Goal: Information Seeking & Learning: Learn about a topic

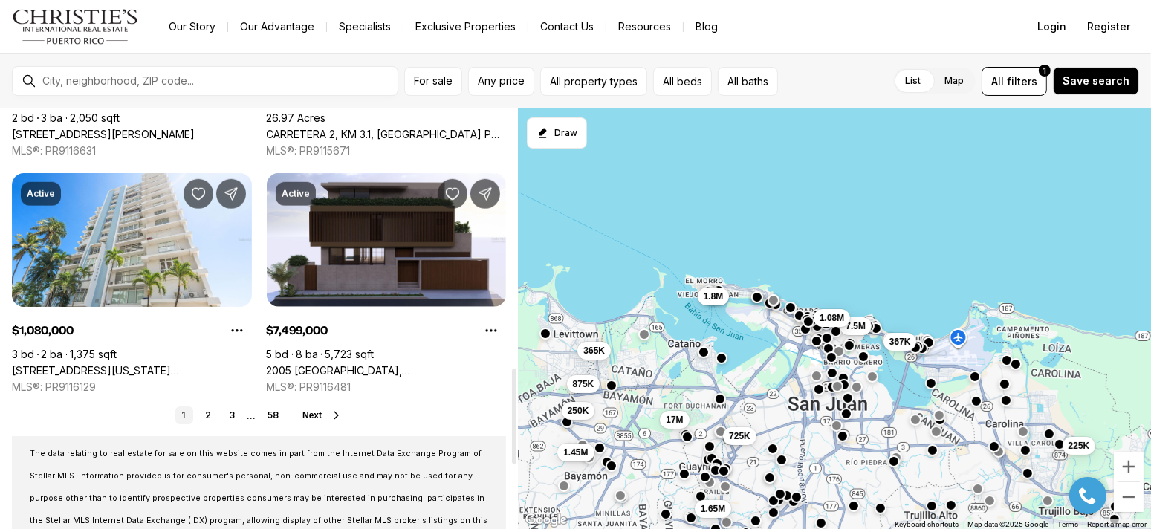
scroll to position [1264, 0]
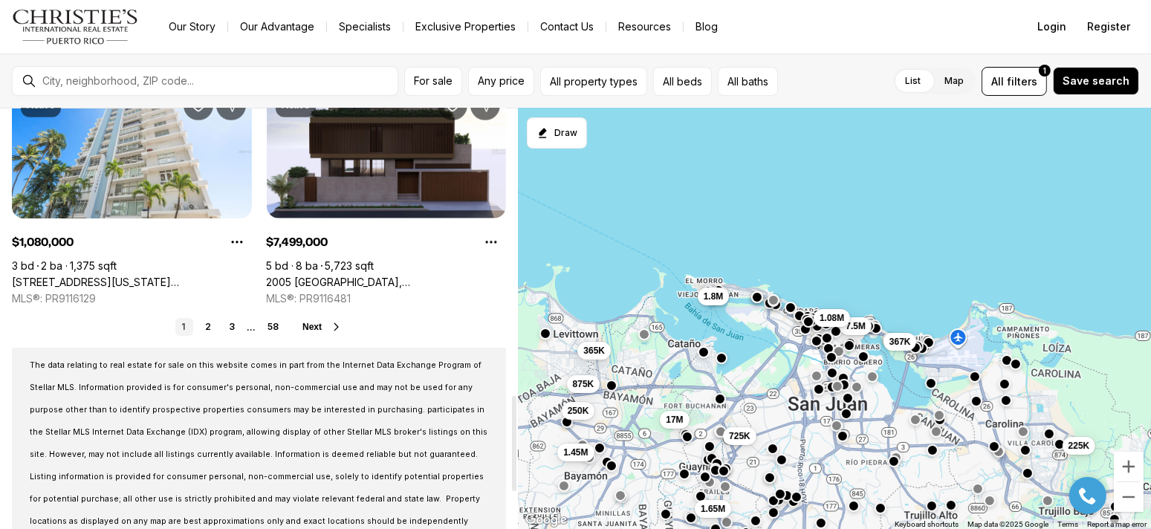
click at [313, 322] on span "Next" at bounding box center [312, 327] width 19 height 10
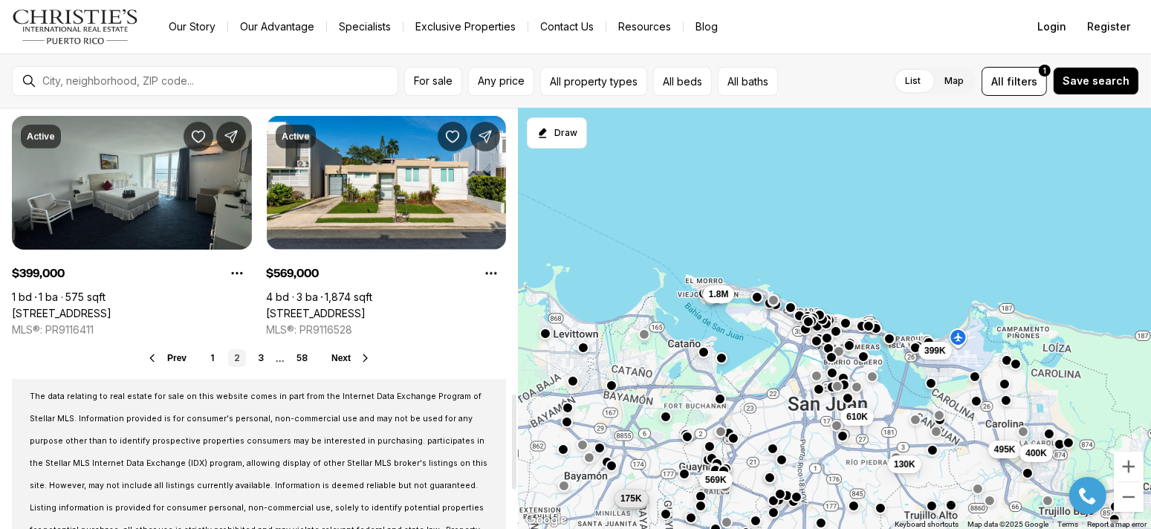
scroll to position [1264, 0]
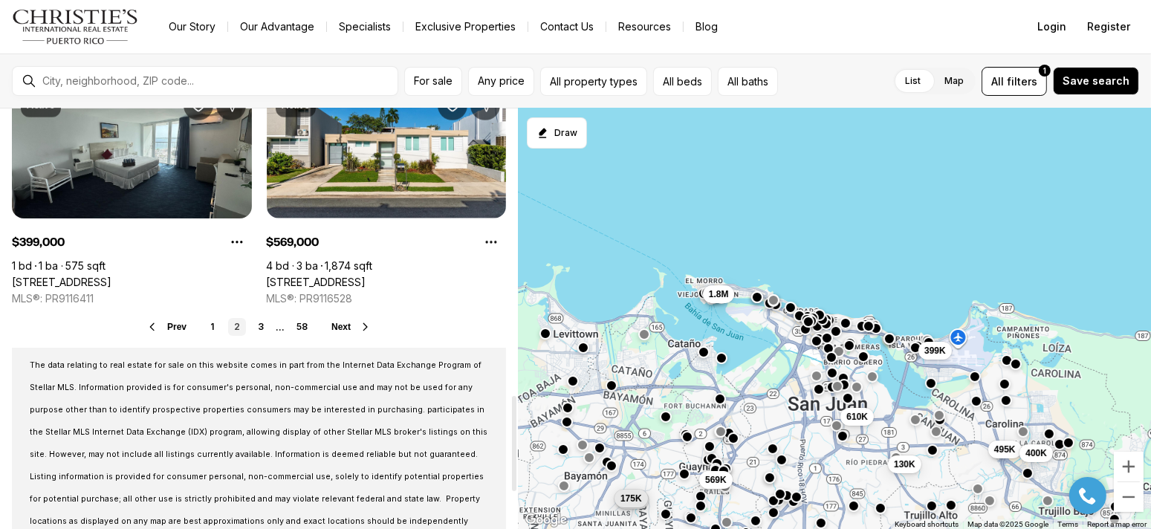
click at [346, 324] on span "Next" at bounding box center [341, 327] width 19 height 10
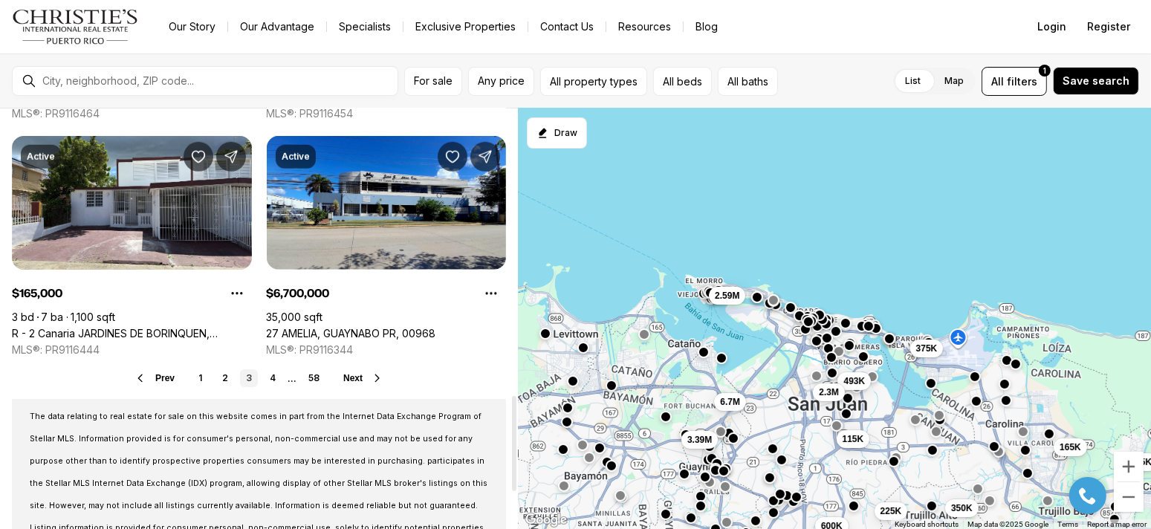
scroll to position [1264, 0]
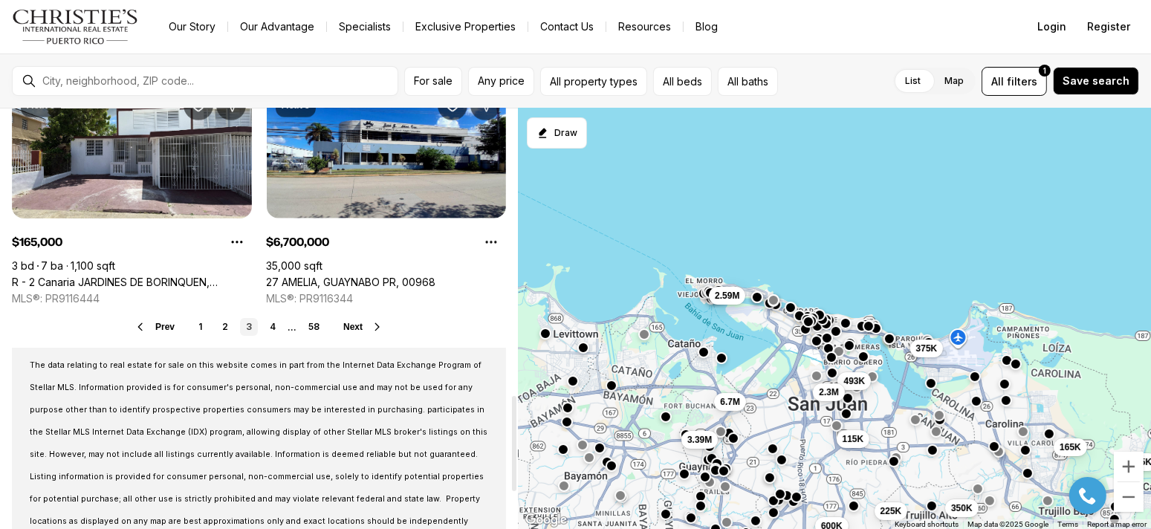
click at [353, 322] on span "Next" at bounding box center [352, 327] width 19 height 10
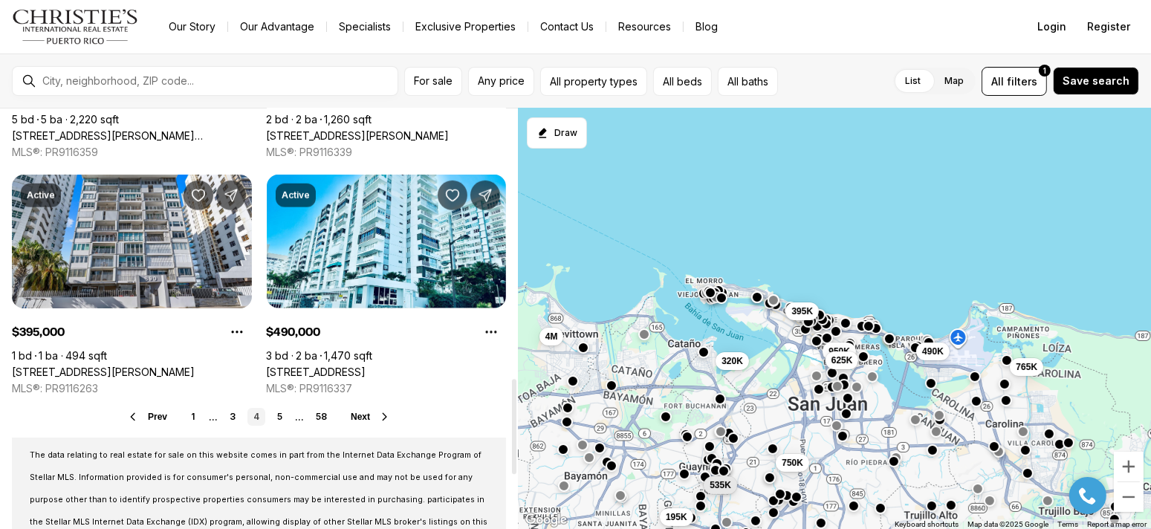
scroll to position [1189, 0]
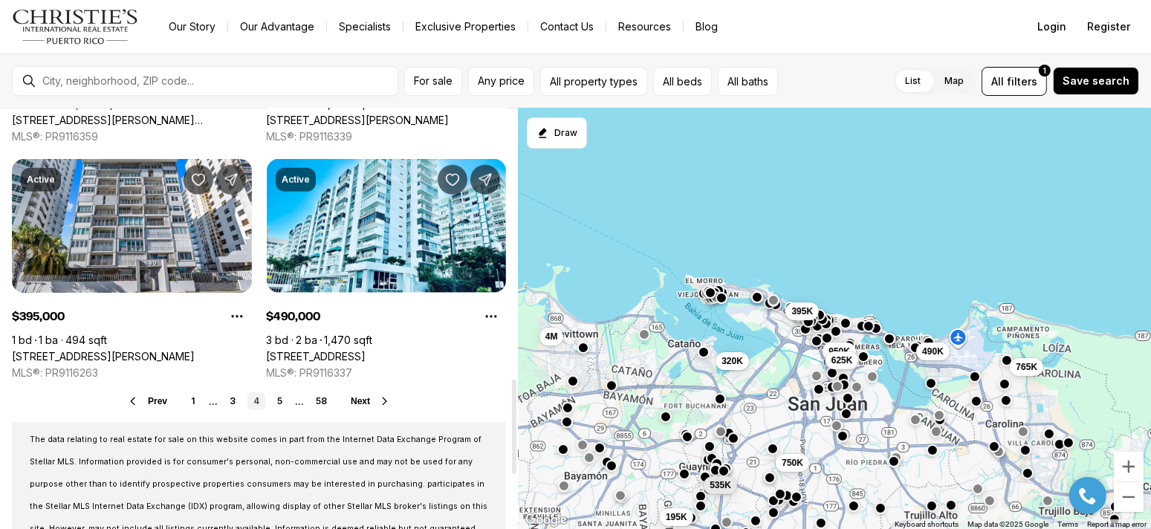
click at [366, 402] on span "Next" at bounding box center [360, 401] width 19 height 10
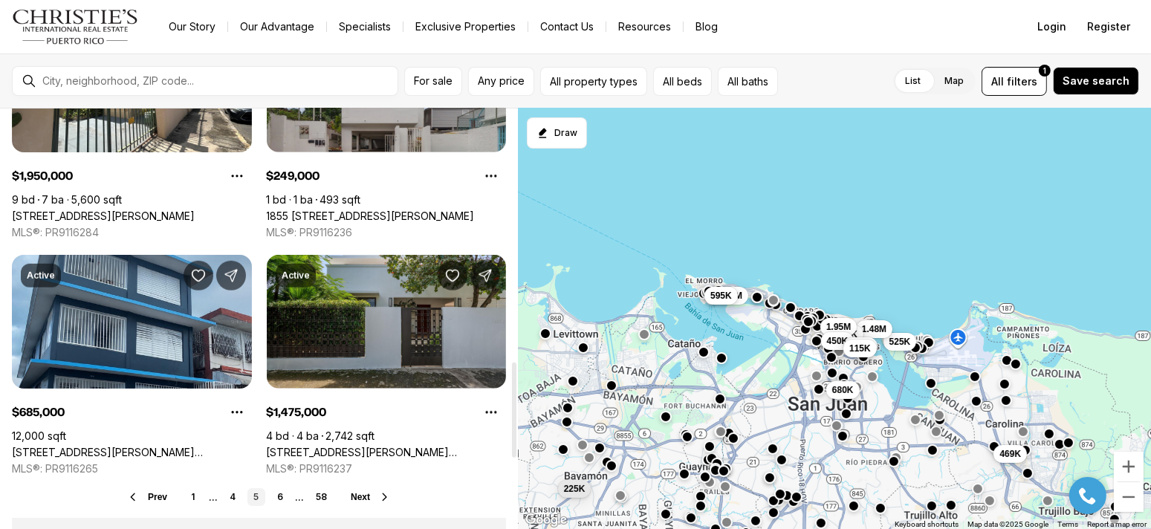
scroll to position [1115, 0]
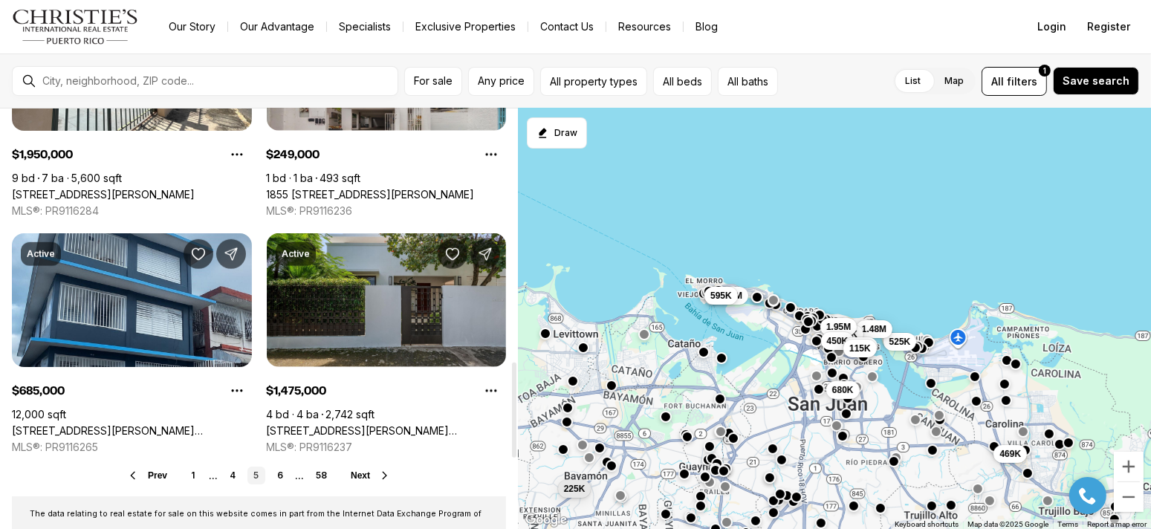
click at [369, 479] on button "Next" at bounding box center [371, 476] width 40 height 12
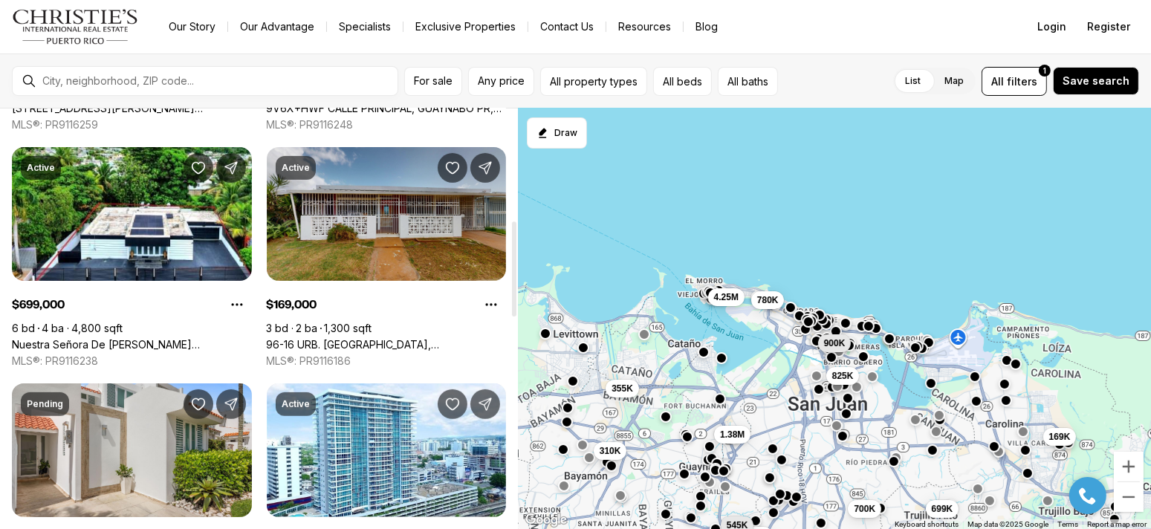
scroll to position [520, 0]
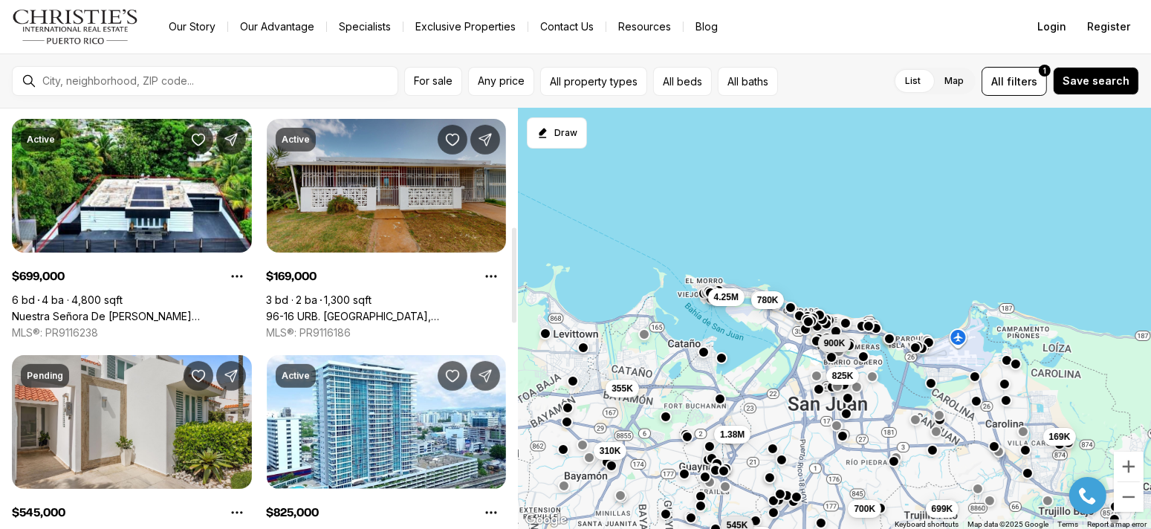
click at [401, 310] on link "96-16 URB. VILLA CAROLINA, CAROLINA PR, 00984" at bounding box center [387, 316] width 240 height 13
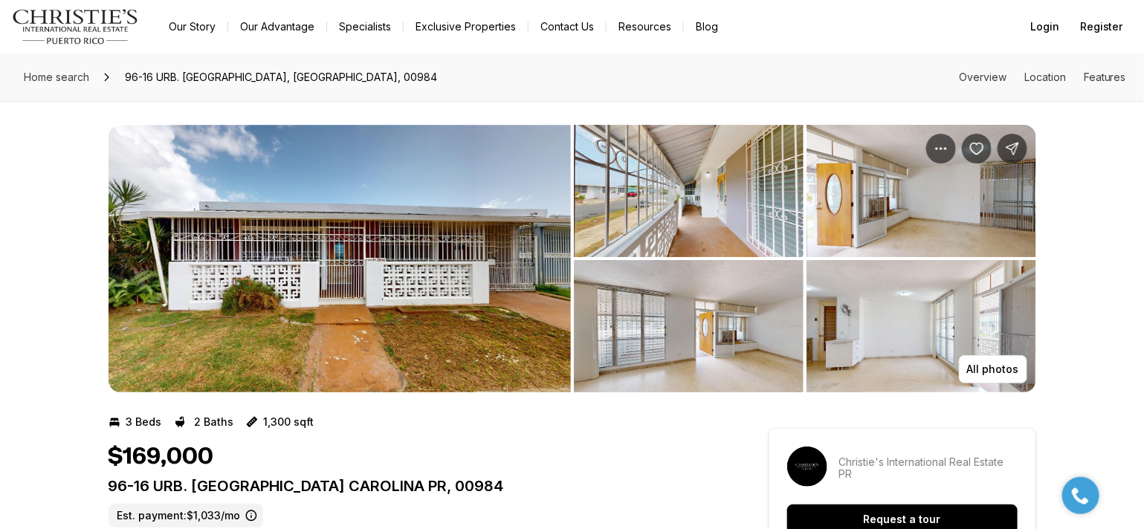
drag, startPoint x: 0, startPoint y: 0, endPoint x: 486, endPoint y: 277, distance: 559.3
click at [486, 277] on img "View image gallery" at bounding box center [340, 259] width 462 height 268
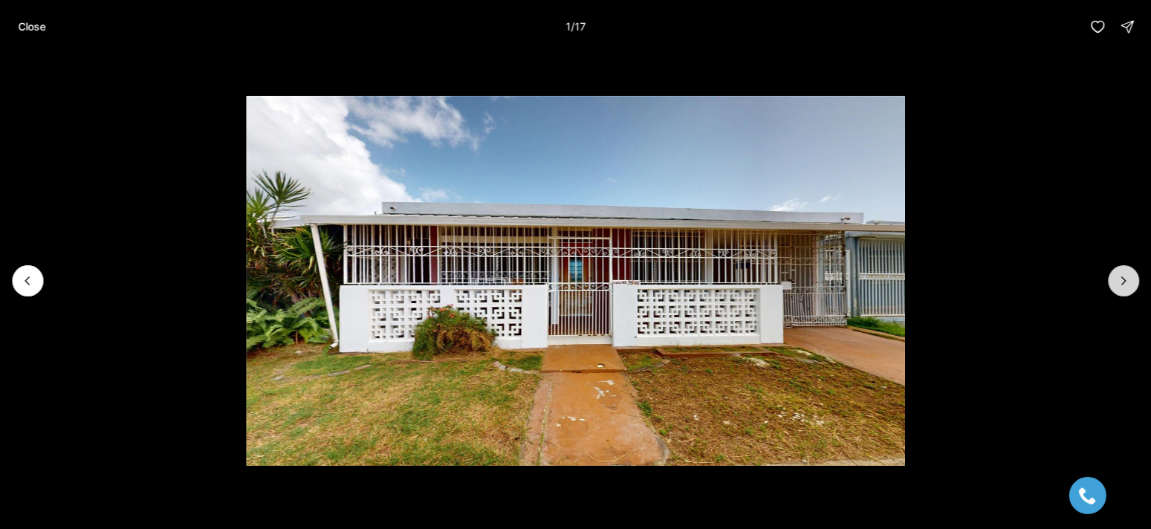
click at [1125, 274] on icon "Next slide" at bounding box center [1124, 281] width 15 height 15
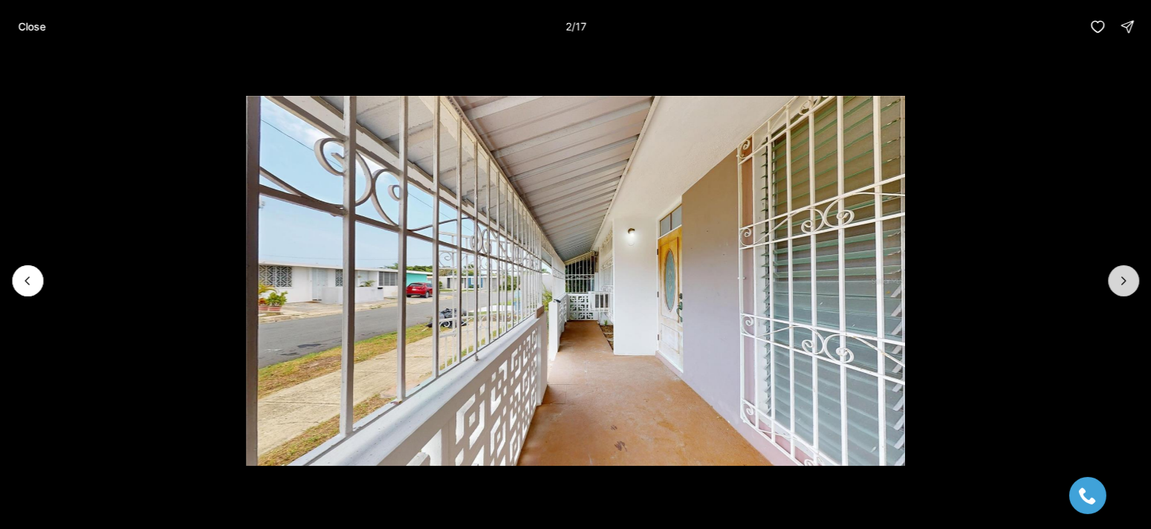
click at [1125, 274] on icon "Next slide" at bounding box center [1124, 281] width 15 height 15
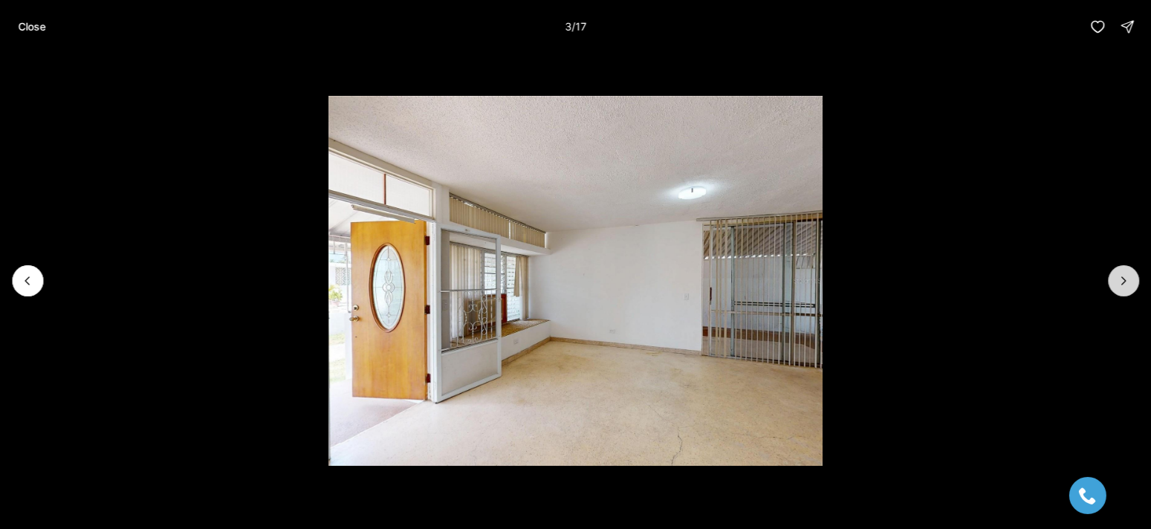
click at [1125, 274] on icon "Next slide" at bounding box center [1124, 281] width 15 height 15
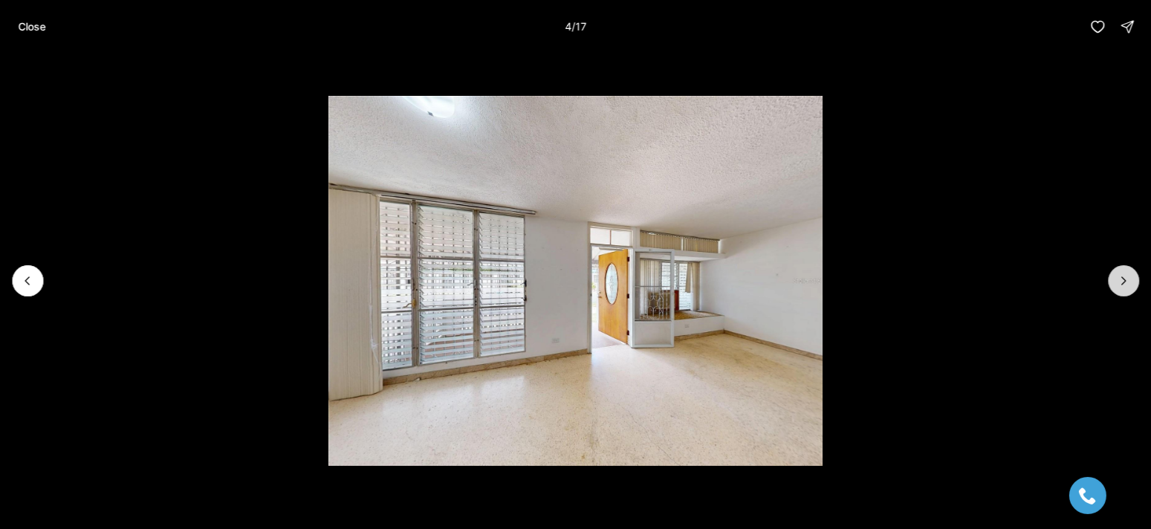
click at [1125, 274] on icon "Next slide" at bounding box center [1124, 281] width 15 height 15
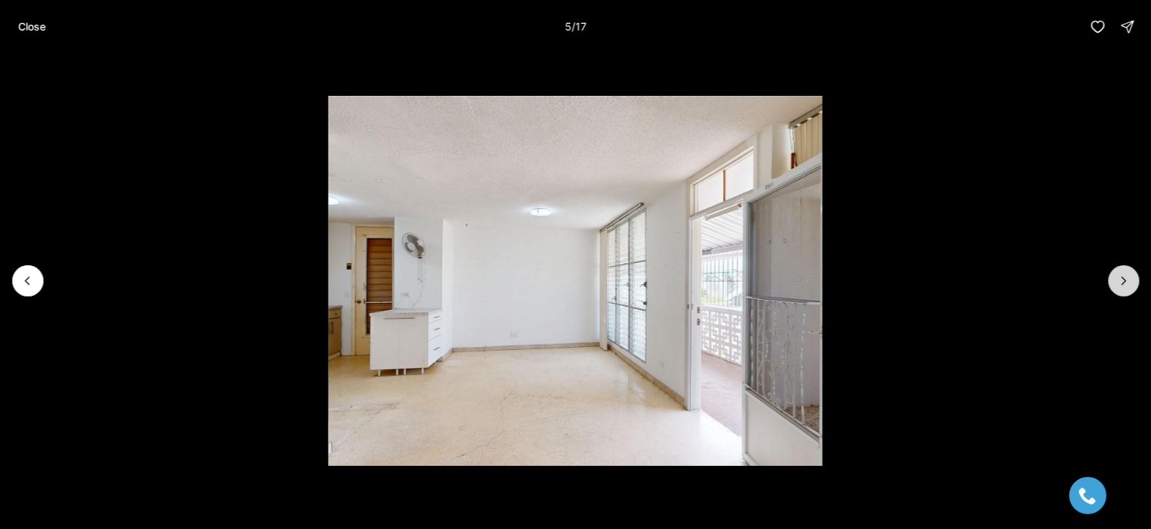
click at [1125, 274] on icon "Next slide" at bounding box center [1124, 281] width 15 height 15
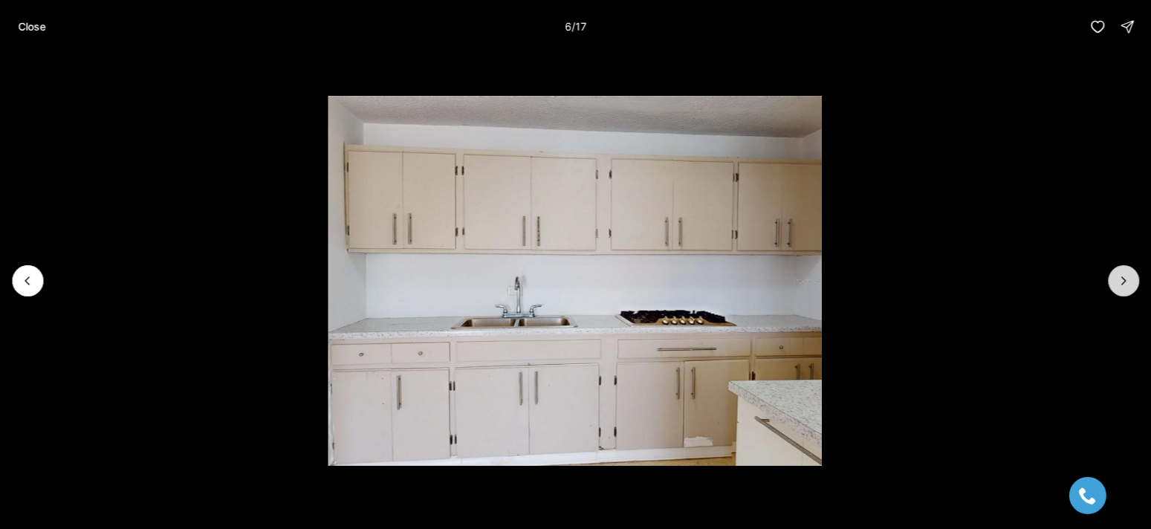
click at [1125, 274] on icon "Next slide" at bounding box center [1124, 281] width 15 height 15
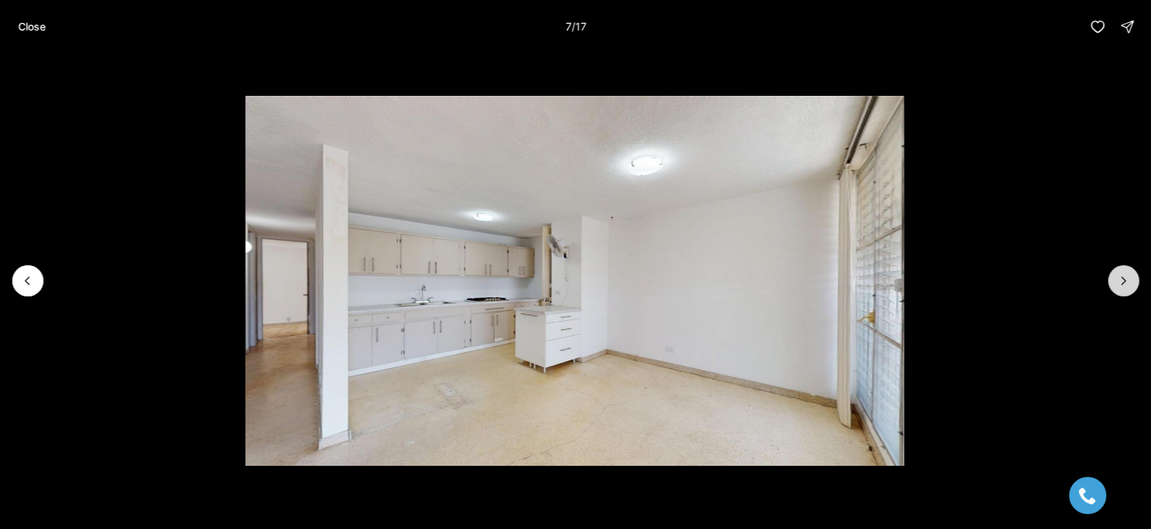
click at [1125, 274] on icon "Next slide" at bounding box center [1124, 281] width 15 height 15
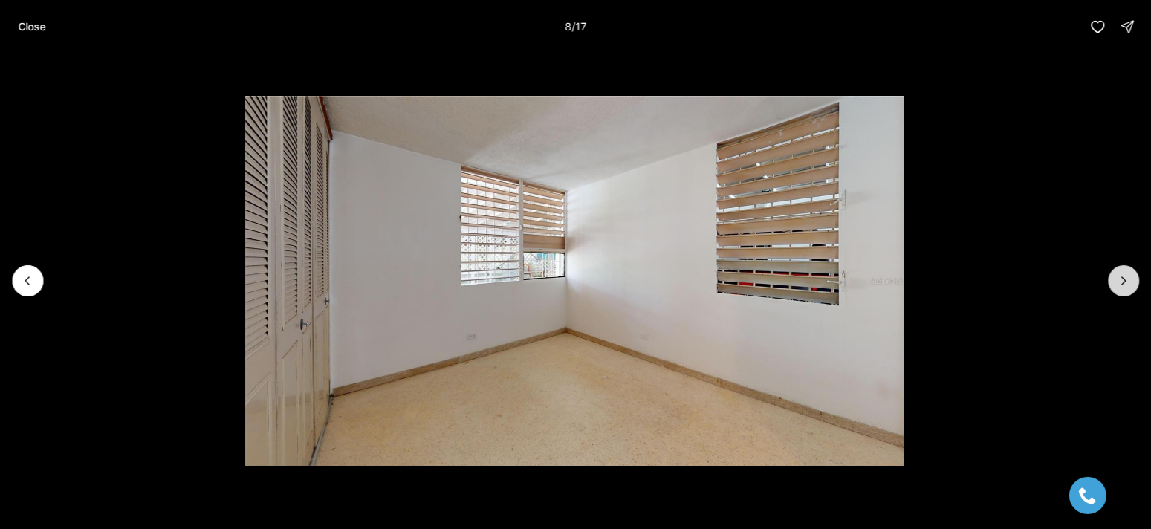
click at [1127, 274] on icon "Next slide" at bounding box center [1124, 281] width 15 height 15
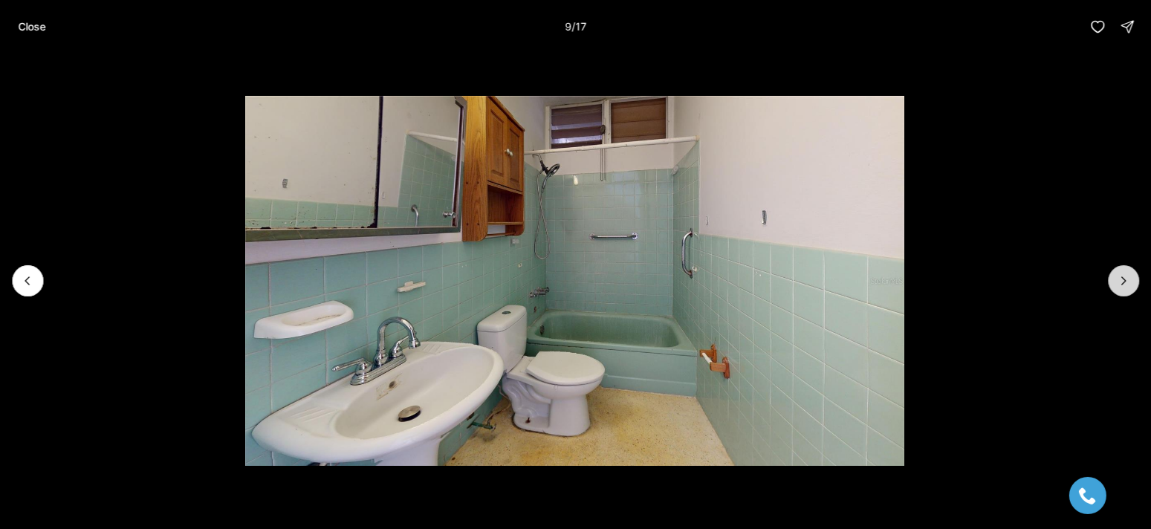
click at [1127, 274] on icon "Next slide" at bounding box center [1124, 281] width 15 height 15
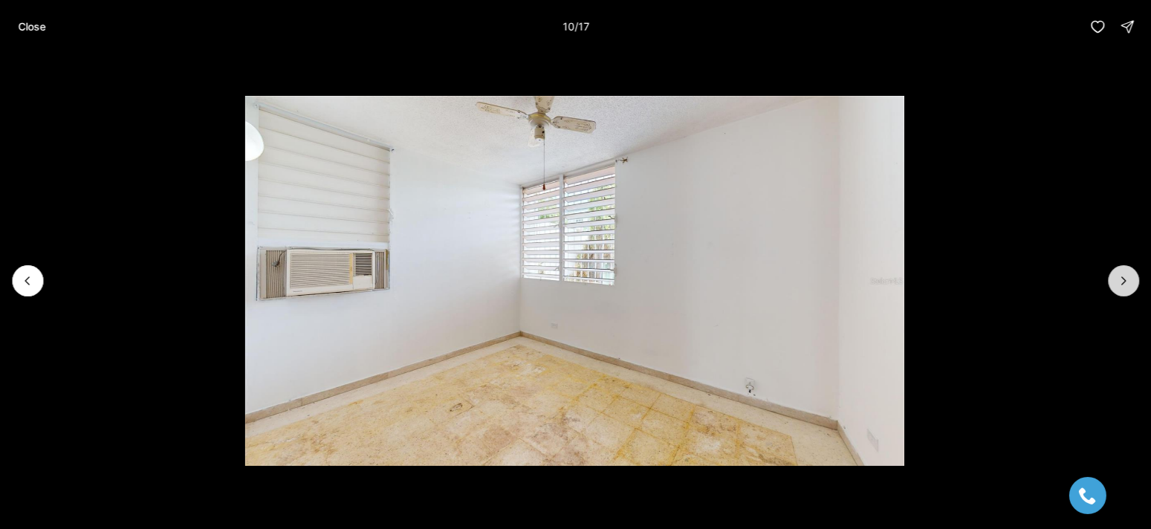
click at [1127, 274] on icon "Next slide" at bounding box center [1124, 281] width 15 height 15
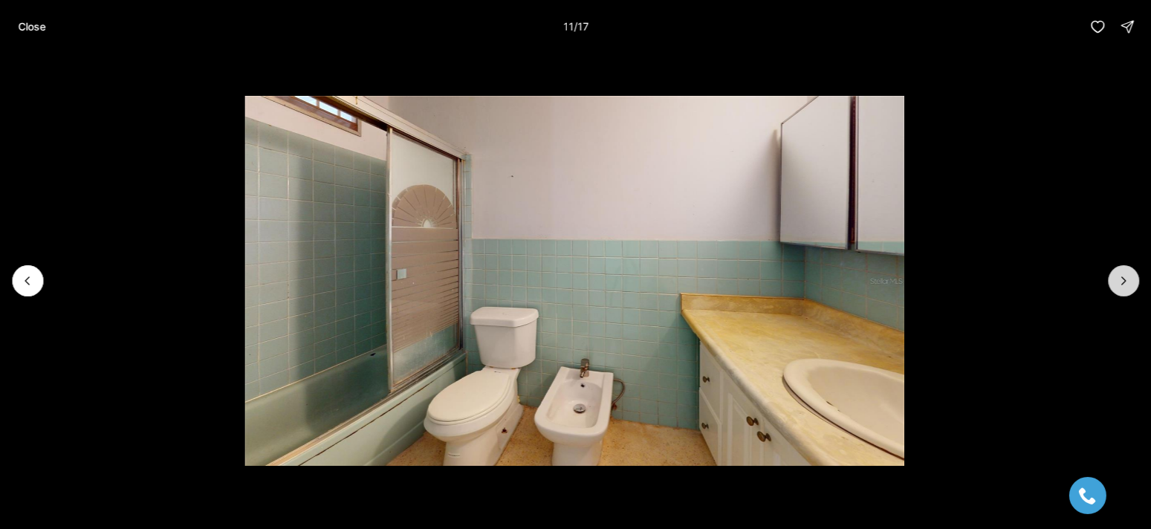
click at [1127, 274] on icon "Next slide" at bounding box center [1124, 281] width 15 height 15
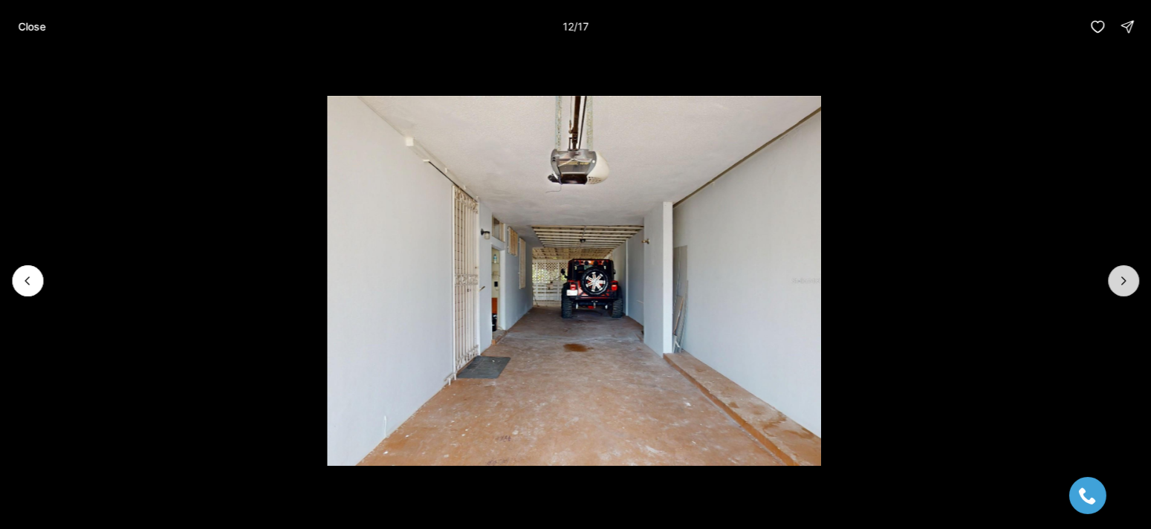
click at [1126, 275] on icon "Next slide" at bounding box center [1124, 281] width 15 height 15
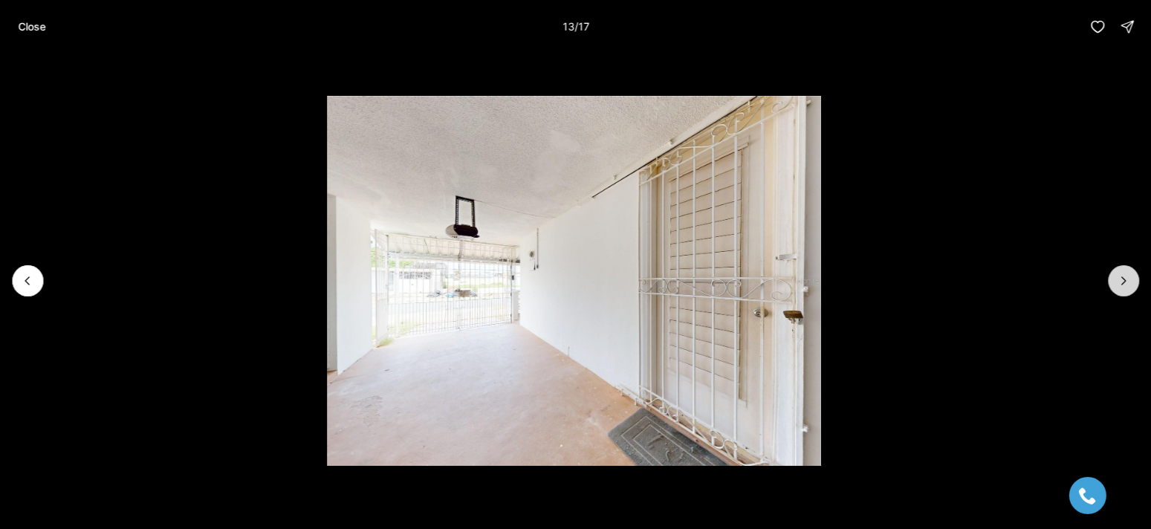
click at [1126, 275] on icon "Next slide" at bounding box center [1124, 281] width 15 height 15
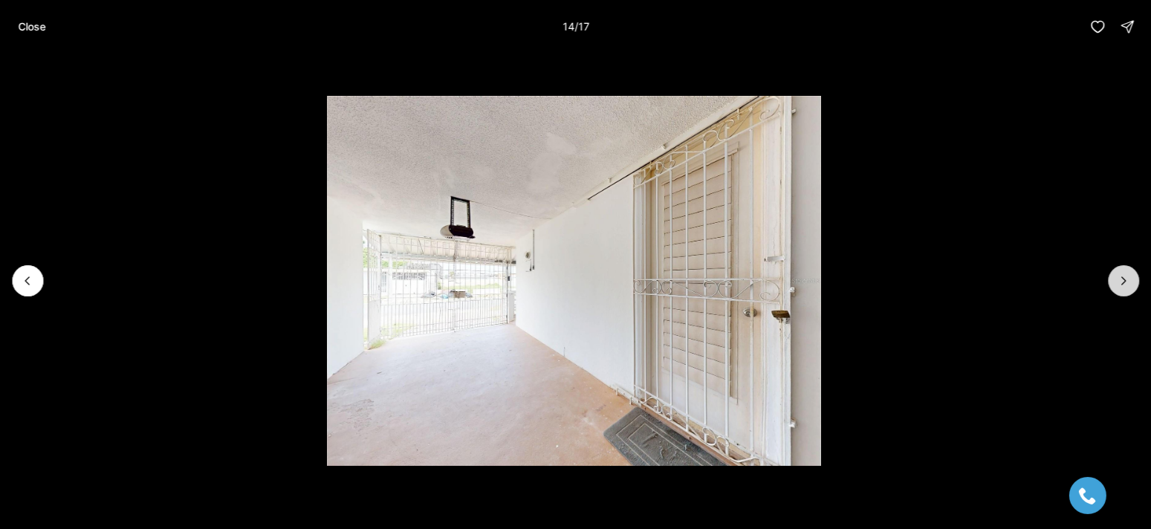
click at [1126, 275] on icon "Next slide" at bounding box center [1124, 281] width 15 height 15
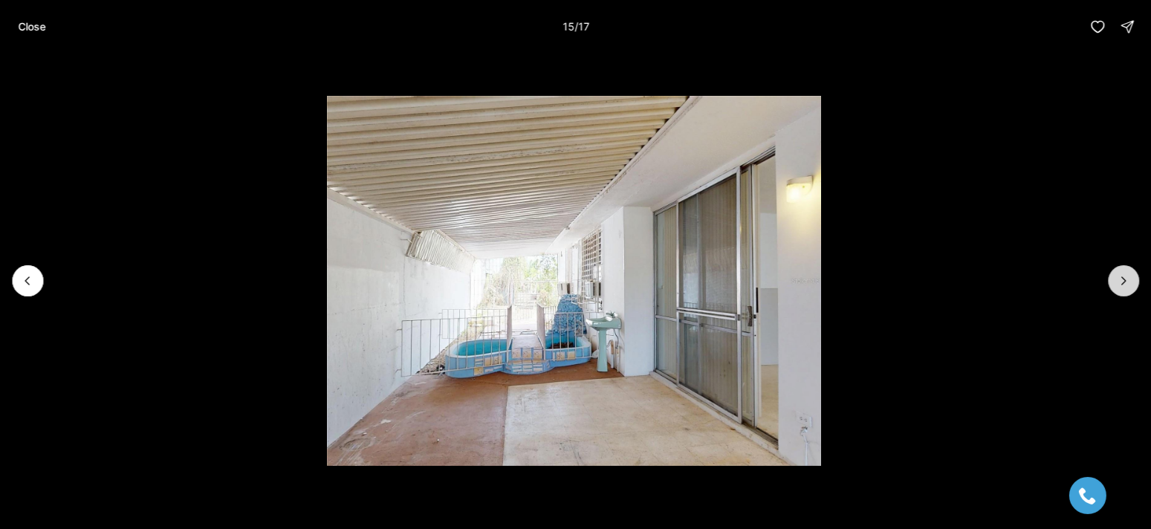
click at [1126, 275] on icon "Next slide" at bounding box center [1124, 281] width 15 height 15
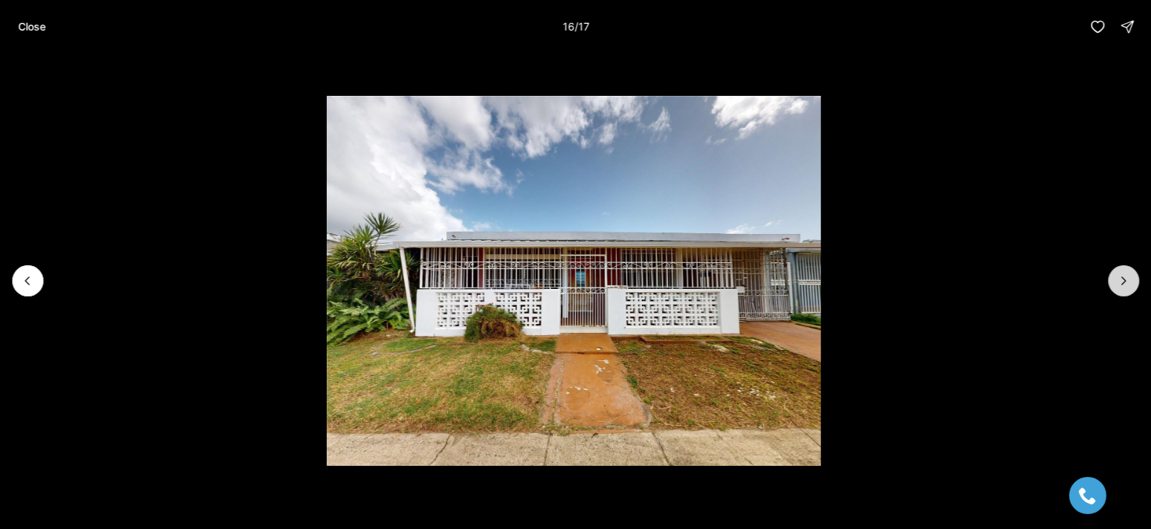
click at [1126, 275] on icon "Next slide" at bounding box center [1124, 281] width 15 height 15
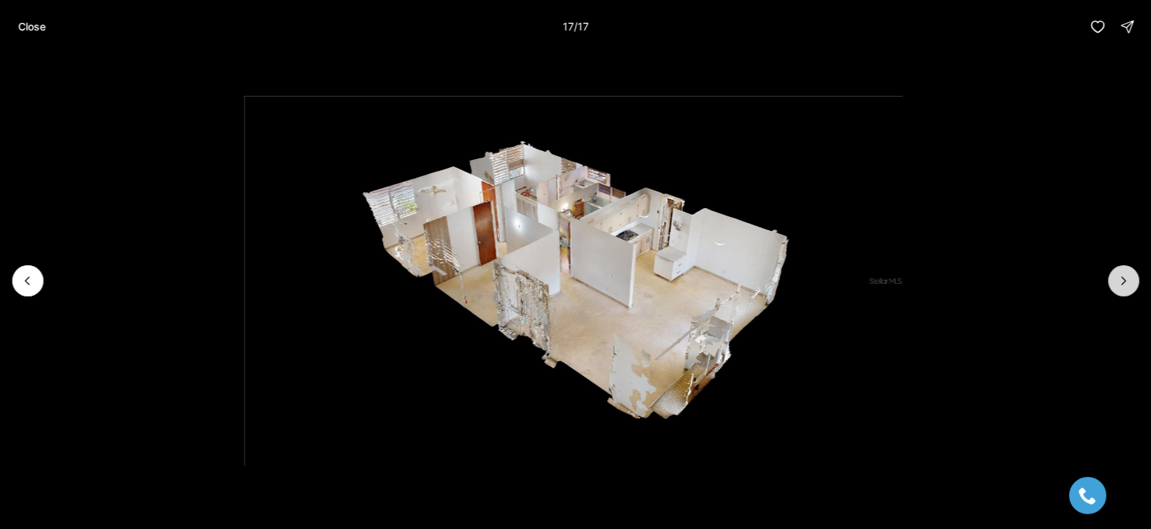
click at [1126, 275] on div at bounding box center [1123, 280] width 31 height 31
click at [1125, 275] on div at bounding box center [1123, 280] width 31 height 31
click at [39, 27] on p "Close" at bounding box center [32, 27] width 28 height 12
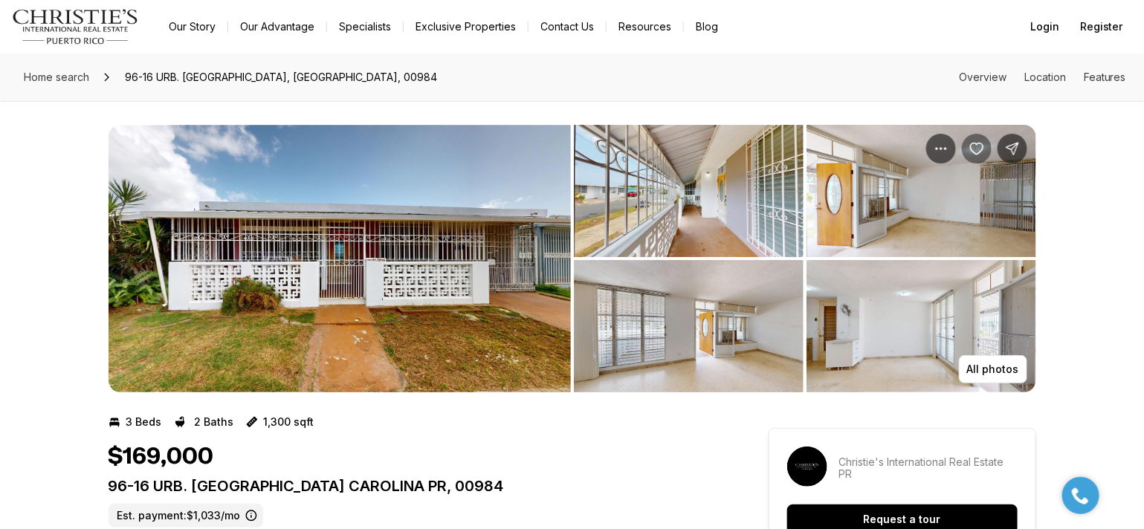
click at [978, 146] on icon "Save Property: 96-16 URB. VILLA CAROLINA" at bounding box center [976, 148] width 15 height 15
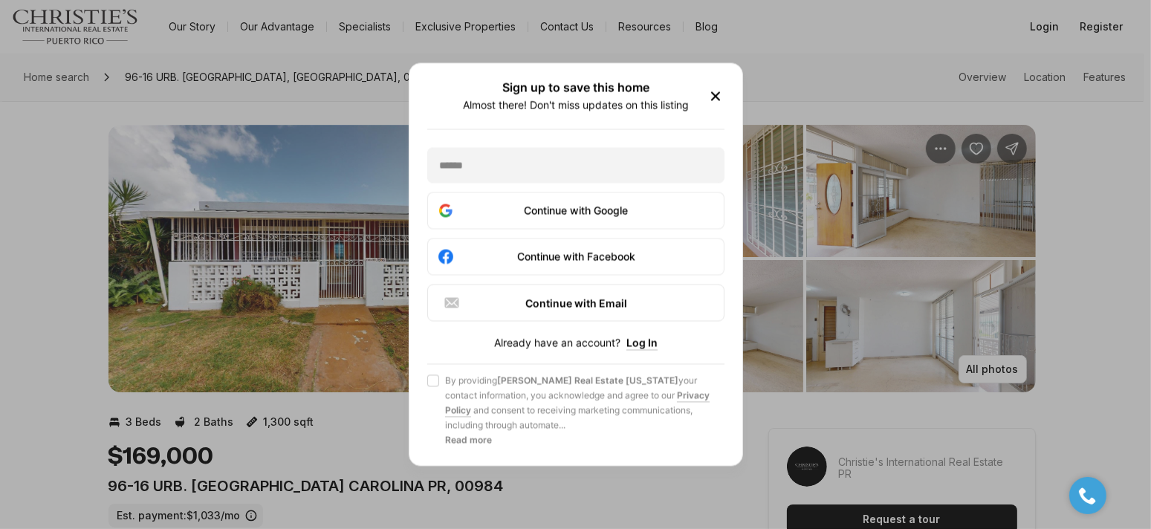
click at [720, 91] on icon "button" at bounding box center [716, 97] width 18 height 18
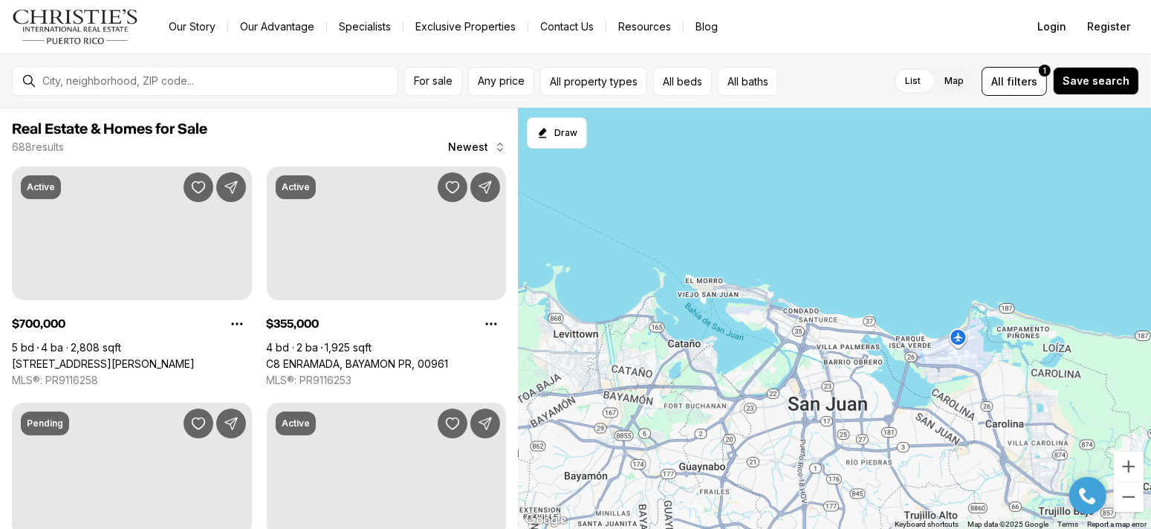
scroll to position [520, 0]
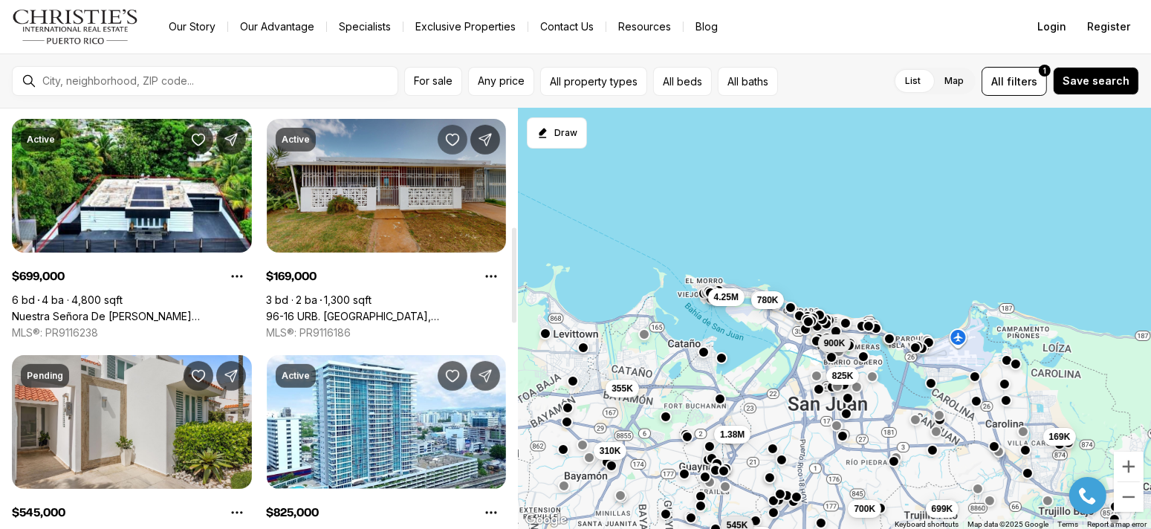
click at [453, 135] on icon "Save Property: 96-16 URB. VILLA CAROLINA" at bounding box center [453, 140] width 13 height 11
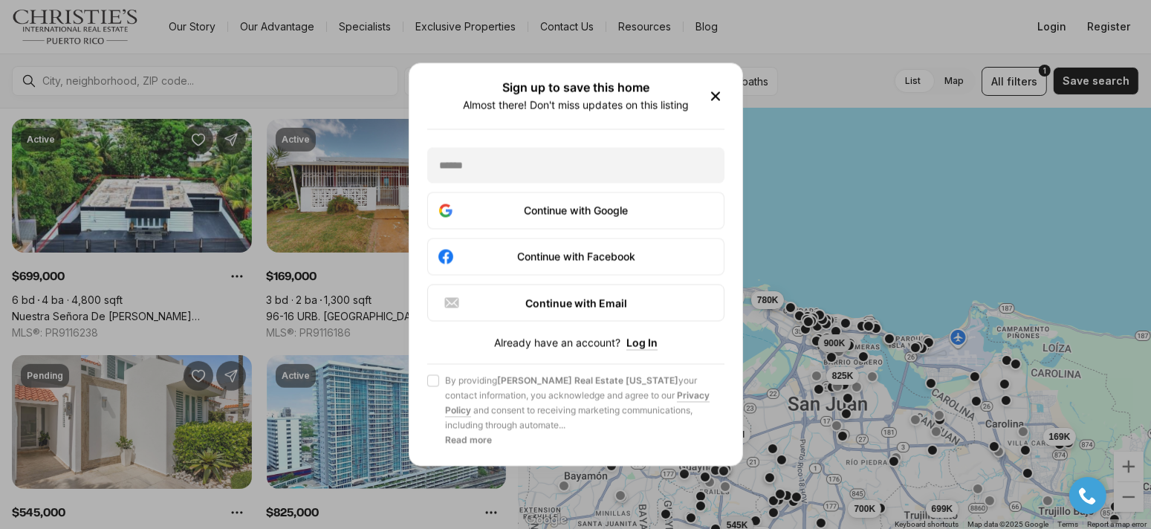
click at [718, 92] on icon "button" at bounding box center [716, 97] width 18 height 18
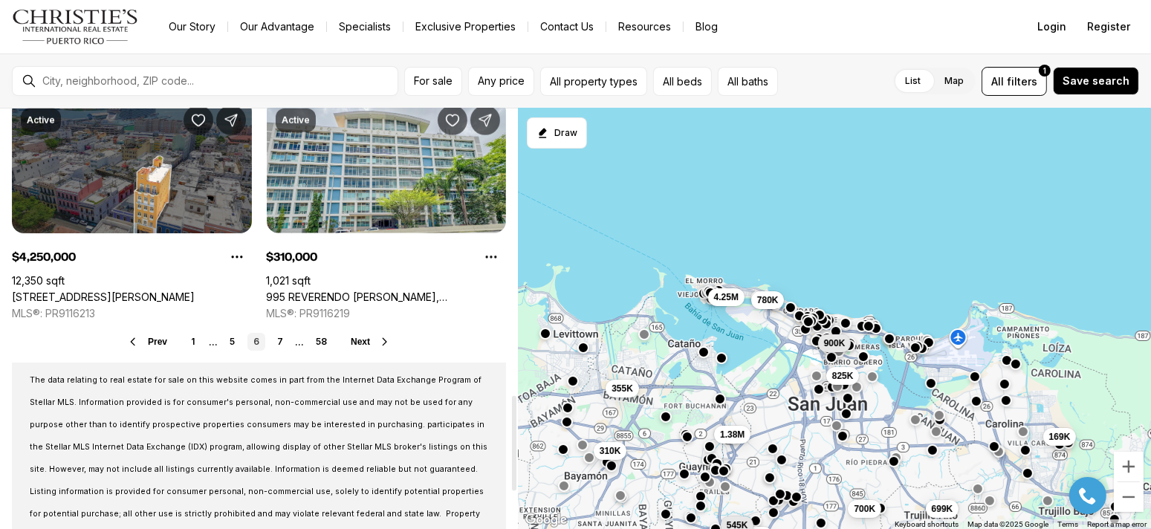
scroll to position [1264, 0]
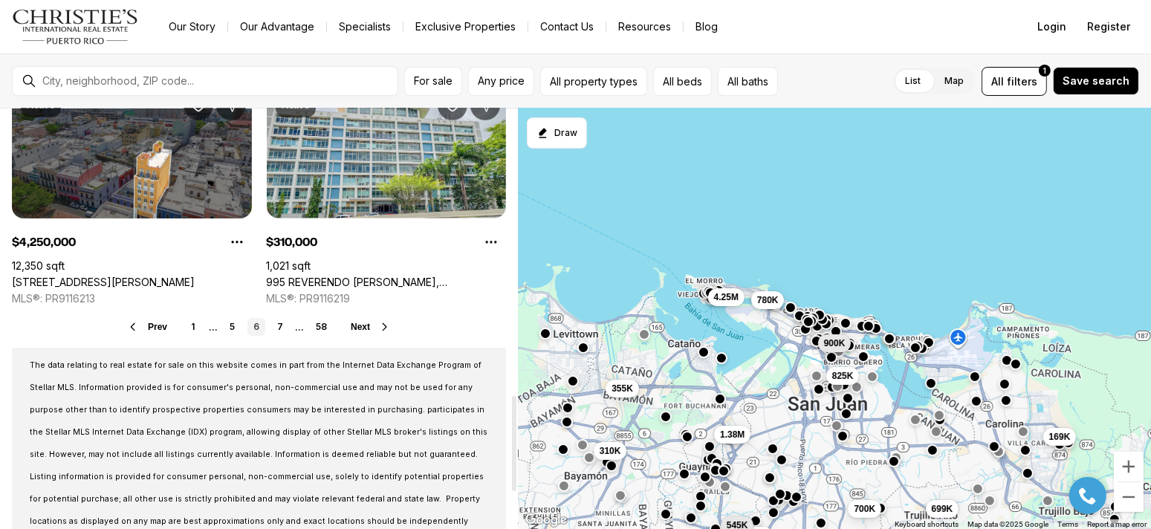
click at [357, 323] on span "Next" at bounding box center [360, 327] width 19 height 10
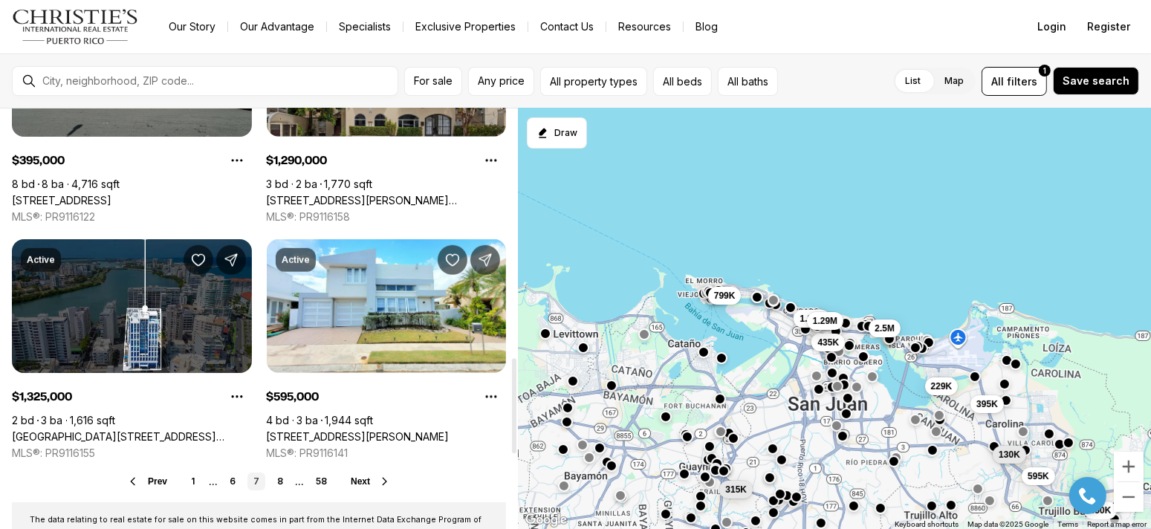
scroll to position [1115, 0]
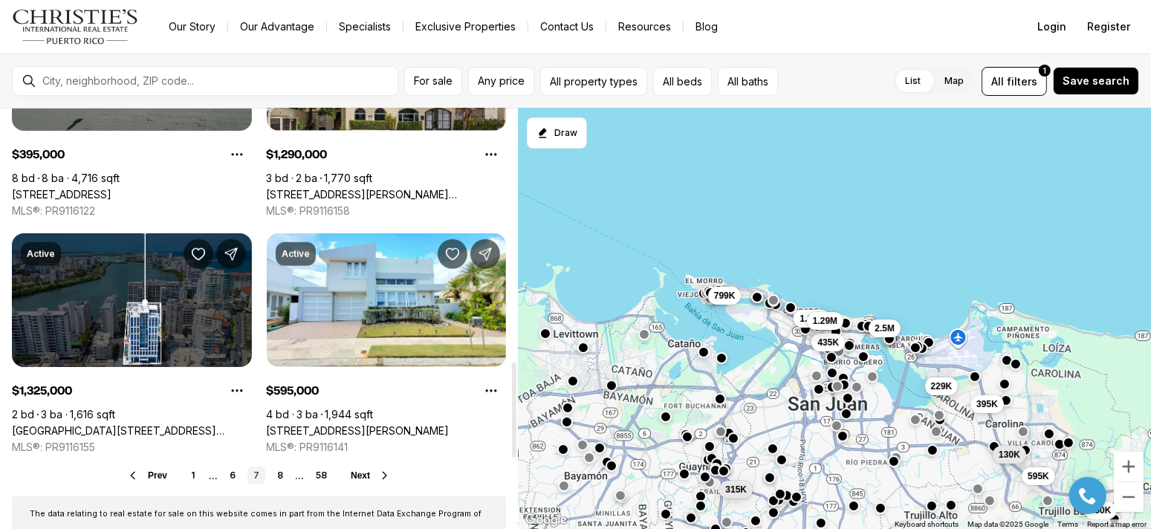
click at [362, 474] on span "Next" at bounding box center [360, 476] width 19 height 10
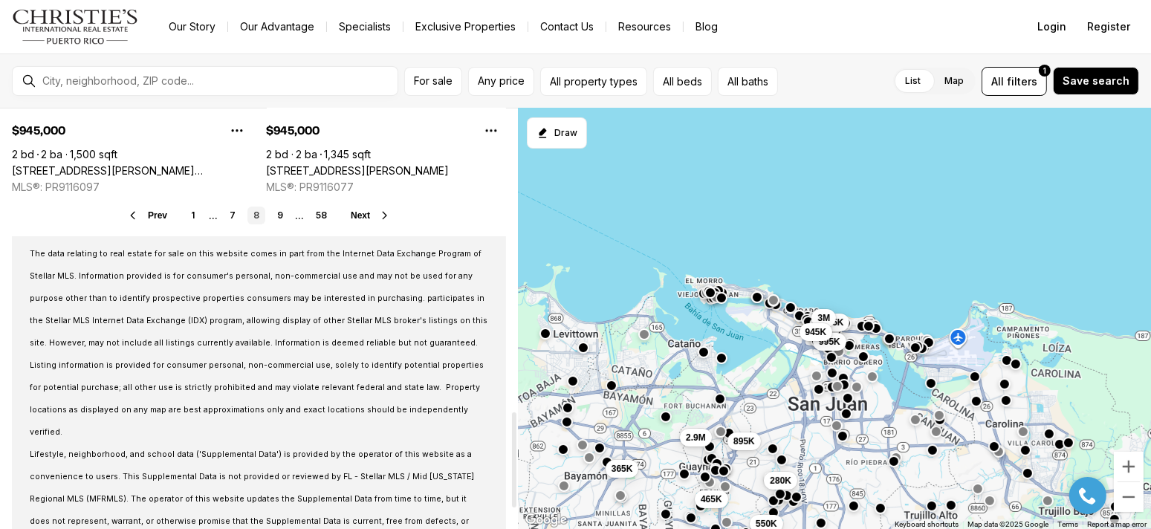
scroll to position [1412, 0]
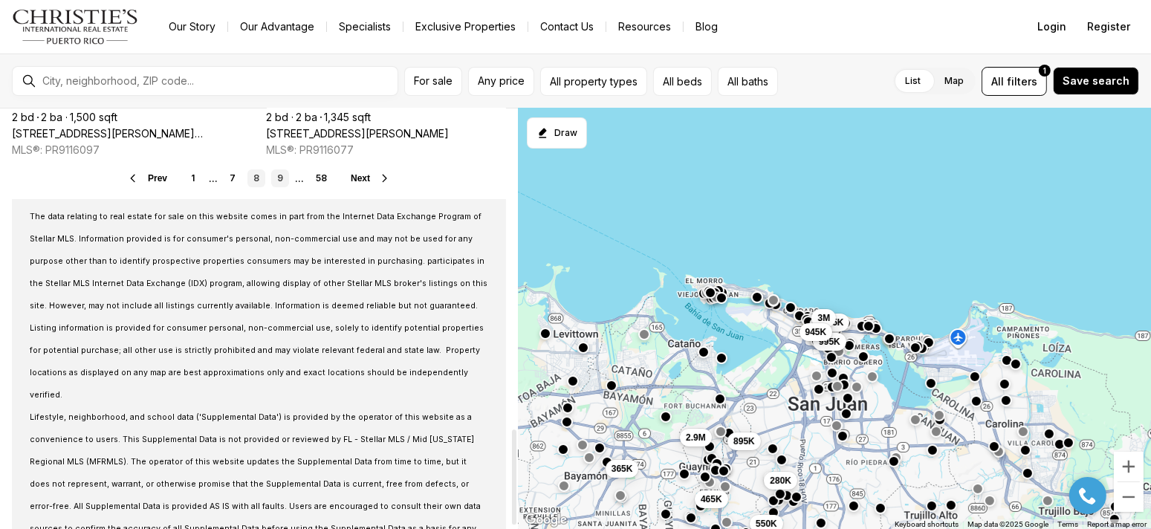
click at [280, 173] on link "9" at bounding box center [280, 178] width 18 height 18
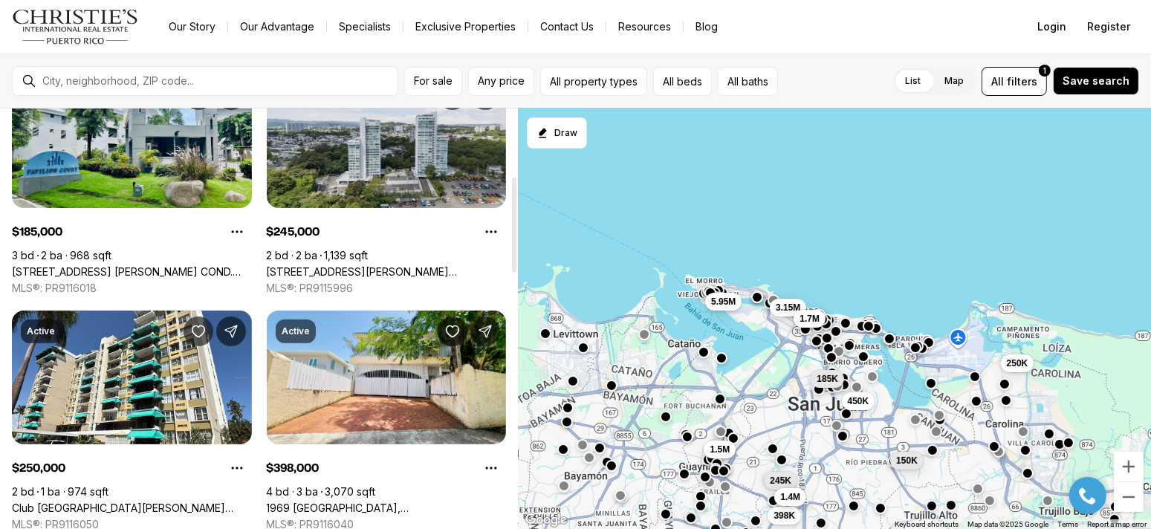
scroll to position [297, 0]
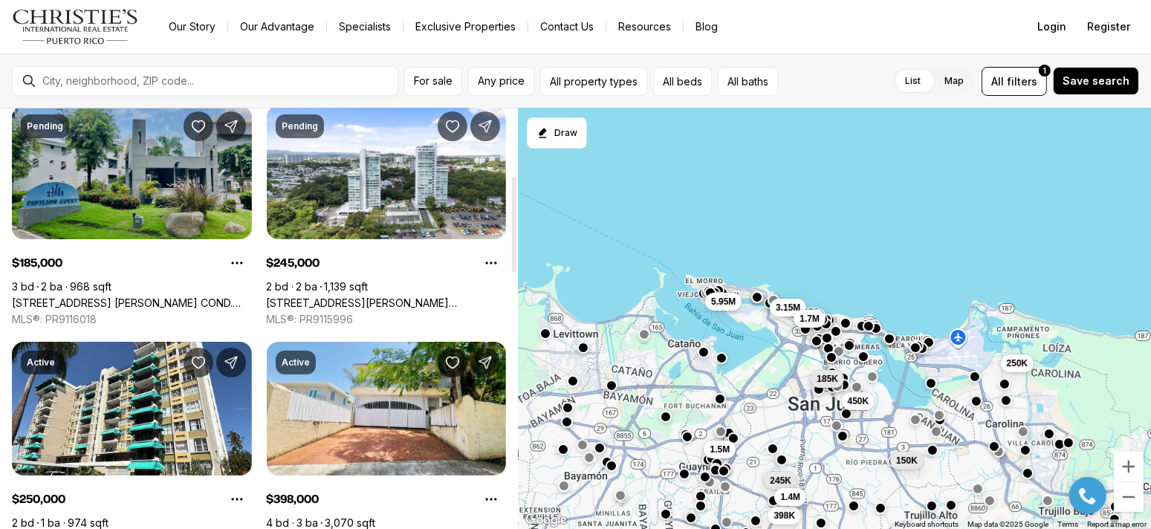
click at [172, 297] on link "161 AVE. CESAR GONZALEZ COND. PAVILLION COURT #10B, SAN JUAN PR, 00918" at bounding box center [132, 303] width 240 height 13
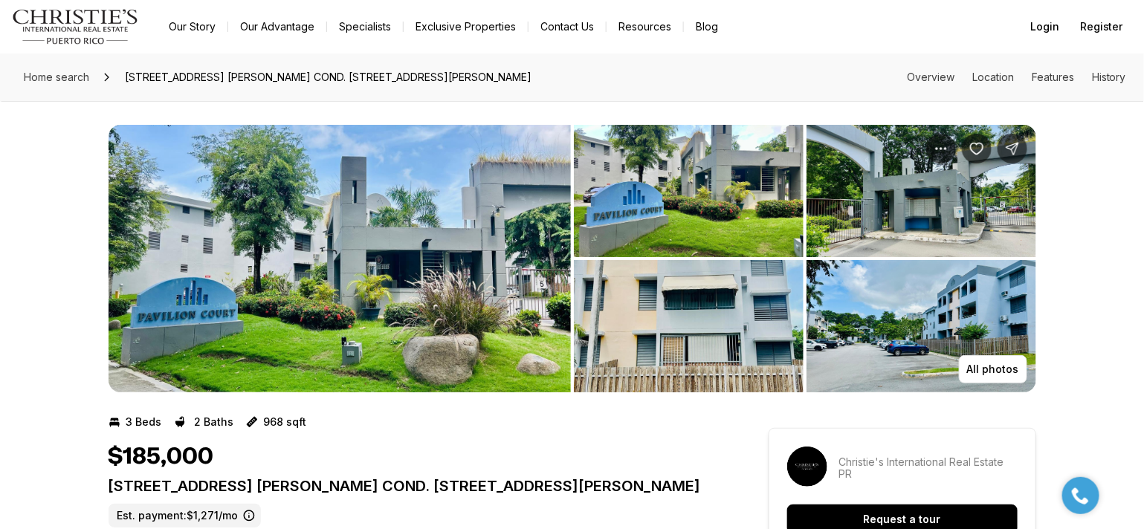
click at [543, 248] on img "View image gallery" at bounding box center [340, 259] width 462 height 268
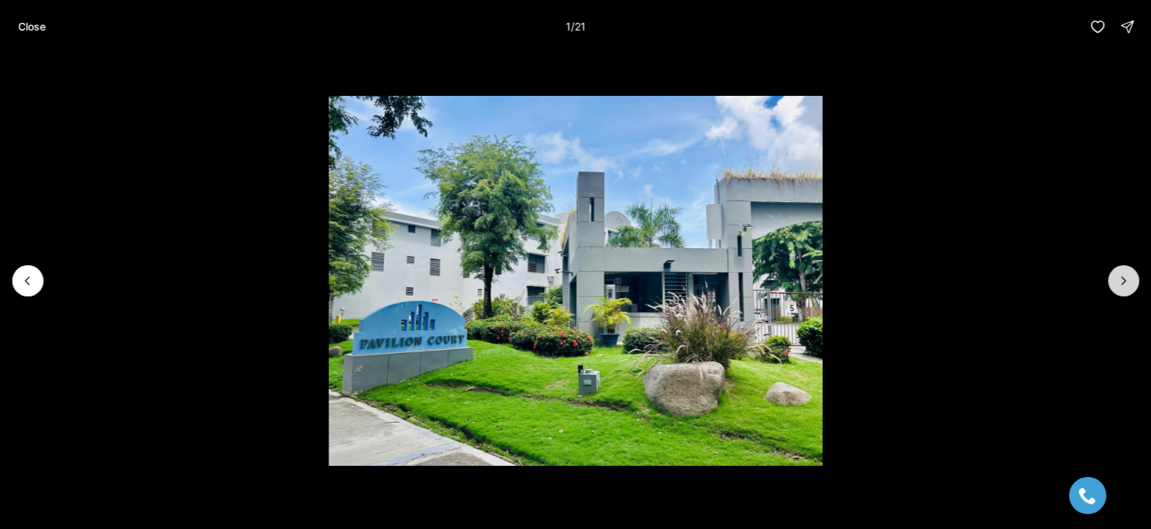
click at [1124, 271] on button "Next slide" at bounding box center [1123, 280] width 31 height 31
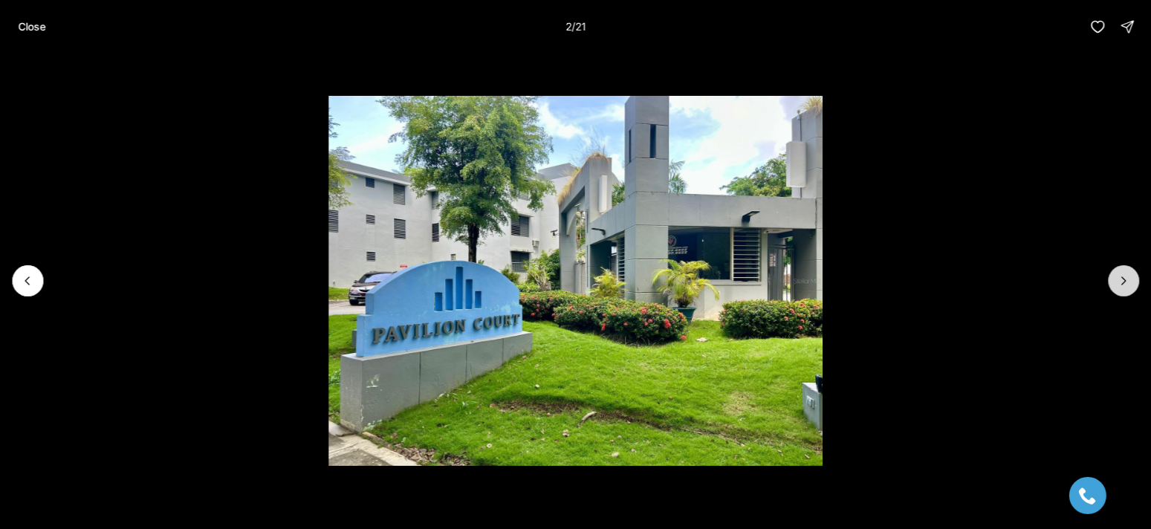
click at [1124, 271] on button "Next slide" at bounding box center [1123, 280] width 31 height 31
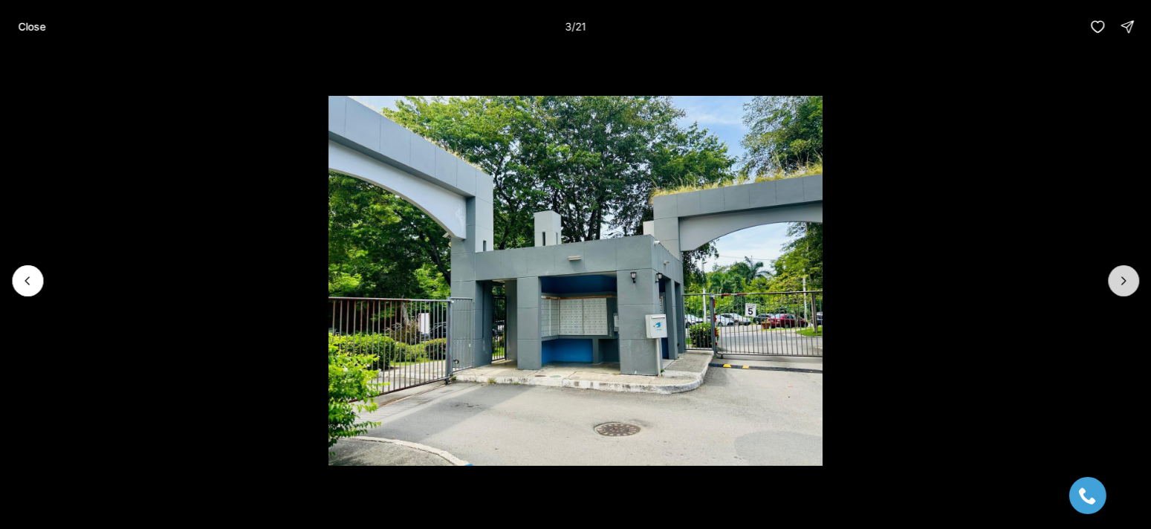
click at [1124, 271] on button "Next slide" at bounding box center [1123, 280] width 31 height 31
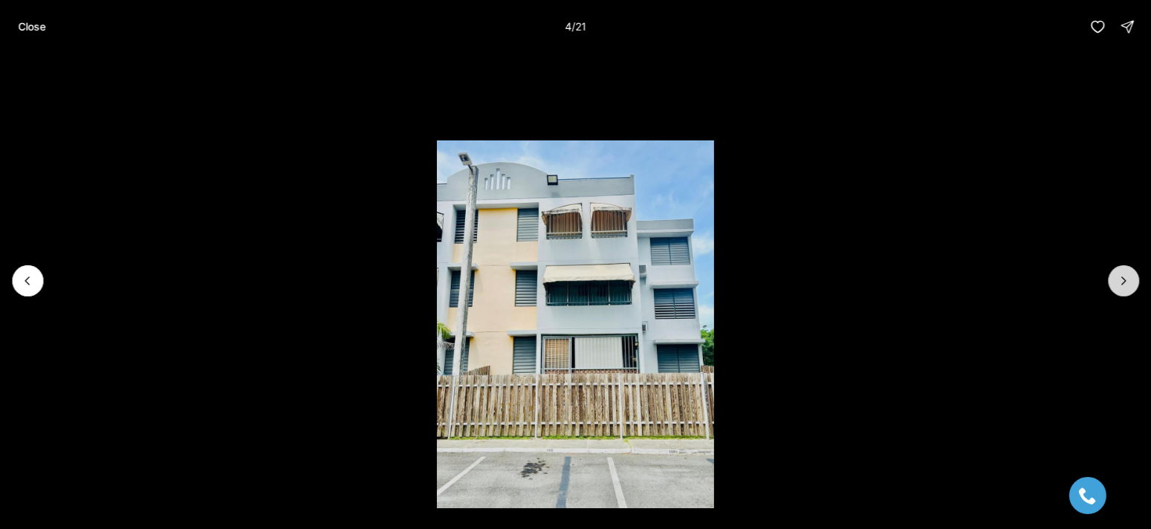
click at [1124, 271] on button "Next slide" at bounding box center [1123, 280] width 31 height 31
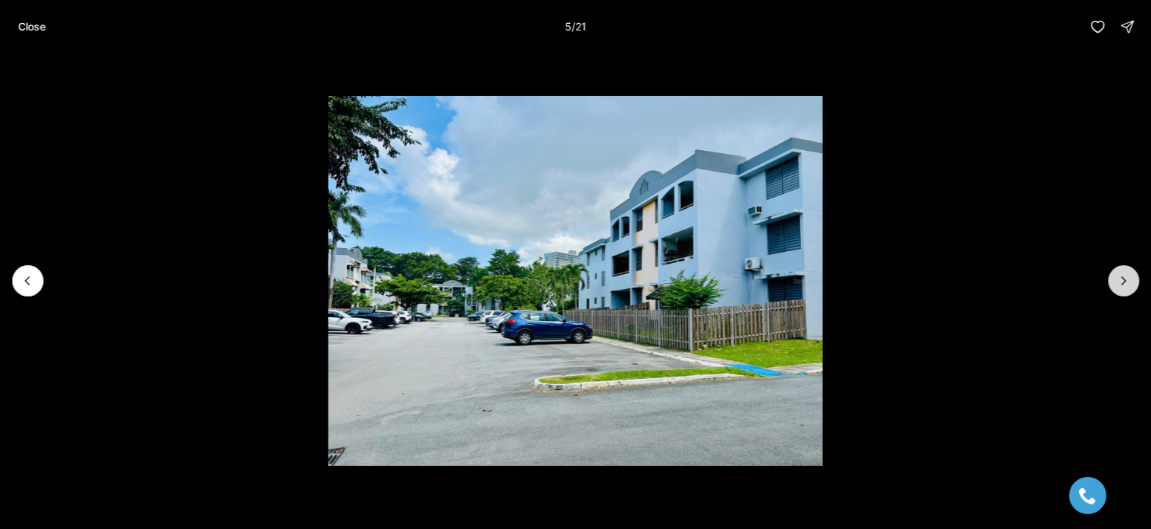
click at [1124, 271] on button "Next slide" at bounding box center [1123, 280] width 31 height 31
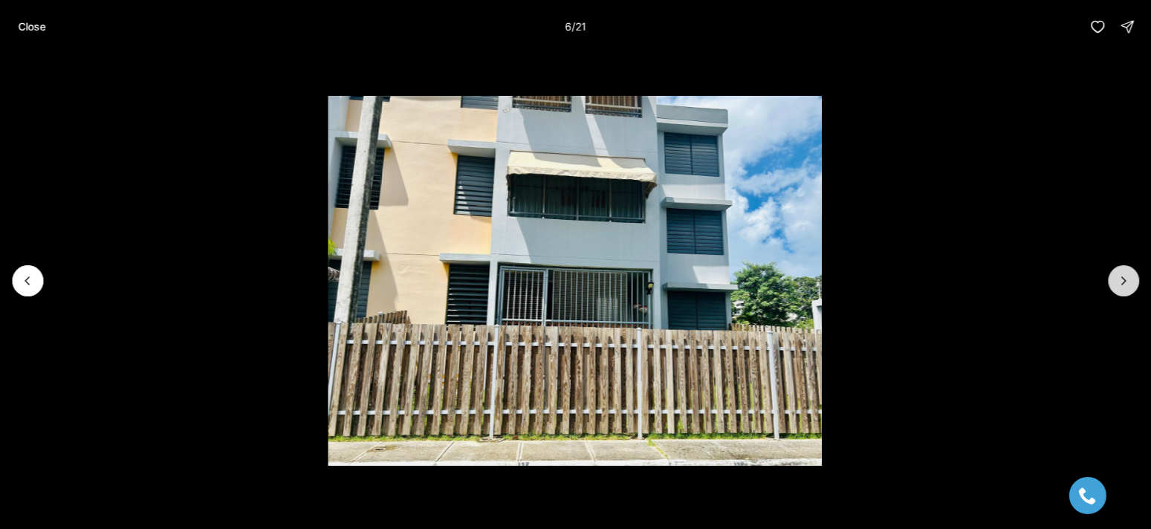
click at [1124, 271] on button "Next slide" at bounding box center [1123, 280] width 31 height 31
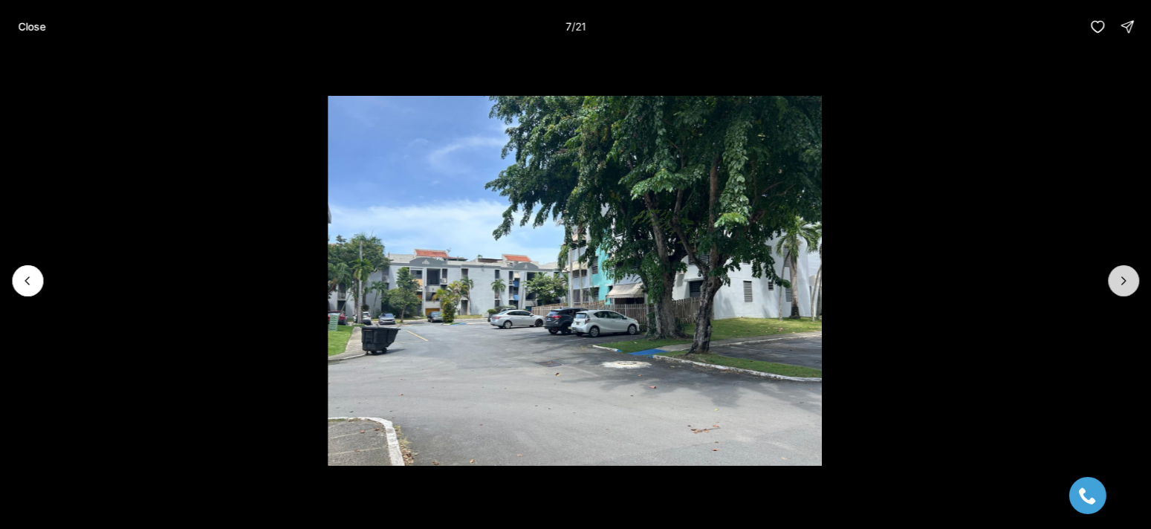
click at [1124, 271] on button "Next slide" at bounding box center [1123, 280] width 31 height 31
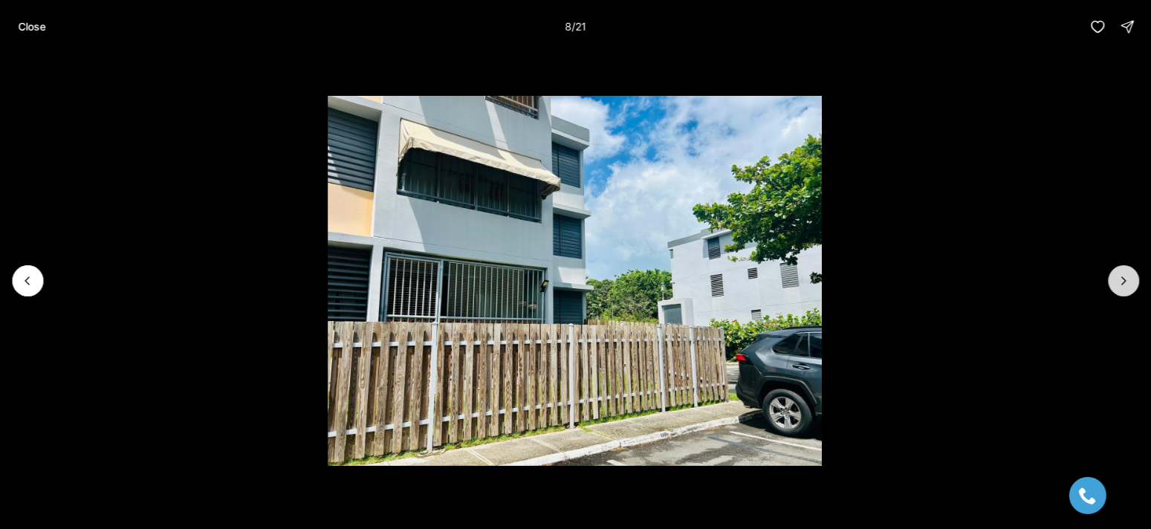
click at [1124, 271] on button "Next slide" at bounding box center [1123, 280] width 31 height 31
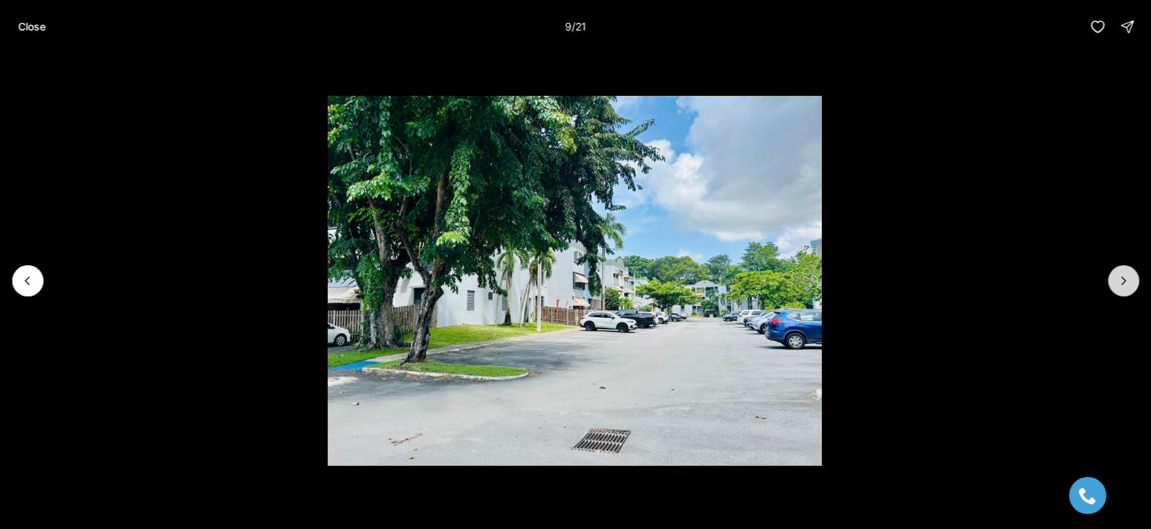
click at [1124, 271] on button "Next slide" at bounding box center [1123, 280] width 31 height 31
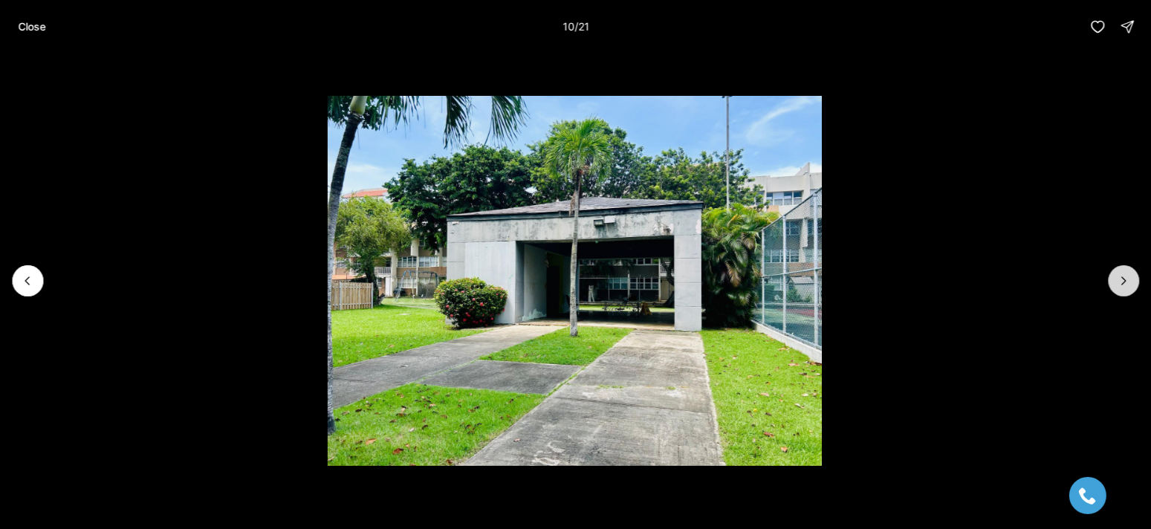
click at [1124, 271] on button "Next slide" at bounding box center [1123, 280] width 31 height 31
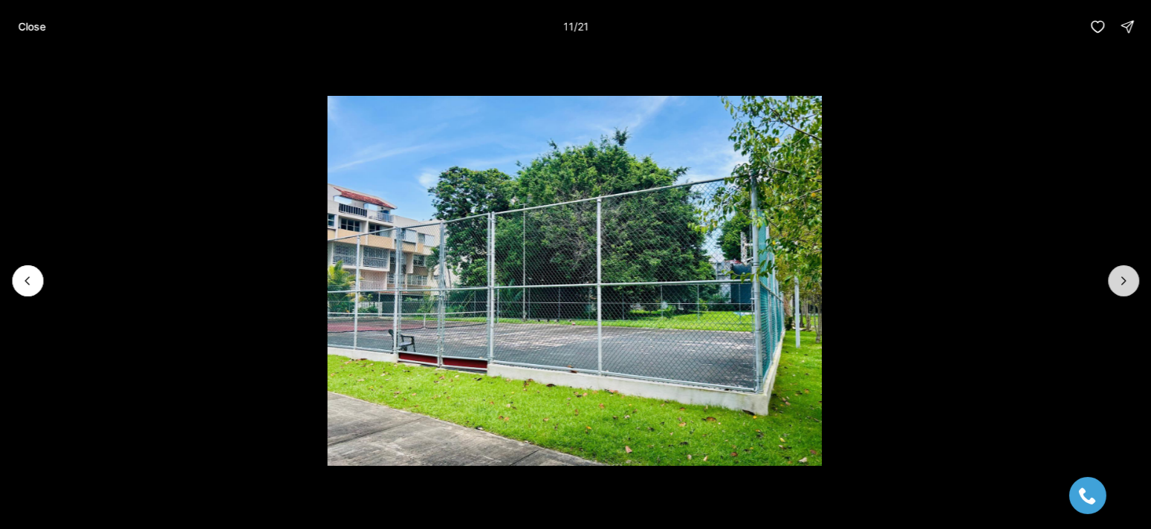
click at [1124, 271] on button "Next slide" at bounding box center [1123, 280] width 31 height 31
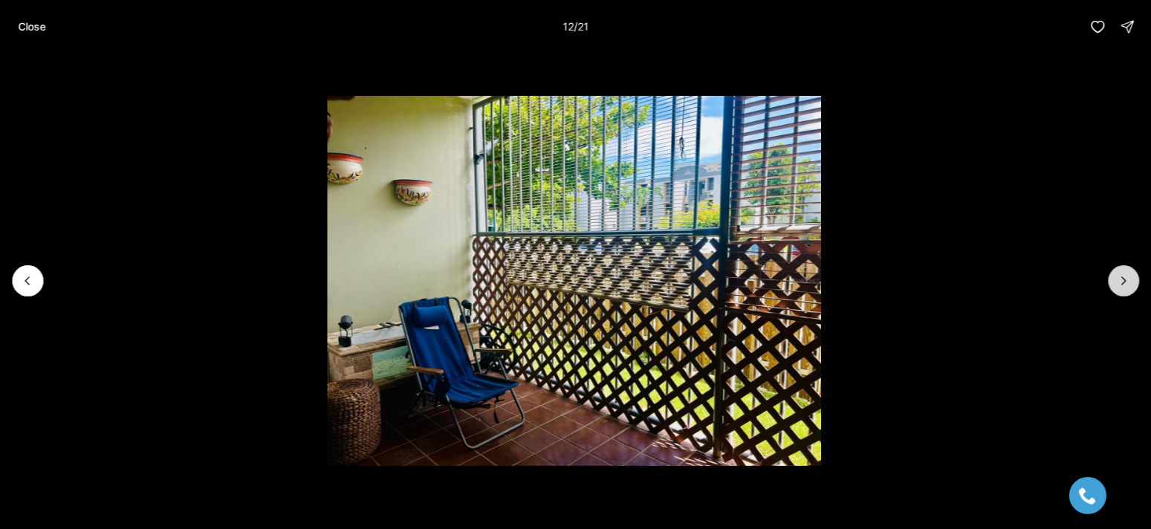
click at [1124, 271] on button "Next slide" at bounding box center [1123, 280] width 31 height 31
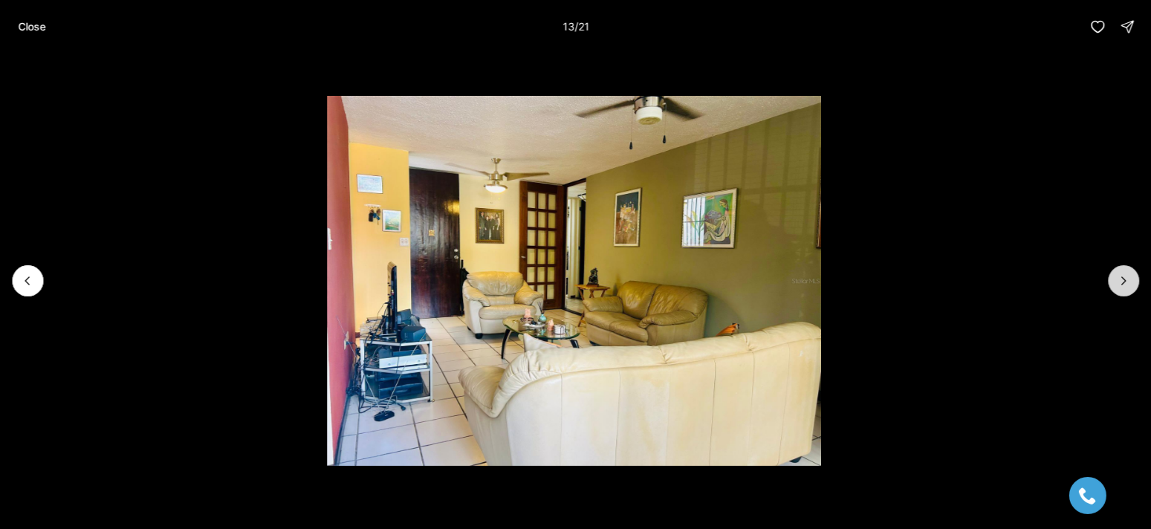
click at [1124, 271] on button "Next slide" at bounding box center [1123, 280] width 31 height 31
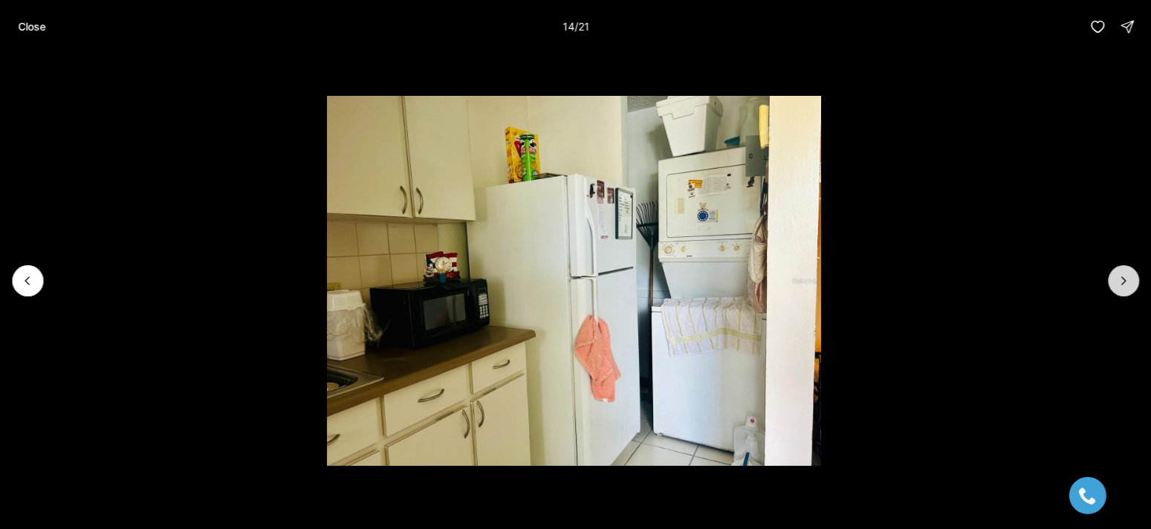
click at [1122, 269] on button "Next slide" at bounding box center [1123, 280] width 31 height 31
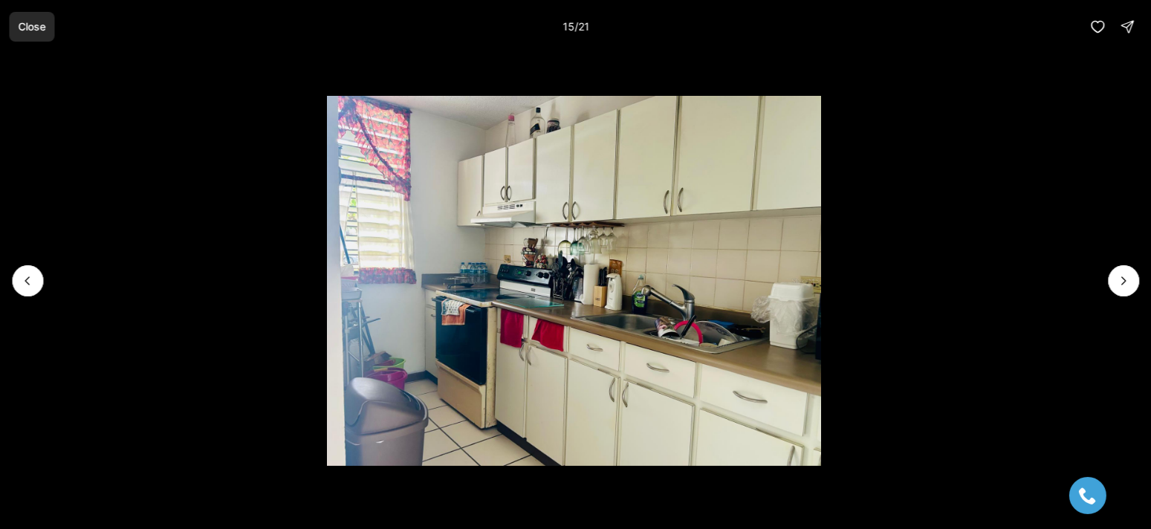
click at [38, 22] on p "Close" at bounding box center [32, 27] width 28 height 12
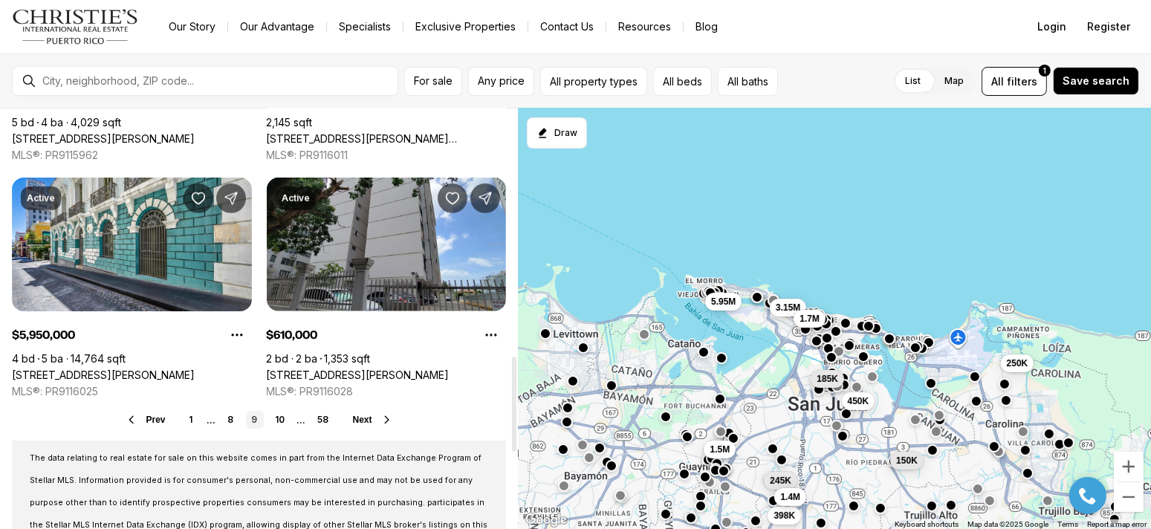
scroll to position [1189, 0]
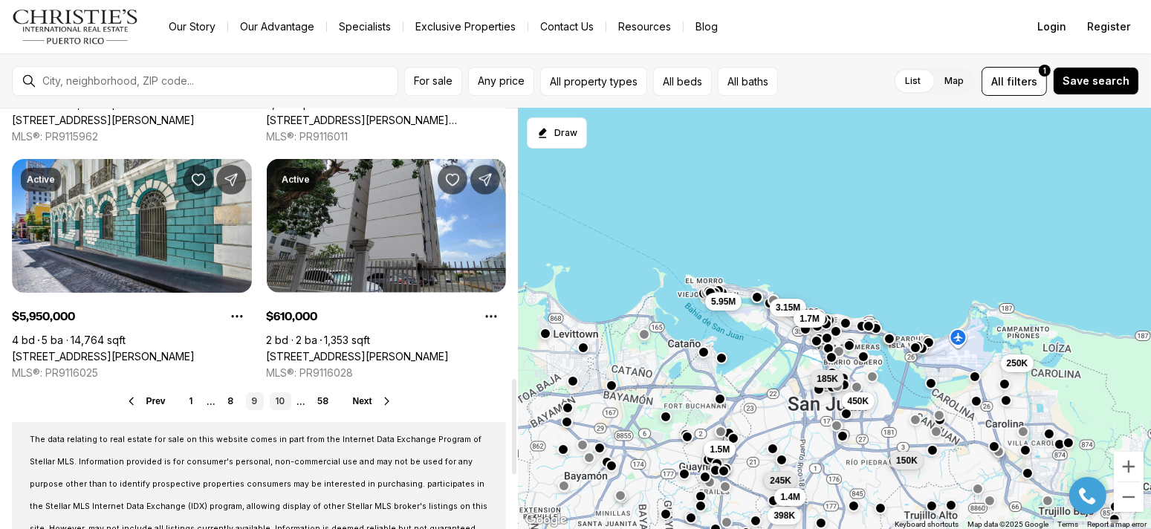
click at [279, 396] on link "10" at bounding box center [281, 401] width 22 height 18
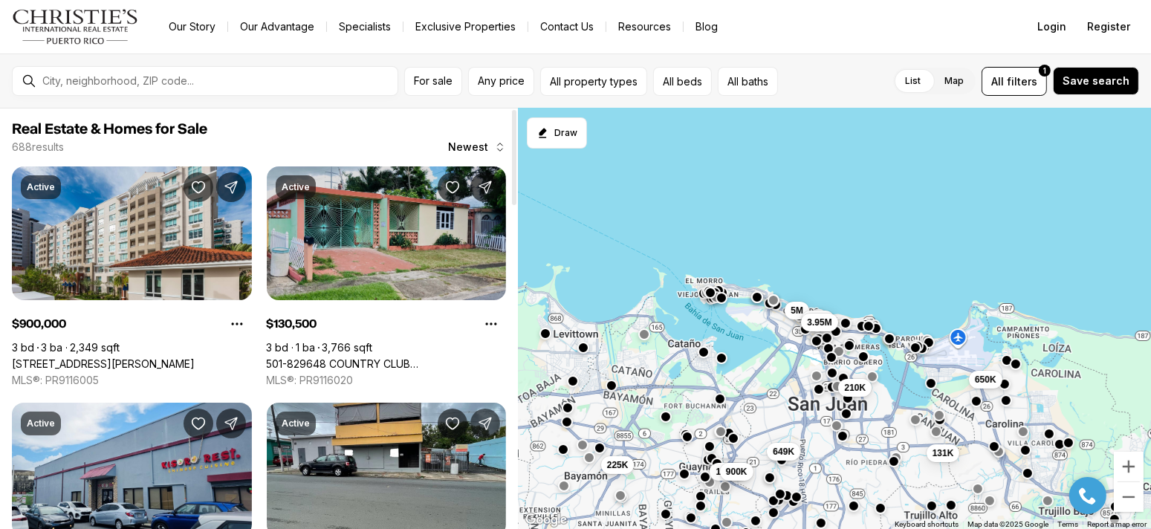
click at [433, 358] on link "501-829648 COUNTRY CLUB [STREET_ADDRESS][PERSON_NAME][PERSON_NAME]" at bounding box center [387, 364] width 240 height 13
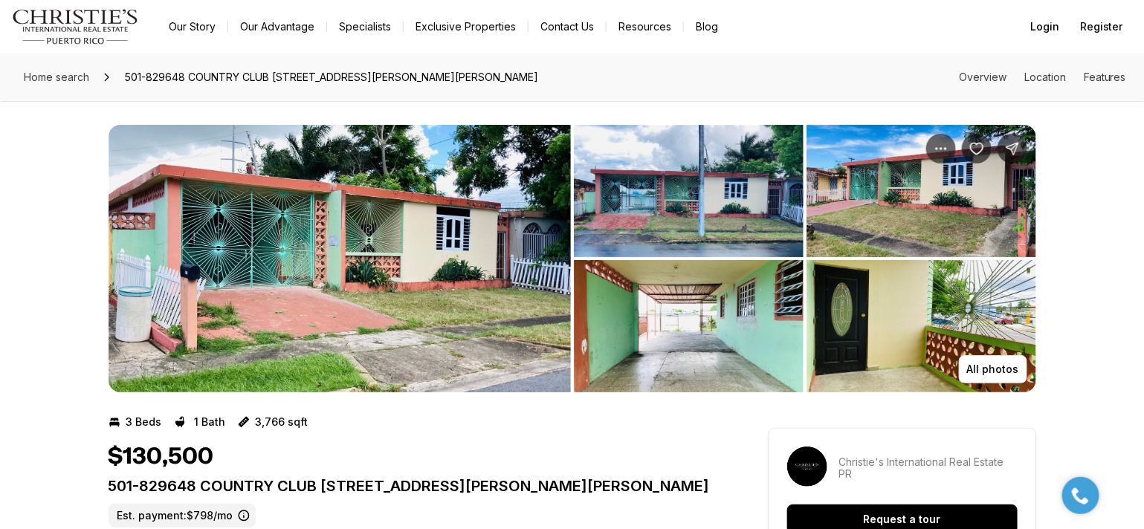
click at [465, 228] on img "View image gallery" at bounding box center [340, 259] width 462 height 268
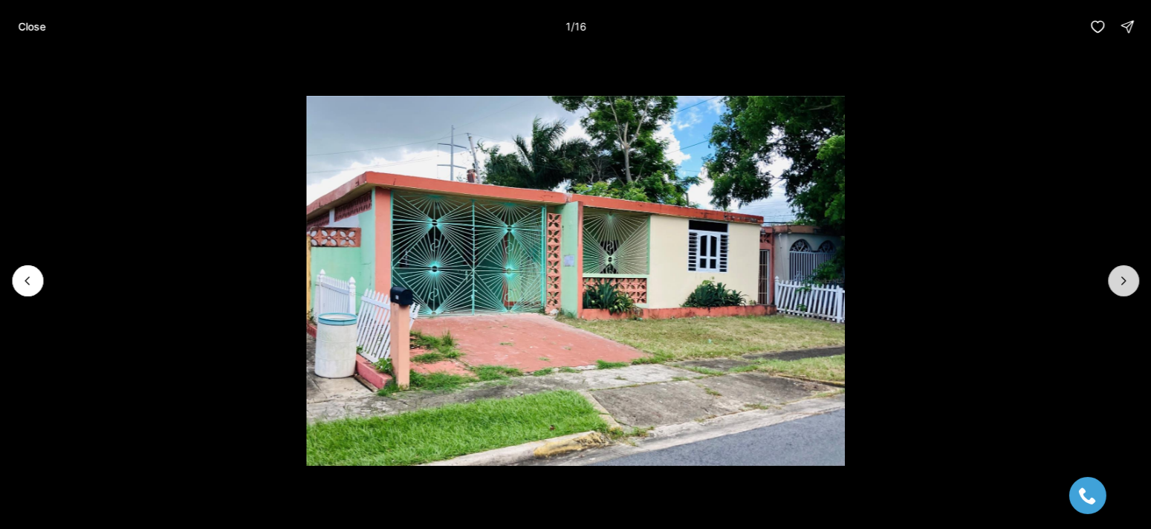
click at [1123, 271] on button "Next slide" at bounding box center [1123, 280] width 31 height 31
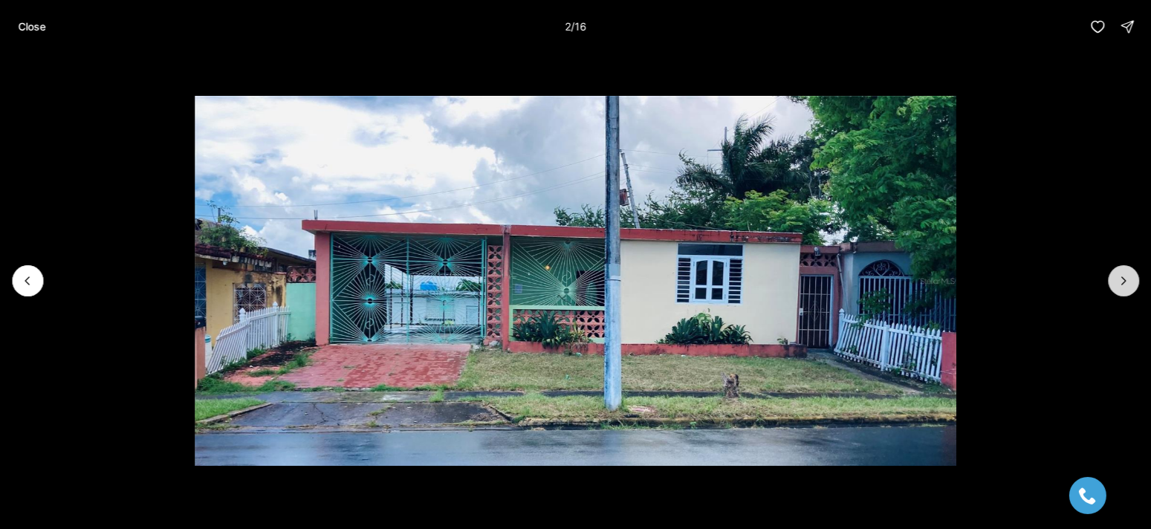
click at [1123, 271] on button "Next slide" at bounding box center [1123, 280] width 31 height 31
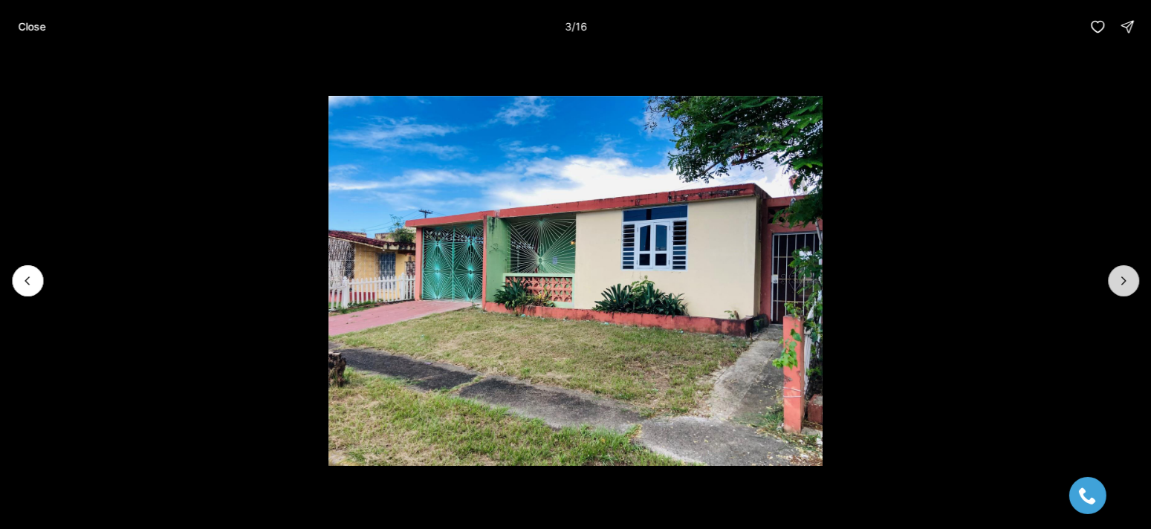
click at [1123, 271] on button "Next slide" at bounding box center [1123, 280] width 31 height 31
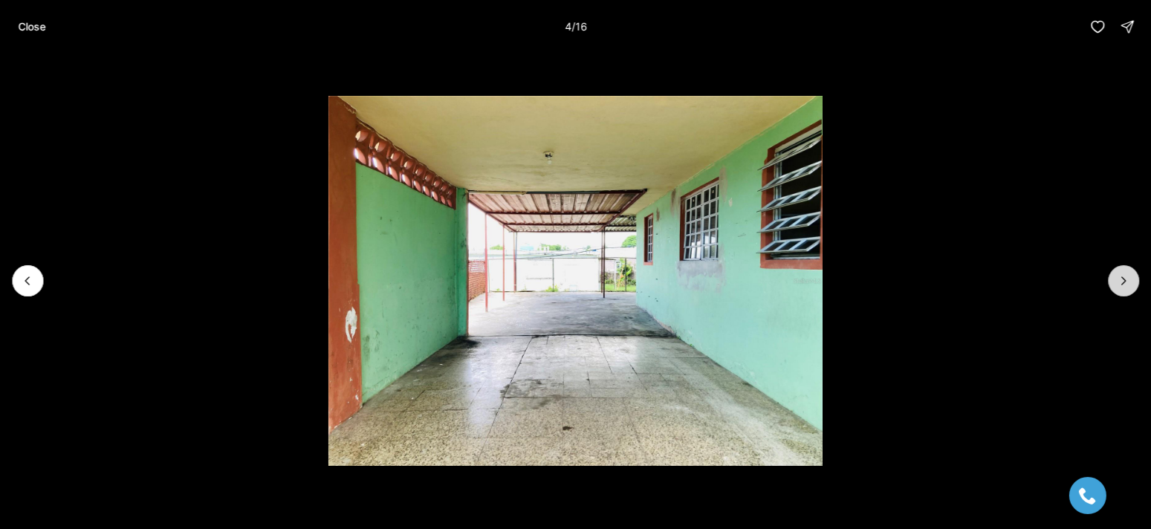
click at [1123, 271] on button "Next slide" at bounding box center [1123, 280] width 31 height 31
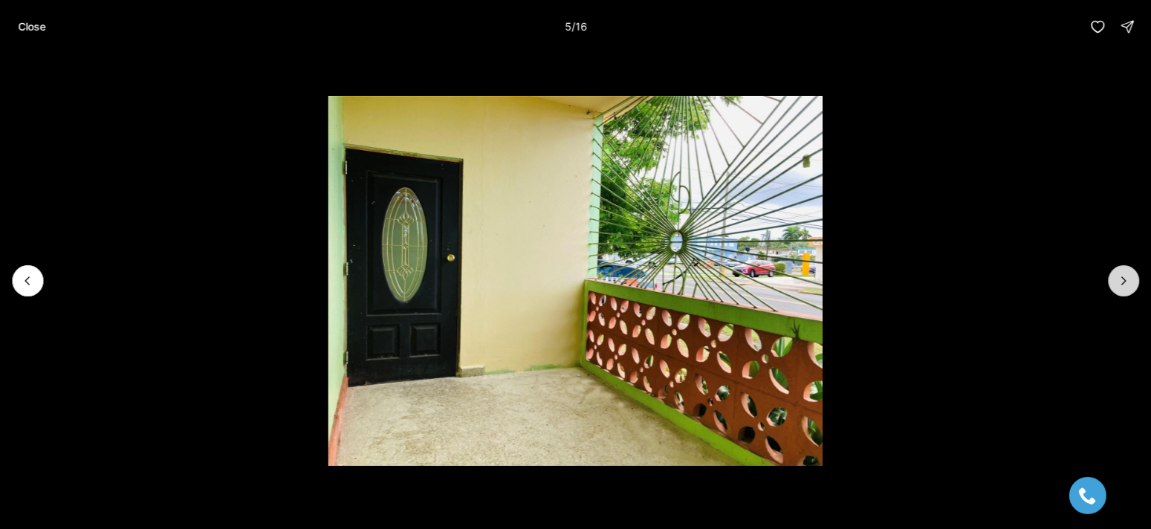
click at [1118, 269] on button "Next slide" at bounding box center [1123, 280] width 31 height 31
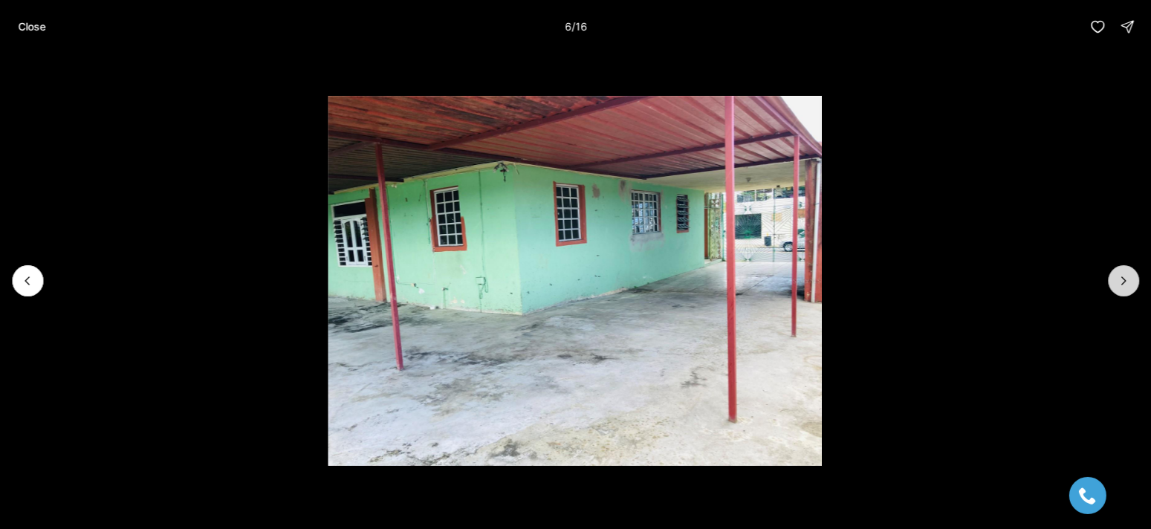
click at [1118, 269] on button "Next slide" at bounding box center [1123, 280] width 31 height 31
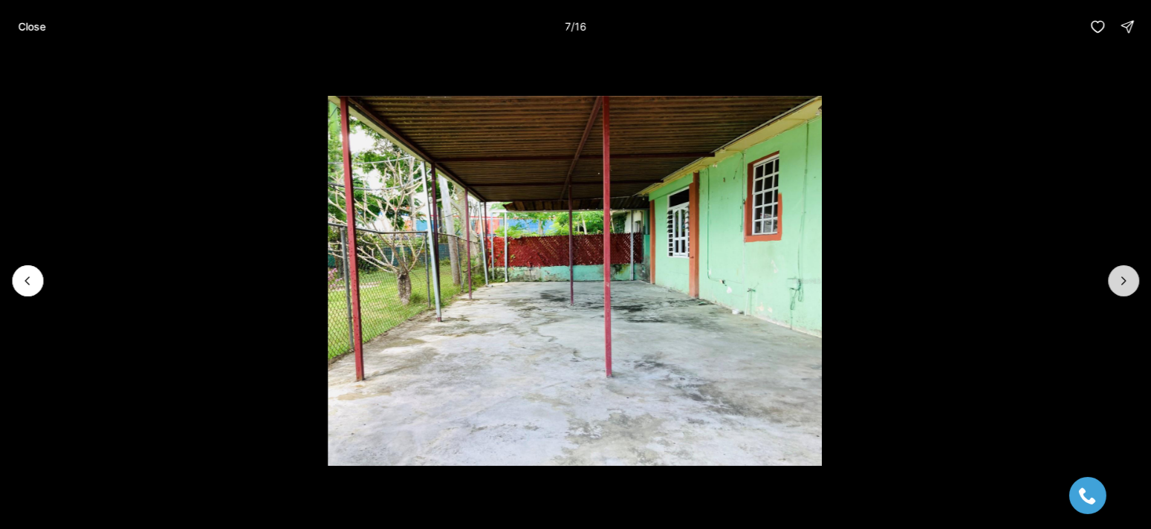
click at [1118, 269] on button "Next slide" at bounding box center [1123, 280] width 31 height 31
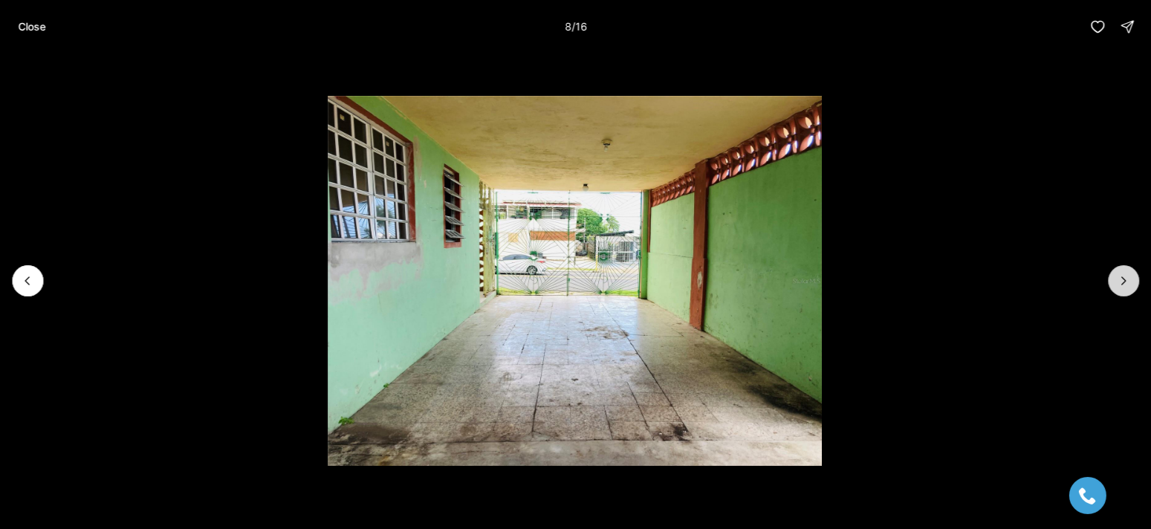
click at [1118, 269] on button "Next slide" at bounding box center [1123, 280] width 31 height 31
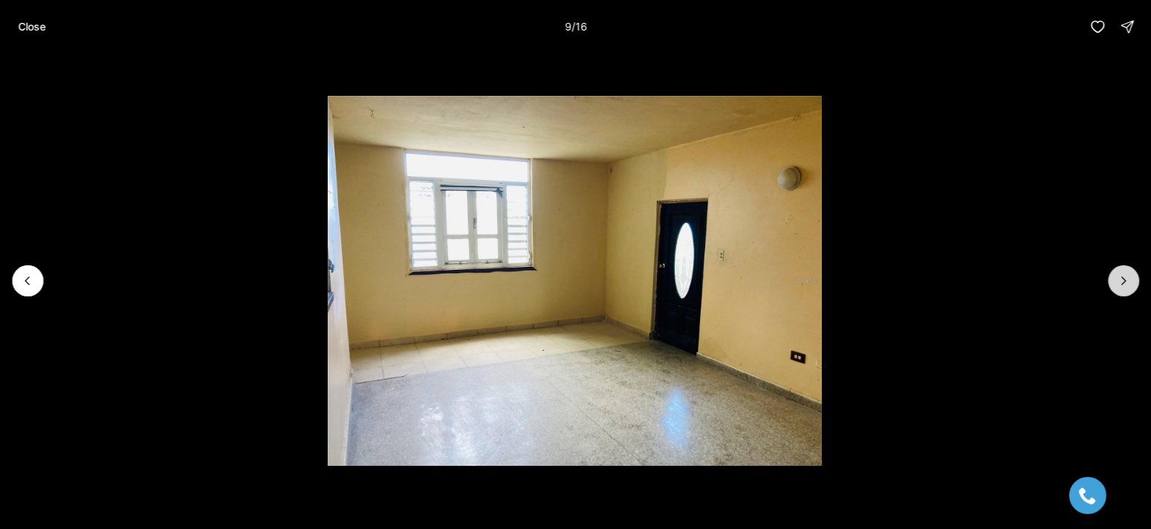
click at [1118, 269] on button "Next slide" at bounding box center [1123, 280] width 31 height 31
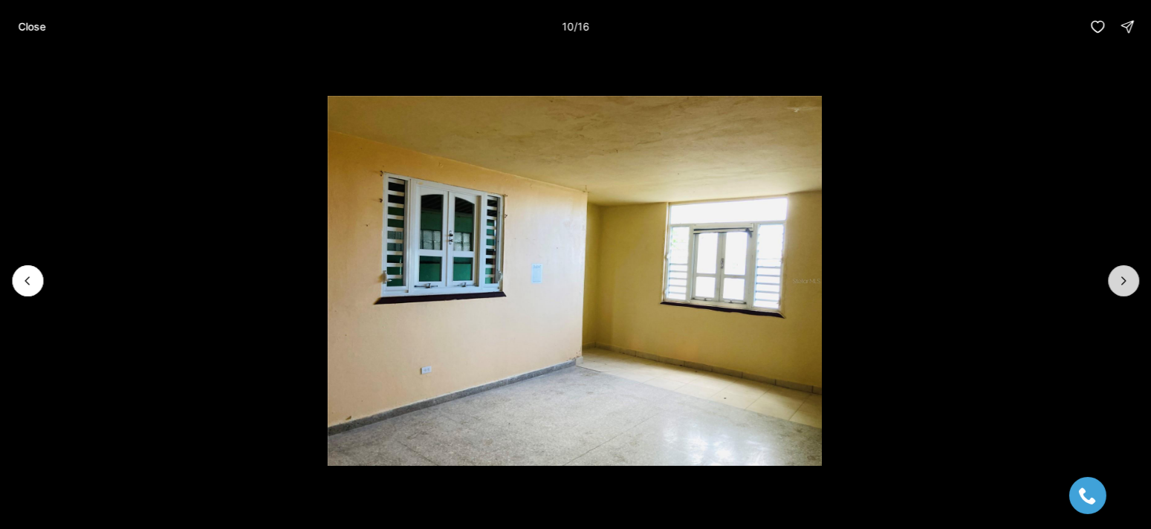
click at [1118, 269] on button "Next slide" at bounding box center [1123, 280] width 31 height 31
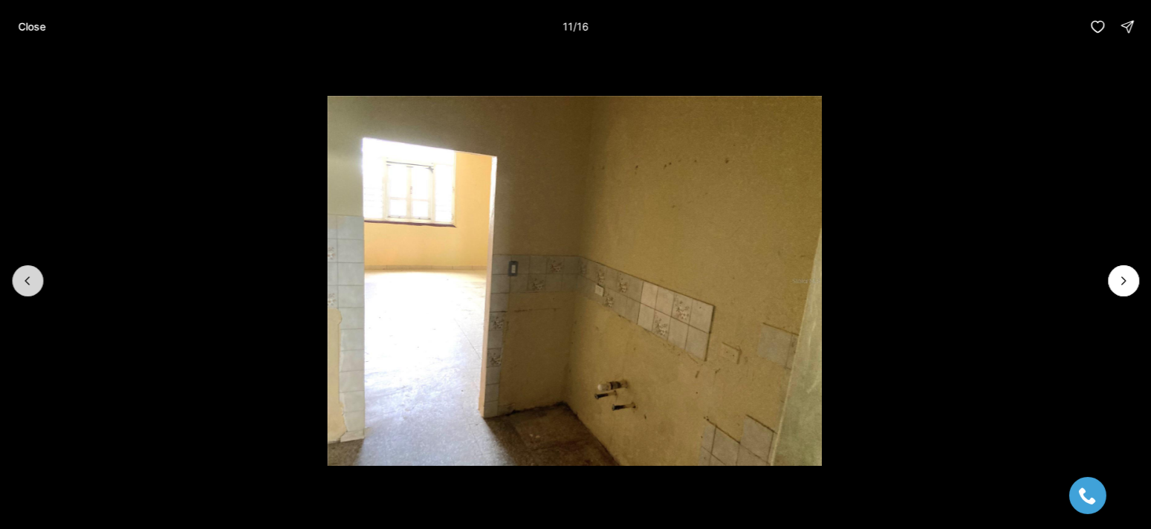
click at [20, 275] on icon "Previous slide" at bounding box center [27, 281] width 15 height 15
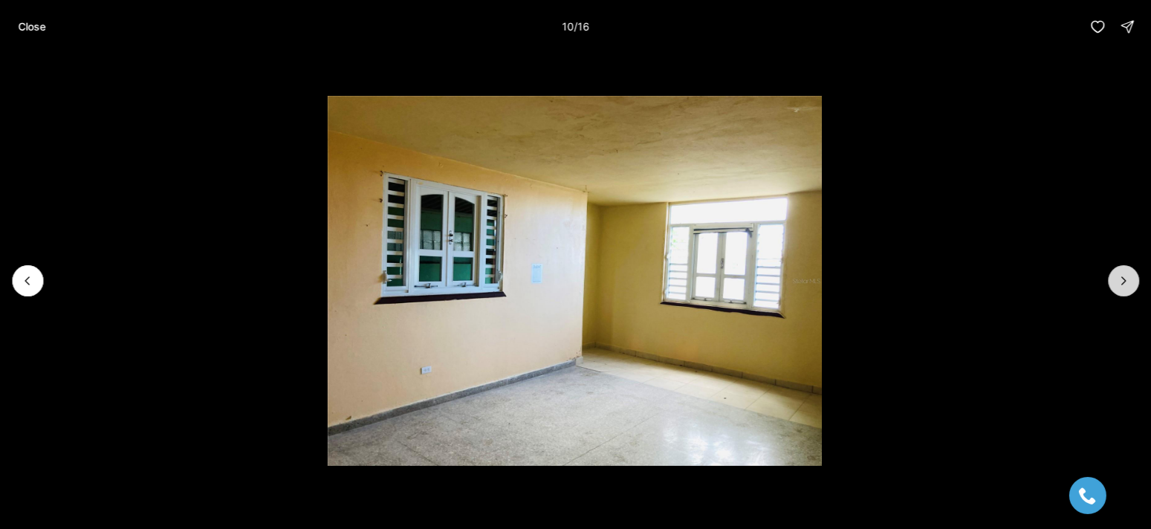
click at [1125, 272] on button "Next slide" at bounding box center [1123, 280] width 31 height 31
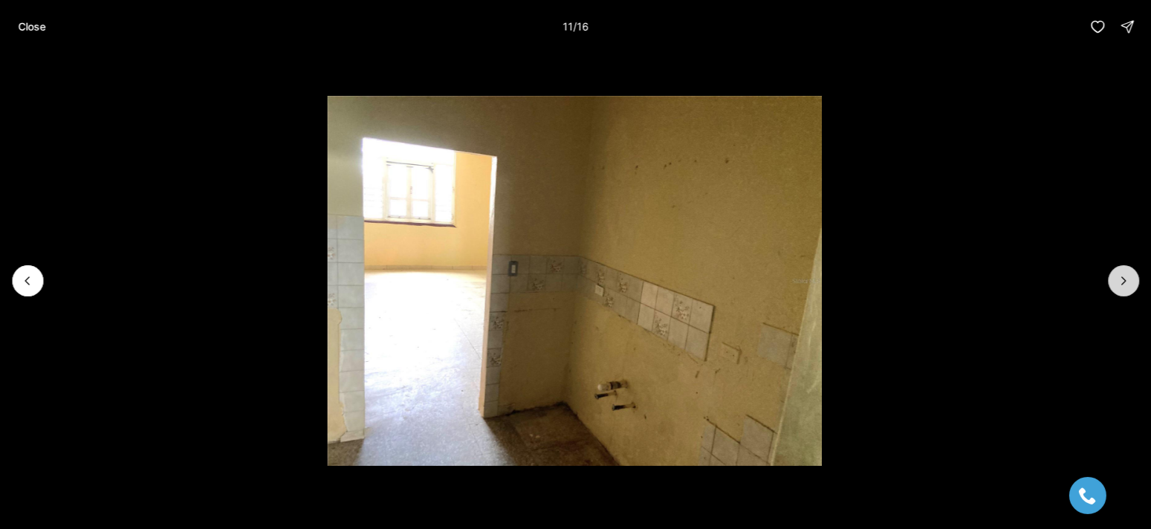
click at [1125, 272] on button "Next slide" at bounding box center [1123, 280] width 31 height 31
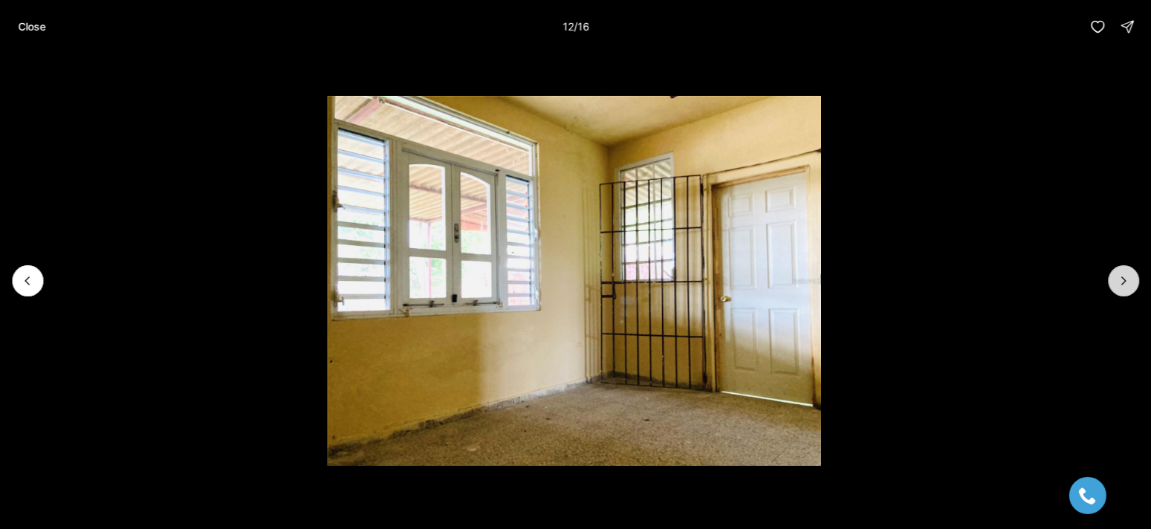
click at [1125, 272] on button "Next slide" at bounding box center [1123, 280] width 31 height 31
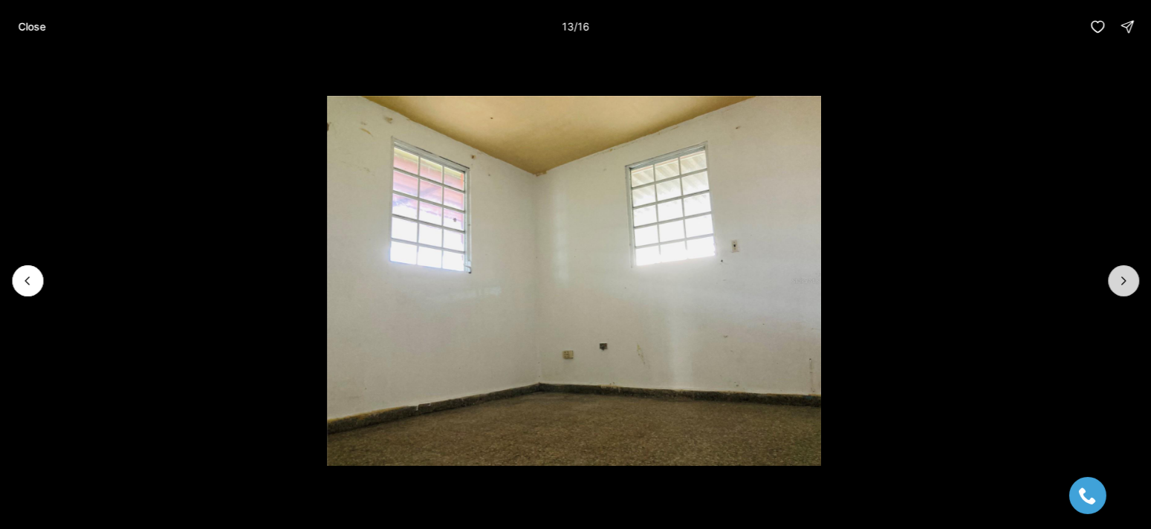
click at [1125, 272] on button "Next slide" at bounding box center [1123, 280] width 31 height 31
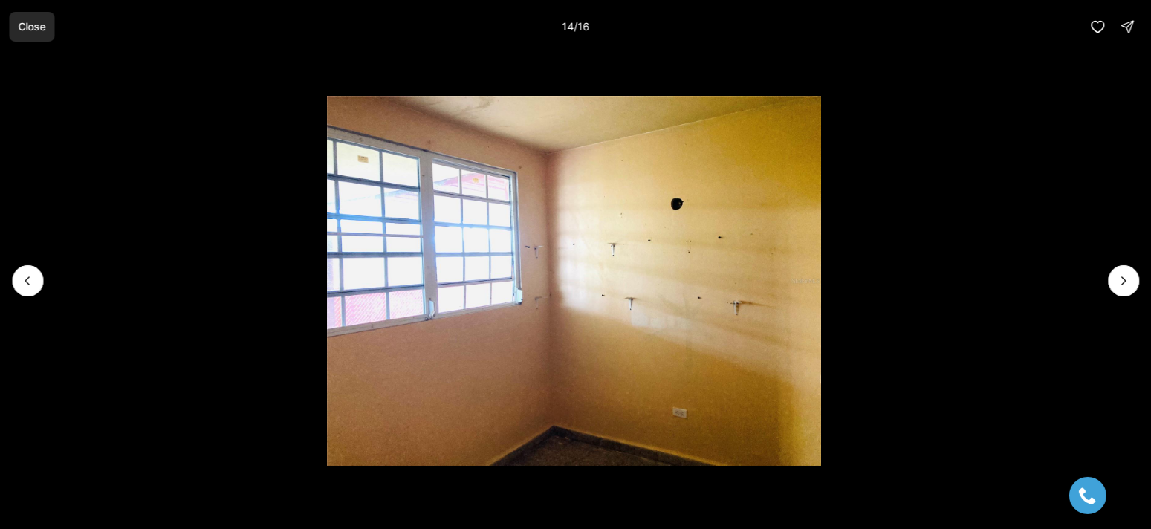
click at [42, 24] on p "Close" at bounding box center [32, 27] width 28 height 12
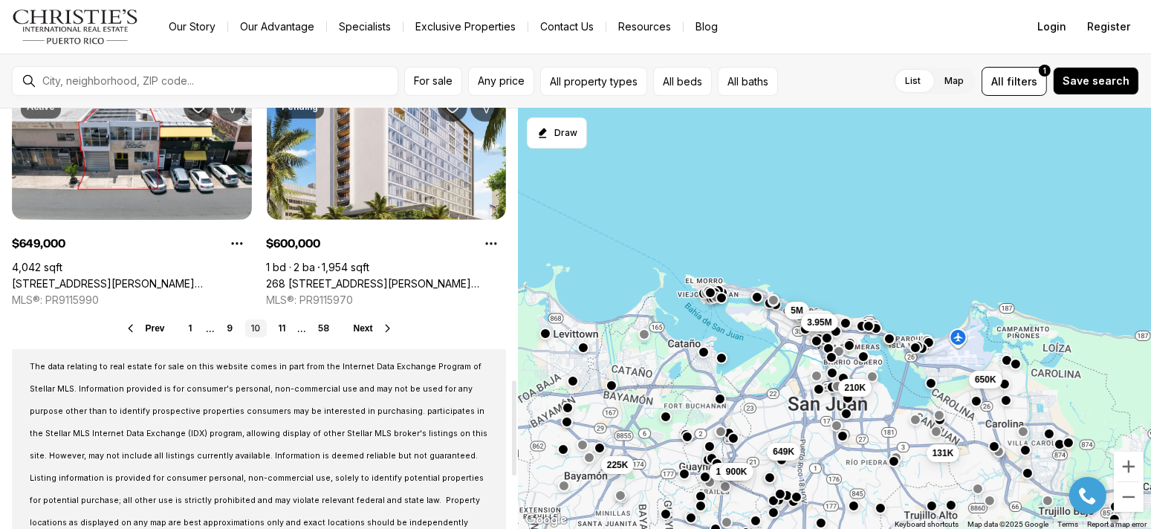
scroll to position [1264, 0]
click at [362, 323] on span "Next" at bounding box center [363, 327] width 19 height 10
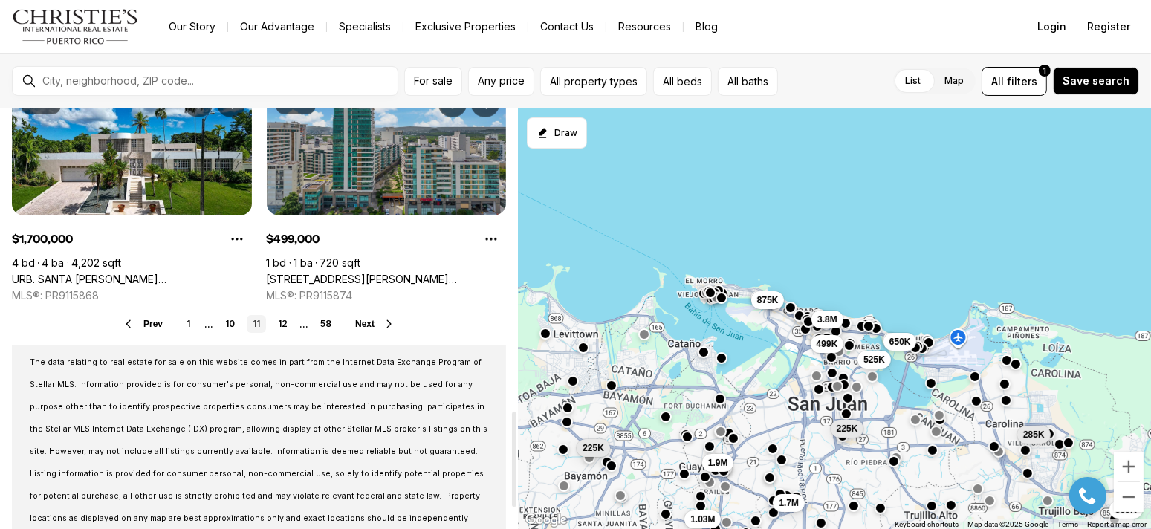
scroll to position [1338, 0]
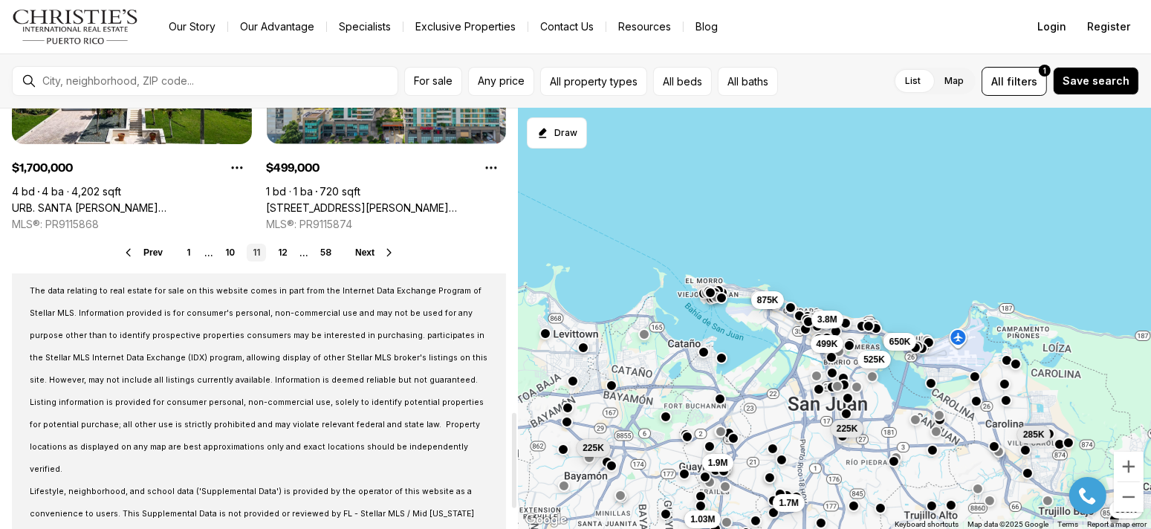
click at [359, 252] on span "Next" at bounding box center [364, 253] width 19 height 10
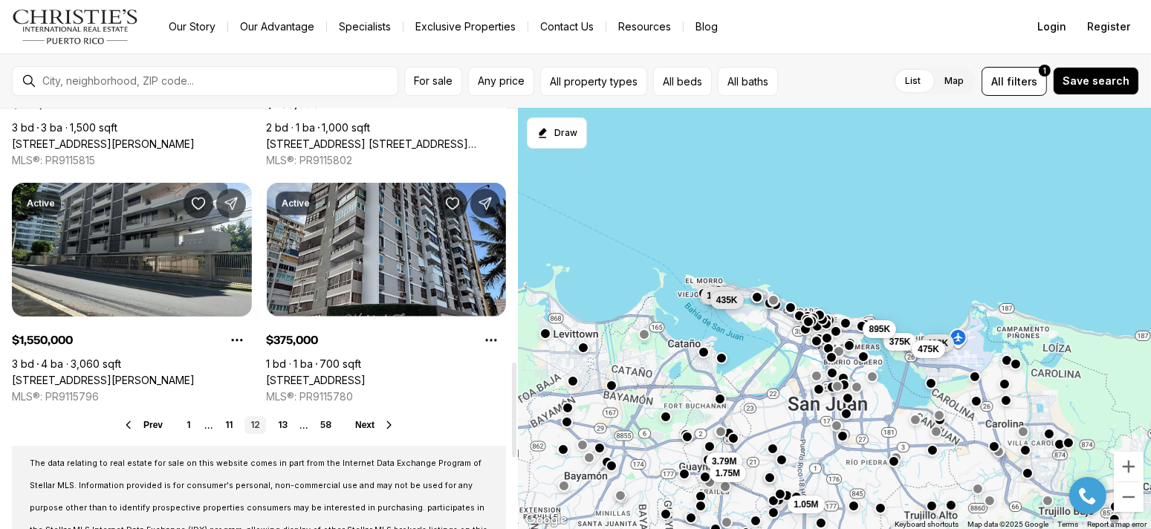
scroll to position [1189, 0]
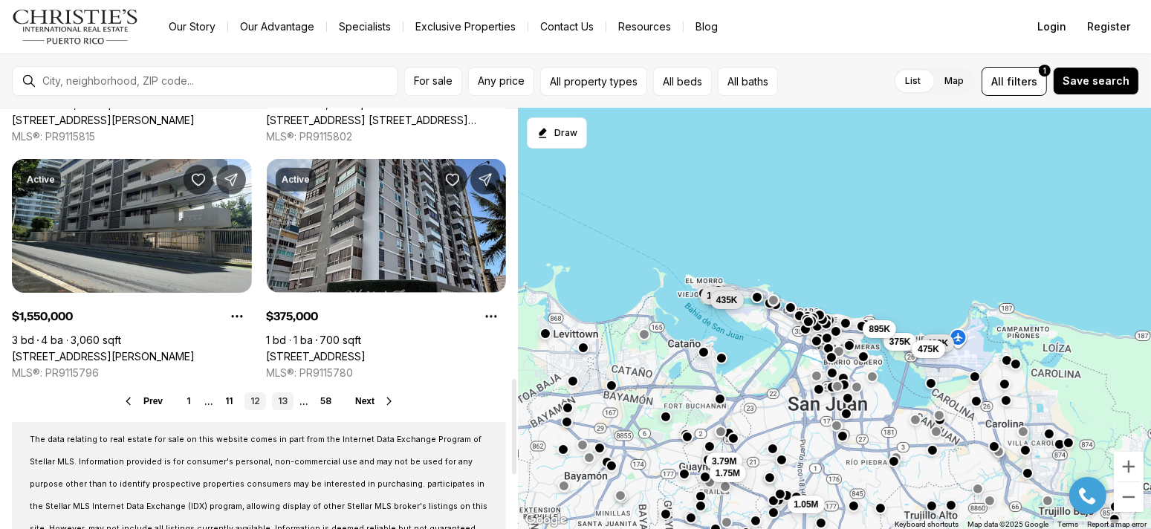
click at [282, 401] on link "13" at bounding box center [283, 401] width 22 height 18
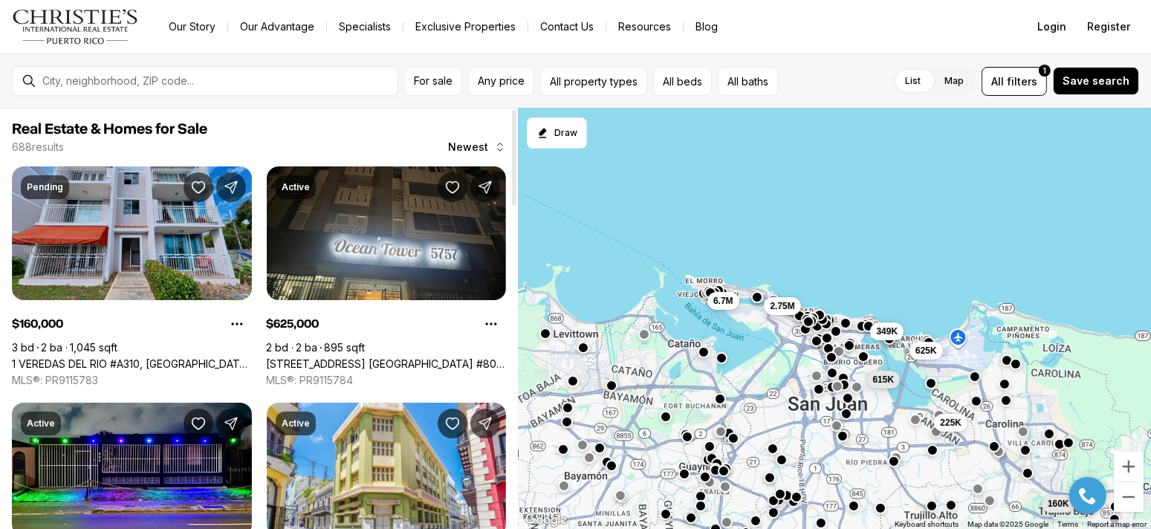
click at [173, 358] on link "1 VEREDAS DEL RIO #A310, [GEOGRAPHIC_DATA] [GEOGRAPHIC_DATA], 00987" at bounding box center [132, 364] width 240 height 13
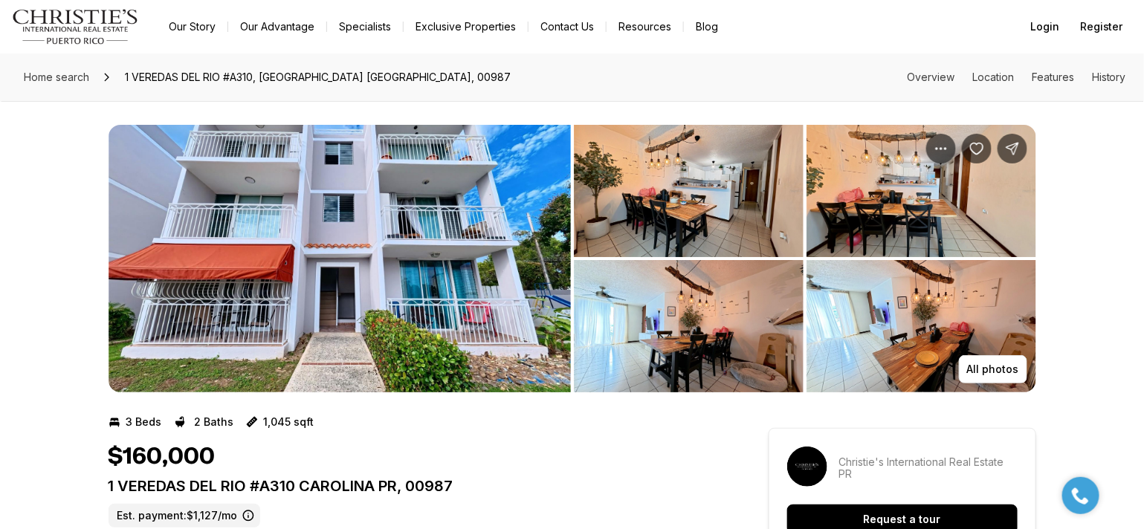
click at [491, 219] on img "View image gallery" at bounding box center [340, 259] width 462 height 268
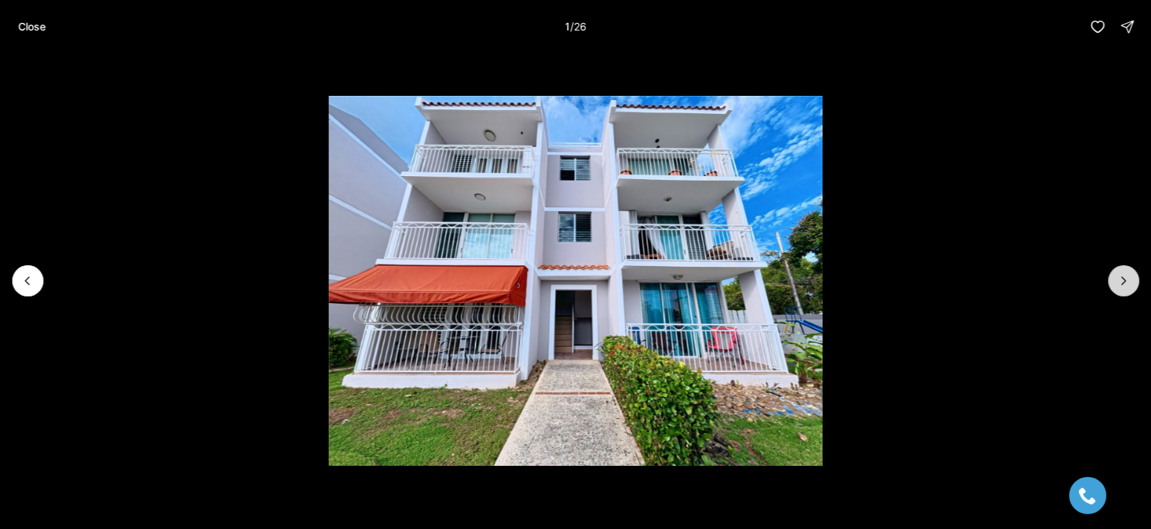
click at [1125, 272] on button "Next slide" at bounding box center [1123, 280] width 31 height 31
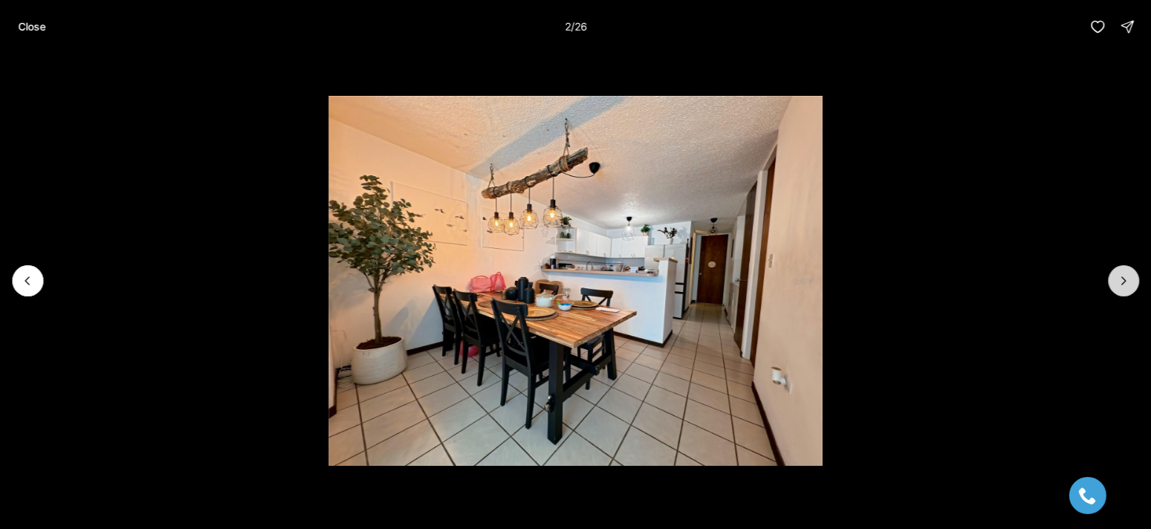
click at [1126, 272] on button "Next slide" at bounding box center [1123, 280] width 31 height 31
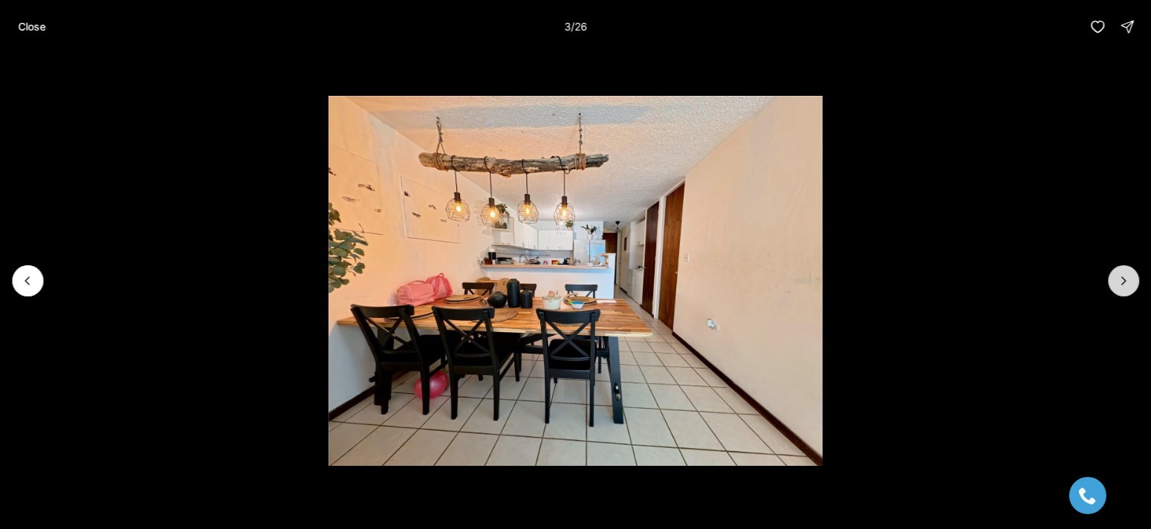
click at [1125, 272] on button "Next slide" at bounding box center [1123, 280] width 31 height 31
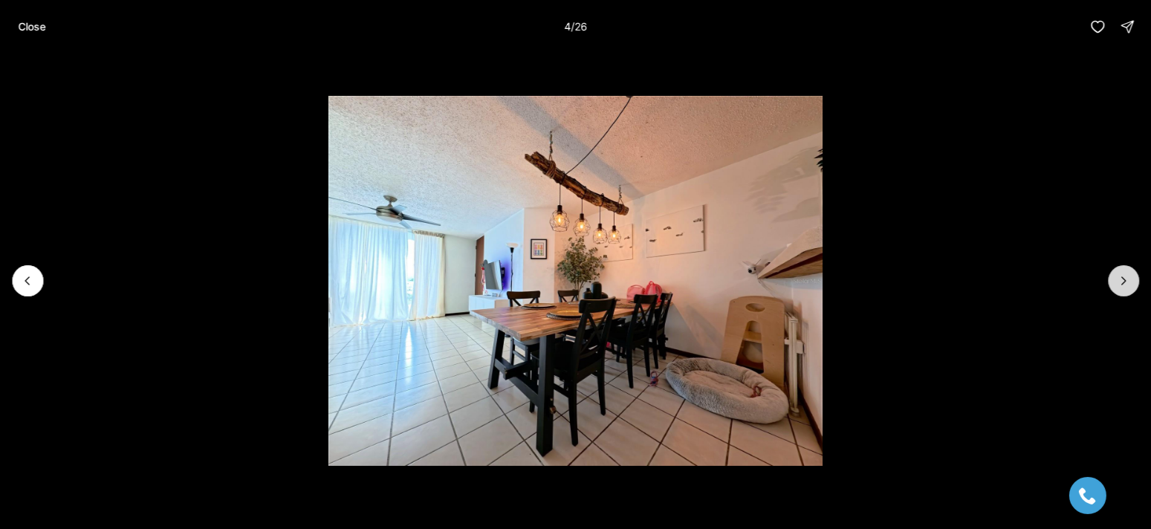
click at [1125, 272] on button "Next slide" at bounding box center [1123, 280] width 31 height 31
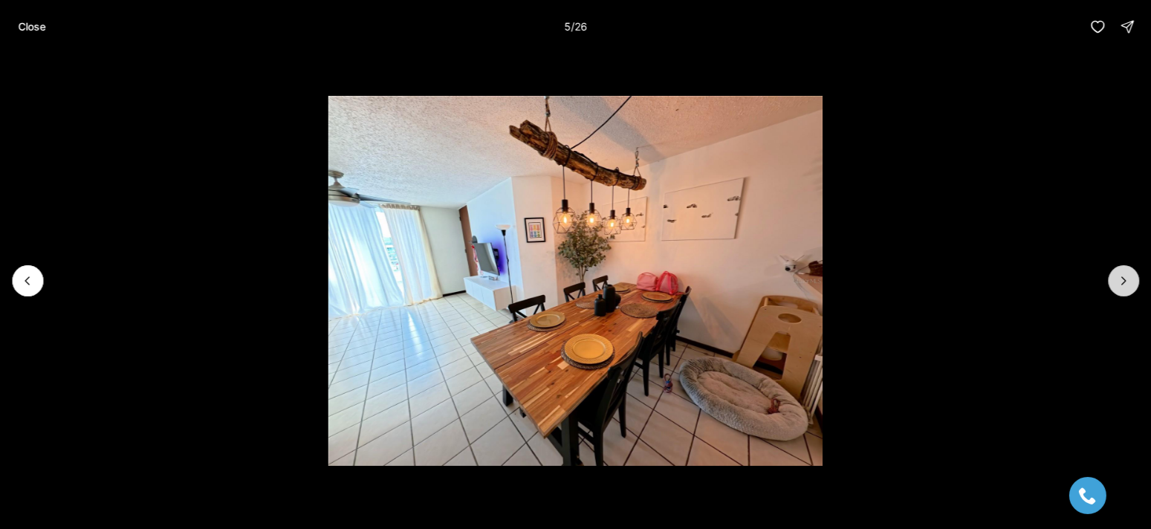
click at [1125, 272] on button "Next slide" at bounding box center [1123, 280] width 31 height 31
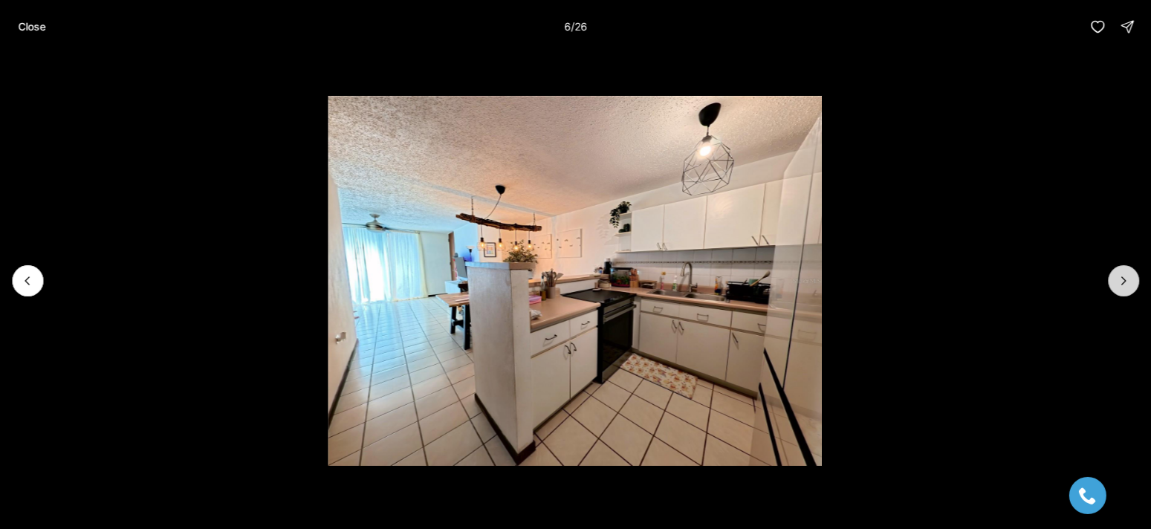
click at [1124, 272] on button "Next slide" at bounding box center [1123, 280] width 31 height 31
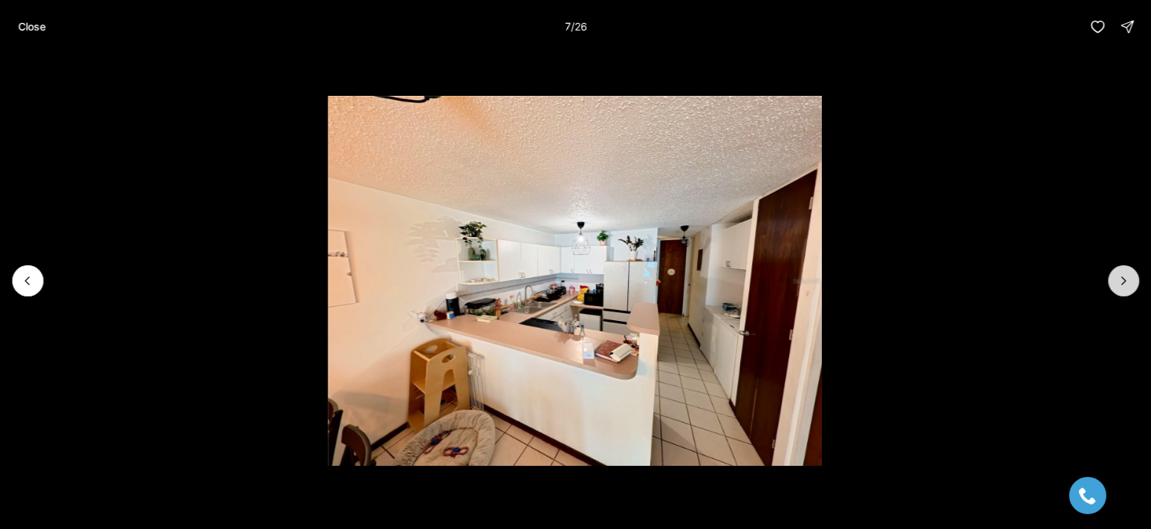
click at [1124, 272] on button "Next slide" at bounding box center [1123, 280] width 31 height 31
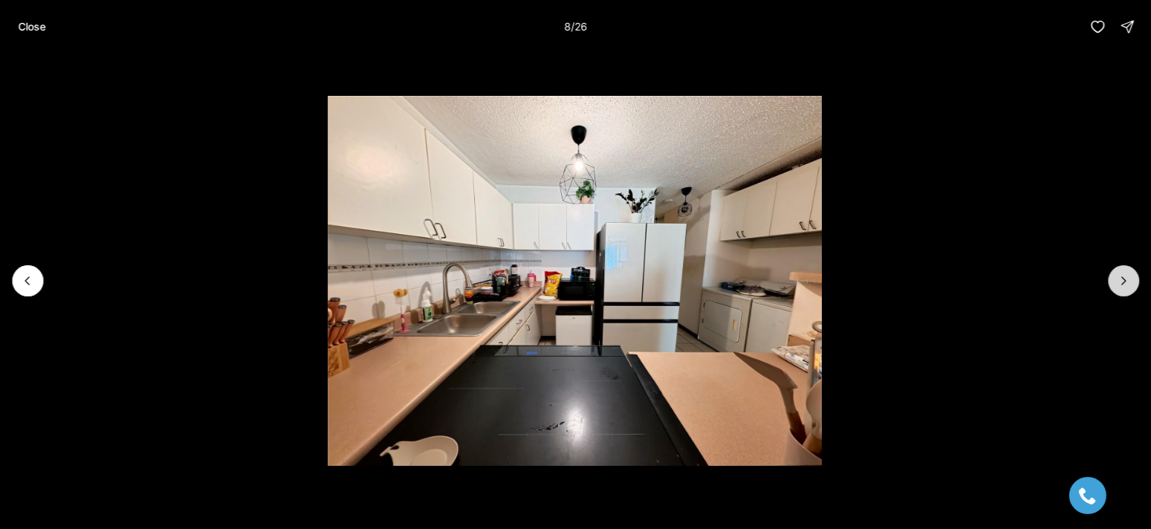
click at [1124, 272] on button "Next slide" at bounding box center [1123, 280] width 31 height 31
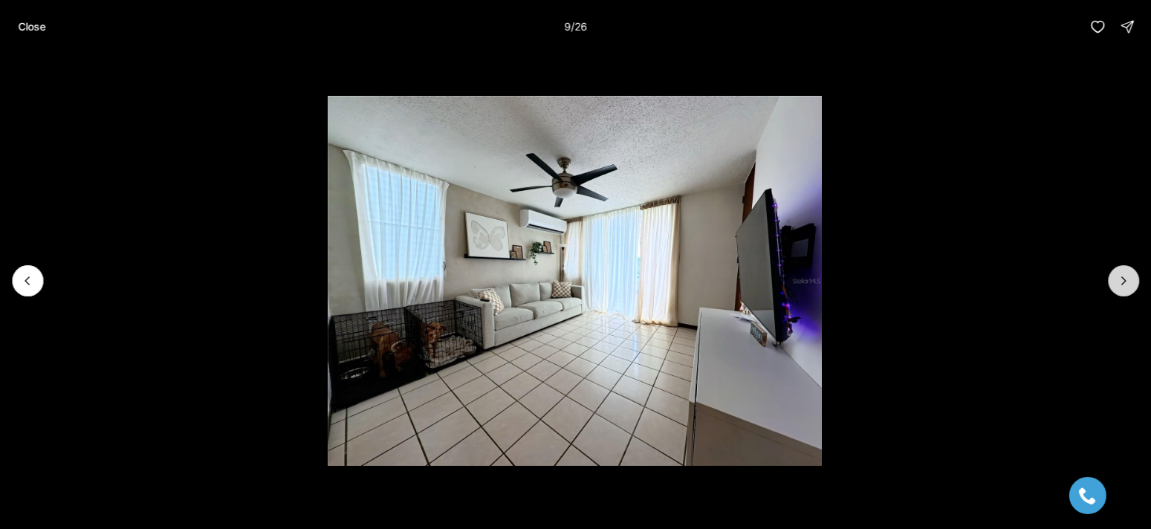
click at [1124, 272] on button "Next slide" at bounding box center [1123, 280] width 31 height 31
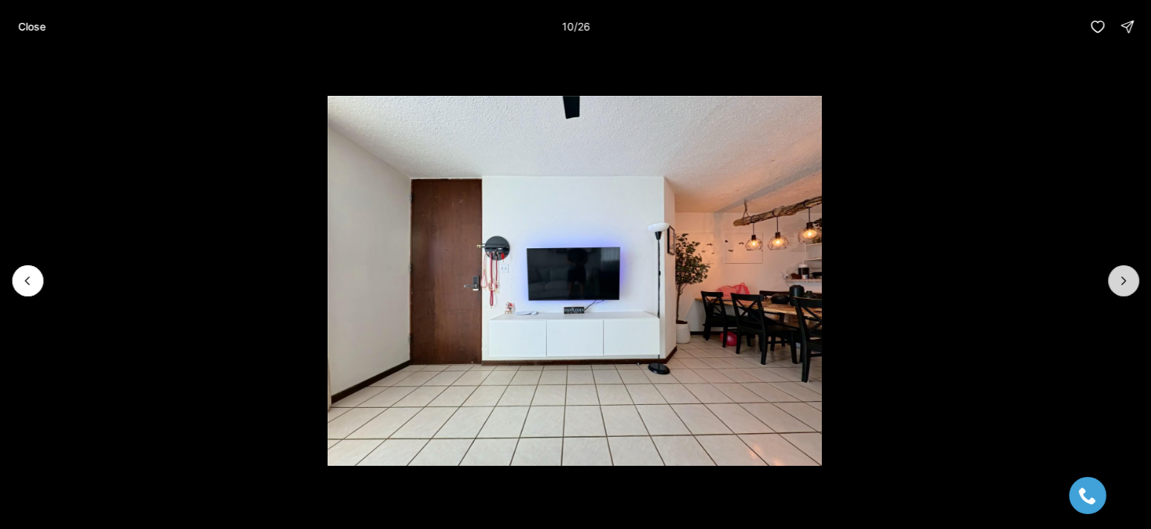
click at [1124, 272] on button "Next slide" at bounding box center [1123, 280] width 31 height 31
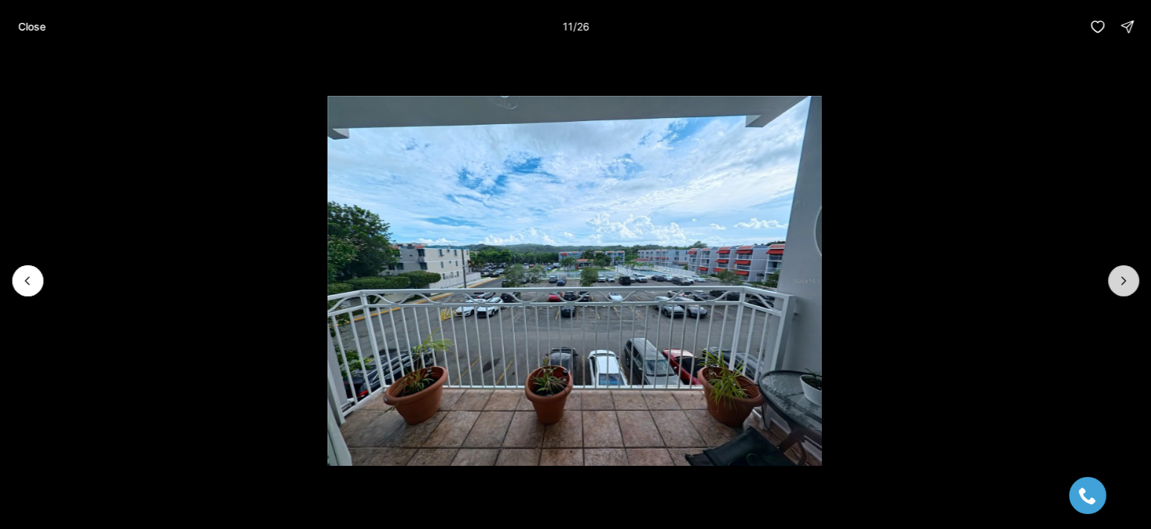
click at [1122, 272] on button "Next slide" at bounding box center [1123, 280] width 31 height 31
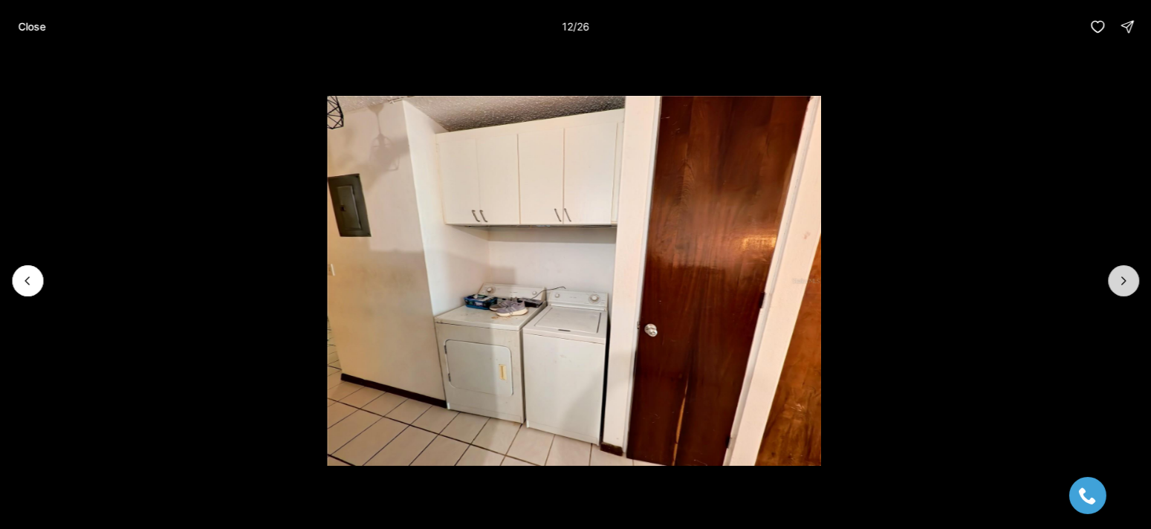
click at [1122, 272] on button "Next slide" at bounding box center [1123, 280] width 31 height 31
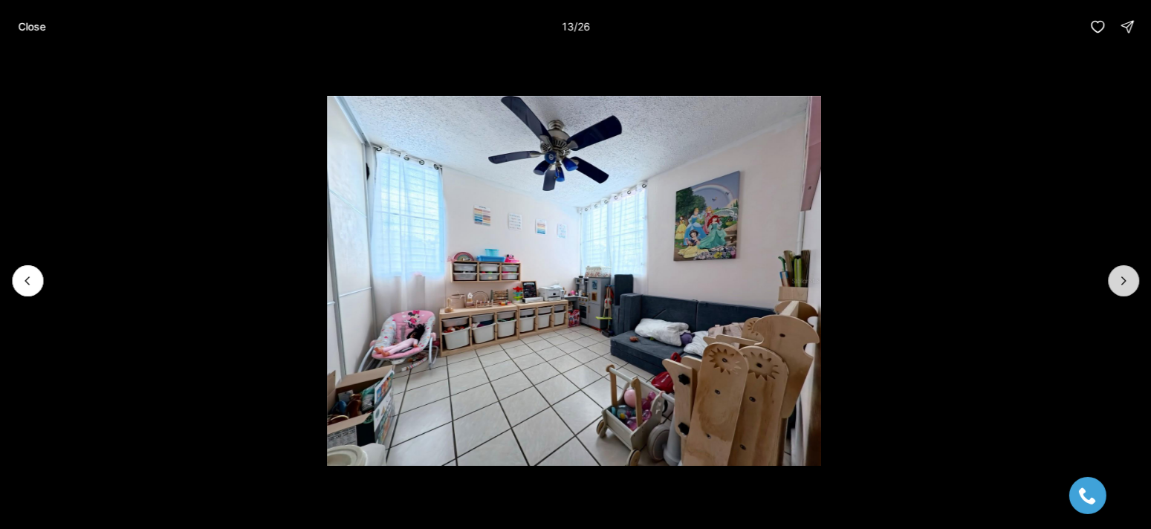
click at [1122, 272] on button "Next slide" at bounding box center [1123, 280] width 31 height 31
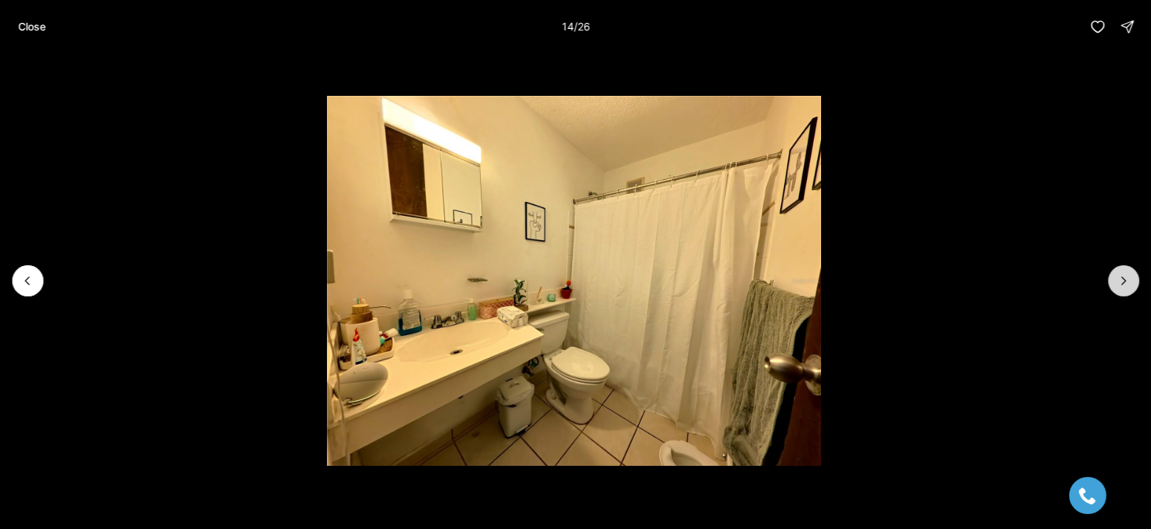
click at [1122, 272] on button "Next slide" at bounding box center [1123, 280] width 31 height 31
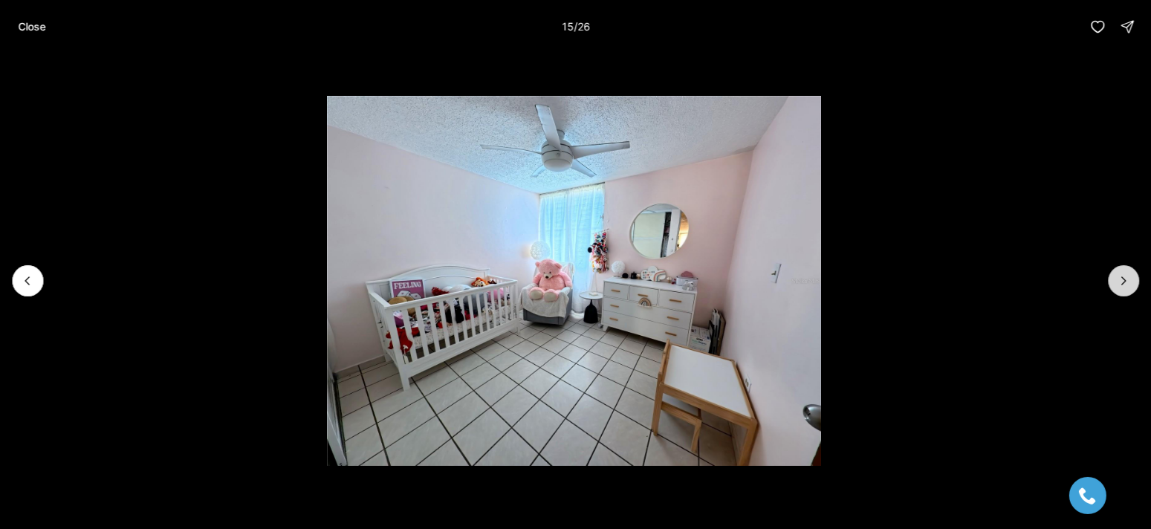
click at [1122, 272] on button "Next slide" at bounding box center [1123, 280] width 31 height 31
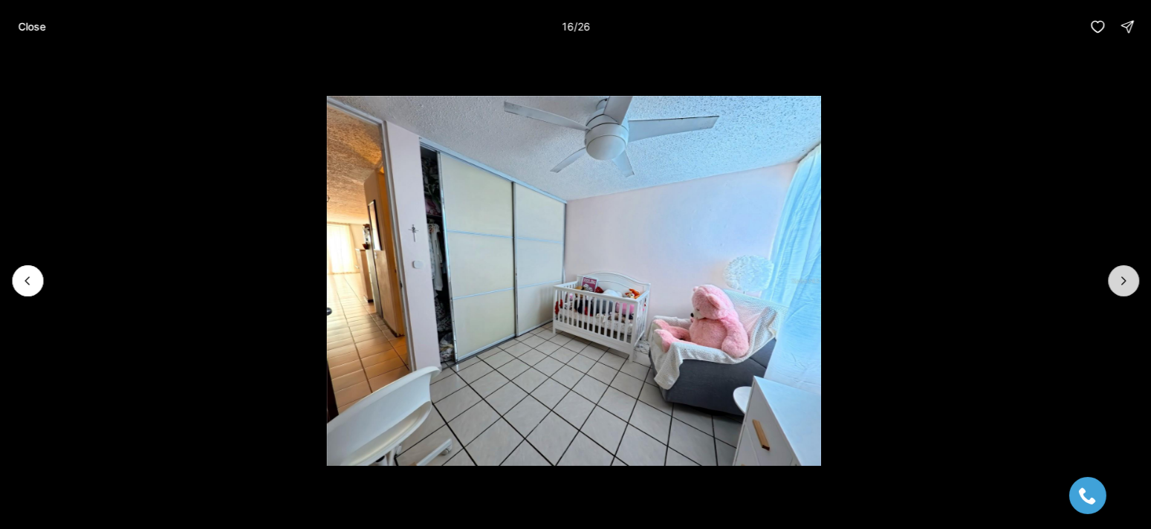
click at [1122, 272] on button "Next slide" at bounding box center [1123, 280] width 31 height 31
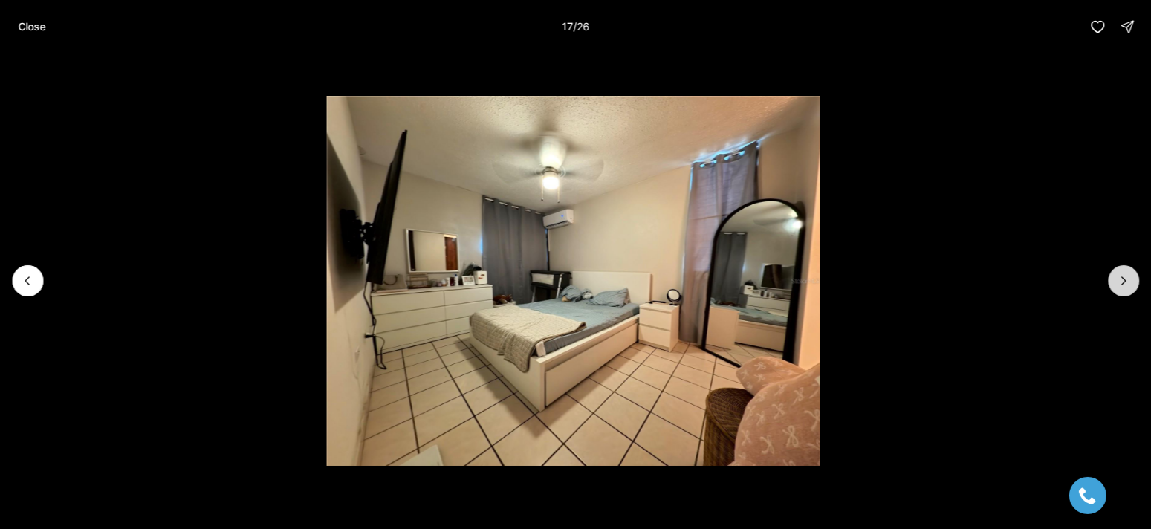
click at [1122, 272] on button "Next slide" at bounding box center [1123, 280] width 31 height 31
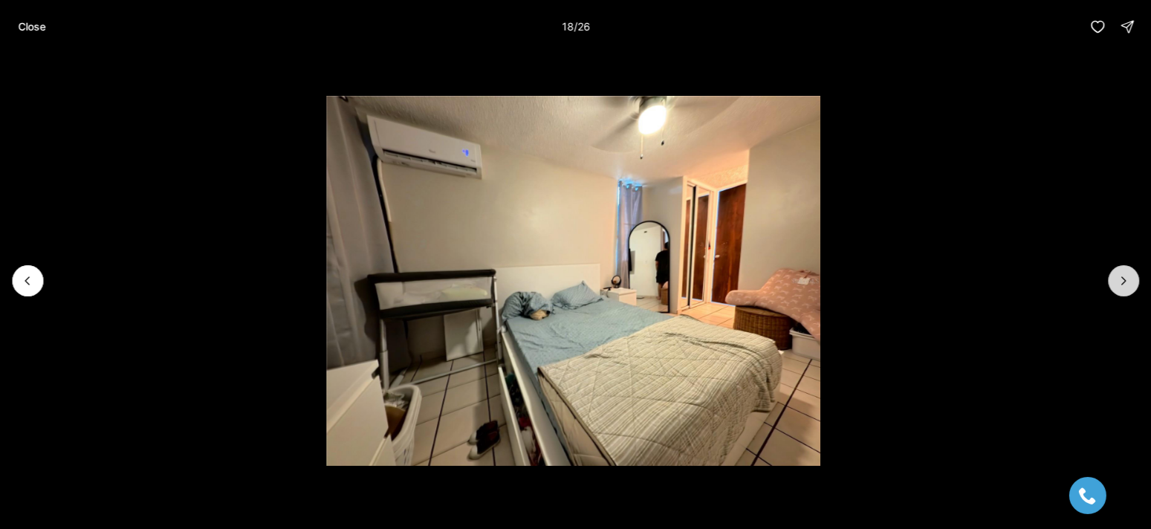
click at [1122, 272] on button "Next slide" at bounding box center [1123, 280] width 31 height 31
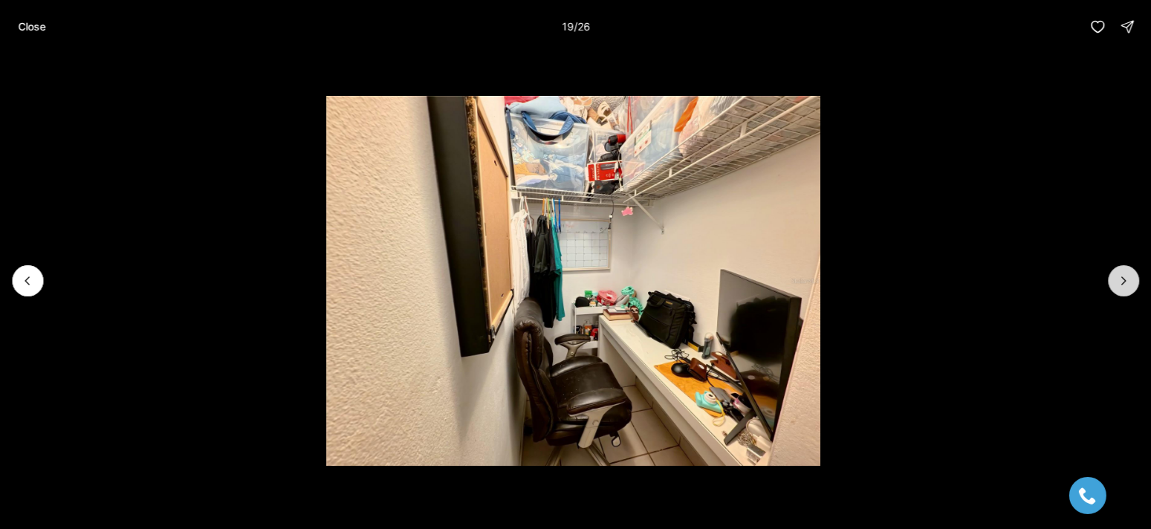
click at [1122, 272] on button "Next slide" at bounding box center [1123, 280] width 31 height 31
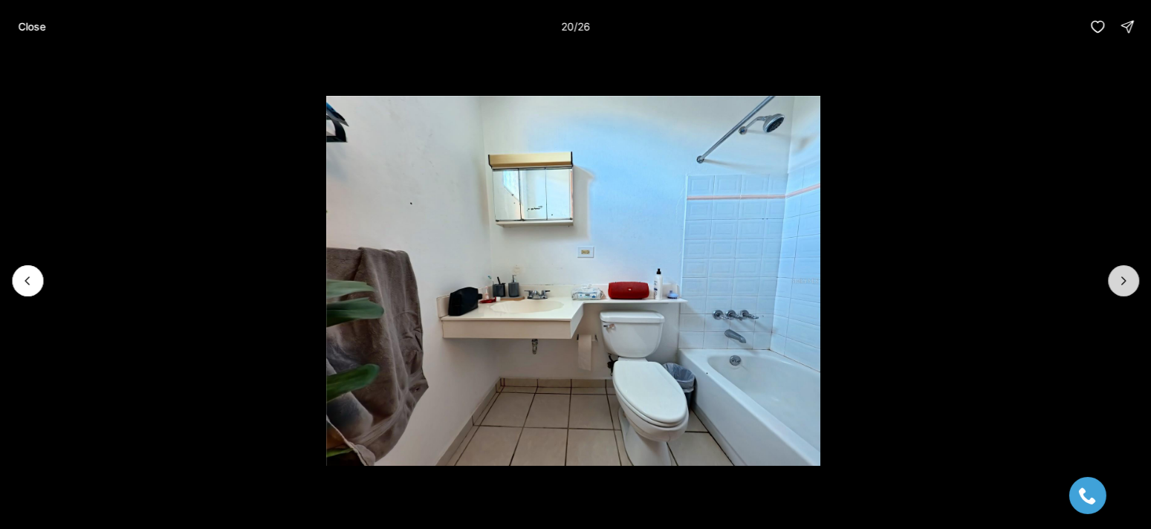
click at [1122, 272] on button "Next slide" at bounding box center [1123, 280] width 31 height 31
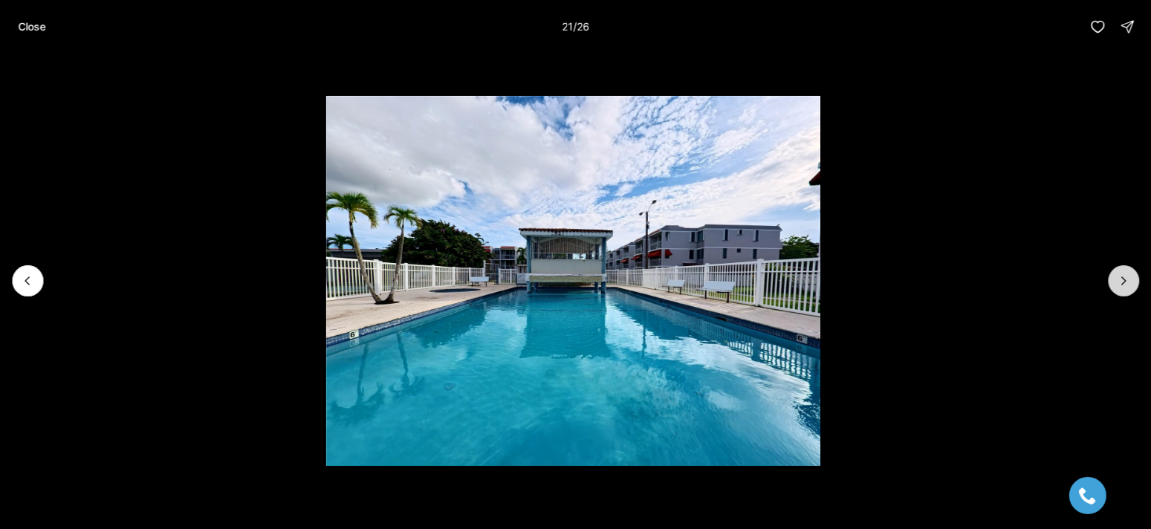
click at [1122, 277] on icon "Next slide" at bounding box center [1124, 281] width 15 height 15
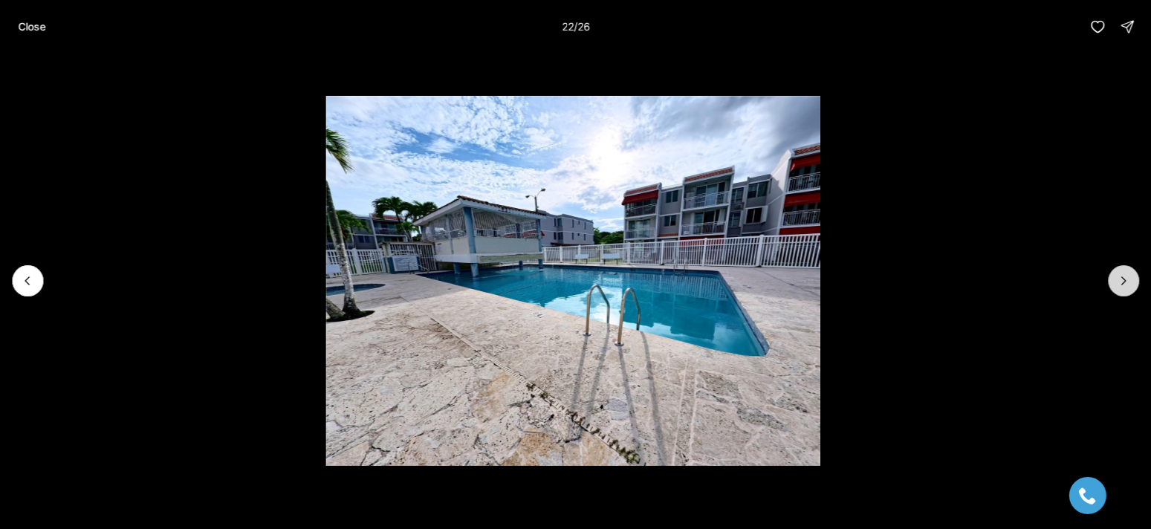
click at [1122, 277] on icon "Next slide" at bounding box center [1124, 281] width 15 height 15
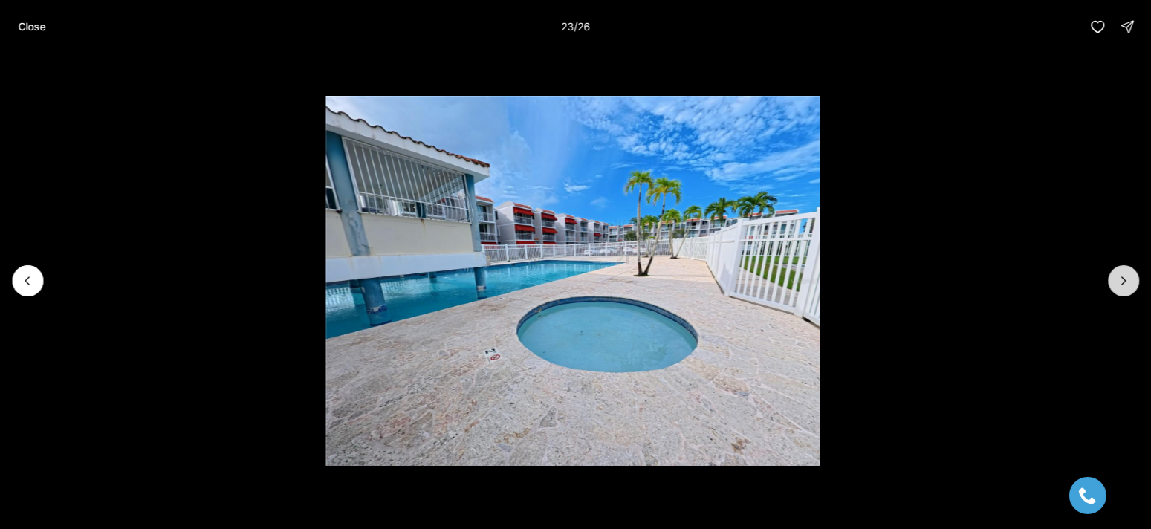
click at [1122, 277] on icon "Next slide" at bounding box center [1124, 281] width 15 height 15
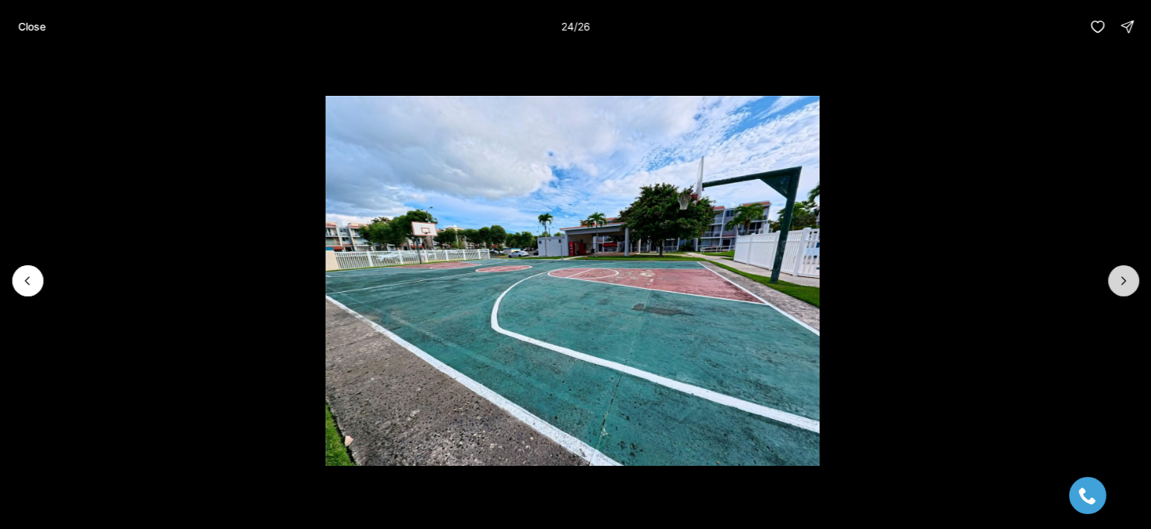
click at [1122, 277] on icon "Next slide" at bounding box center [1124, 281] width 15 height 15
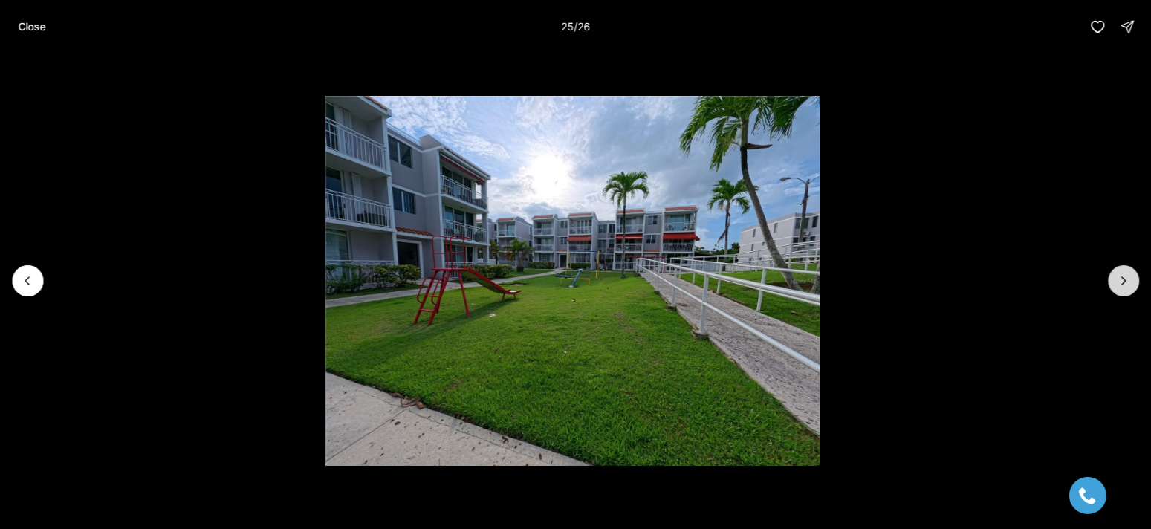
click at [1122, 277] on icon "Next slide" at bounding box center [1124, 281] width 15 height 15
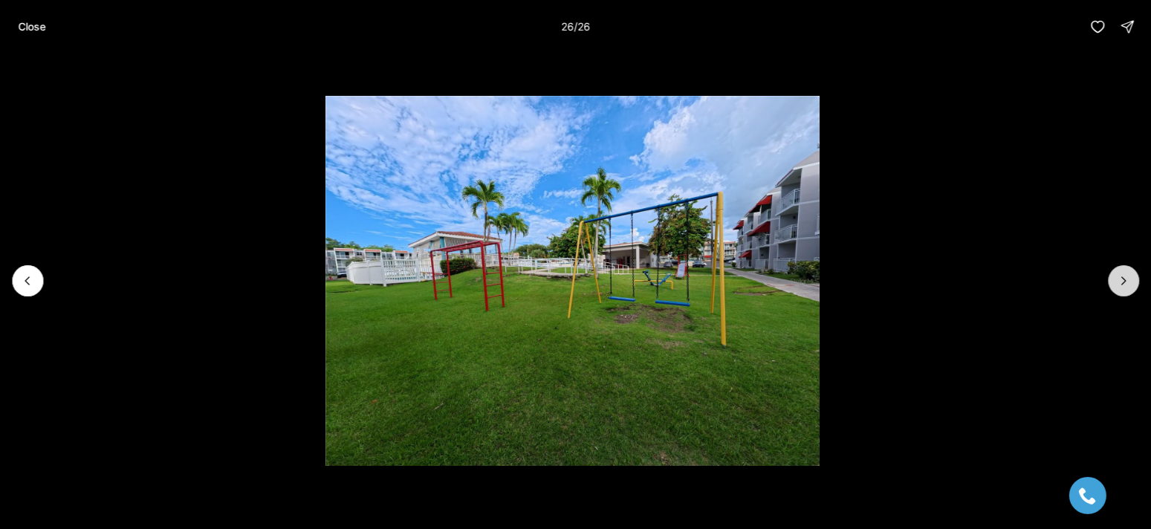
click at [1122, 277] on div at bounding box center [1123, 280] width 31 height 31
click at [33, 23] on p "Close" at bounding box center [32, 27] width 28 height 12
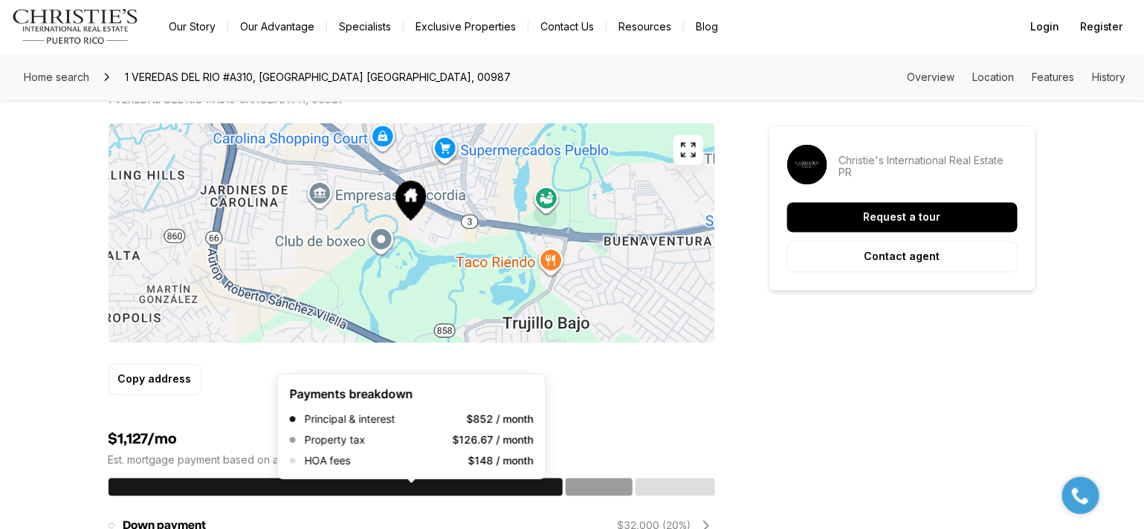
scroll to position [892, 0]
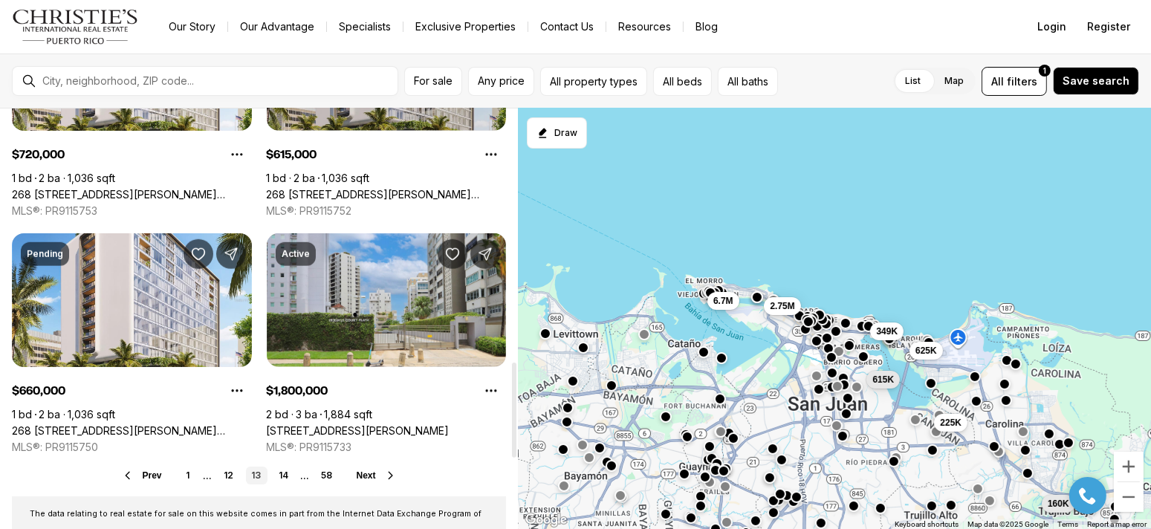
scroll to position [1338, 0]
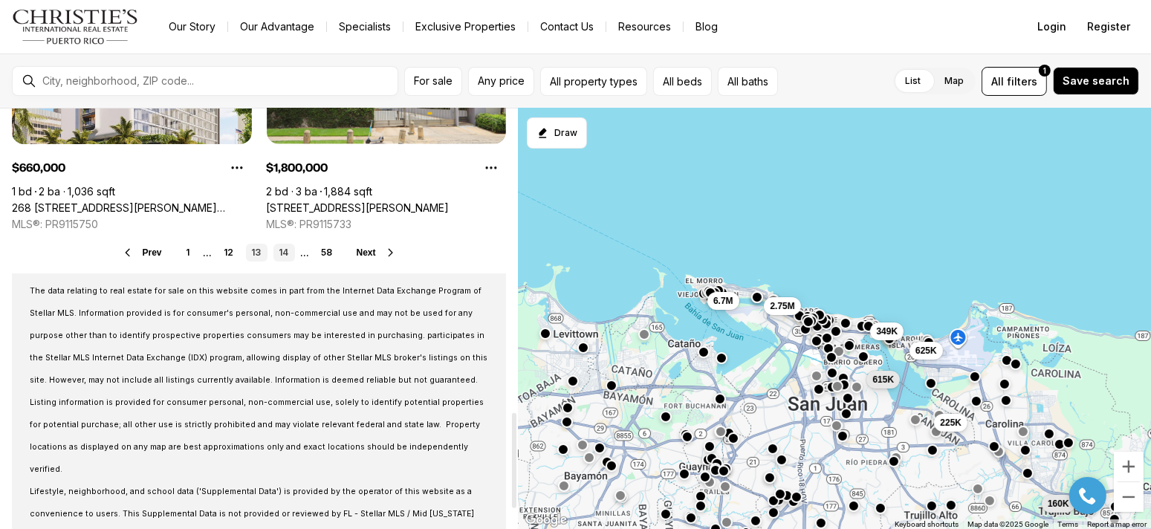
click at [285, 248] on link "14" at bounding box center [285, 253] width 22 height 18
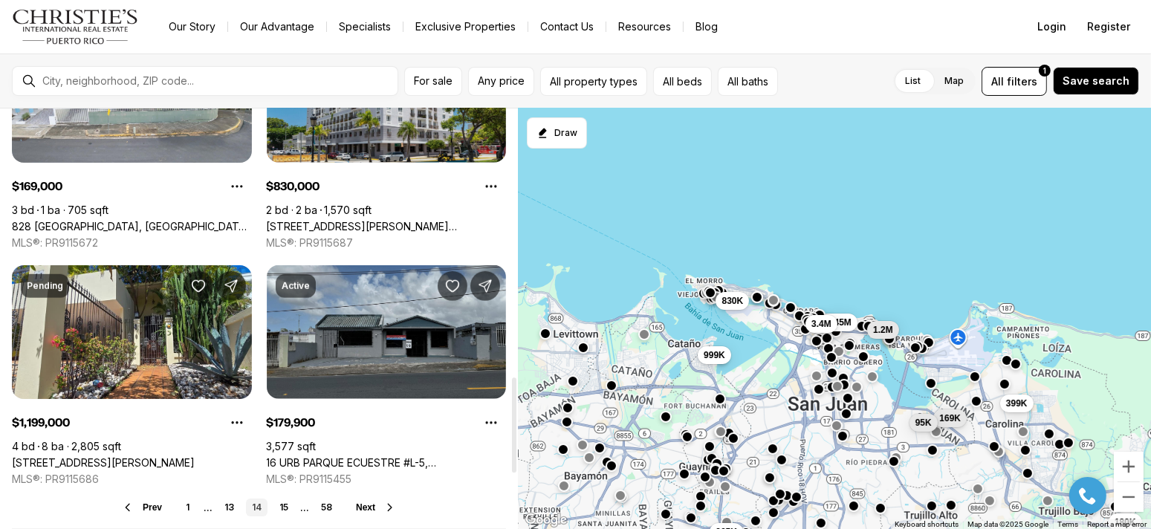
scroll to position [966, 0]
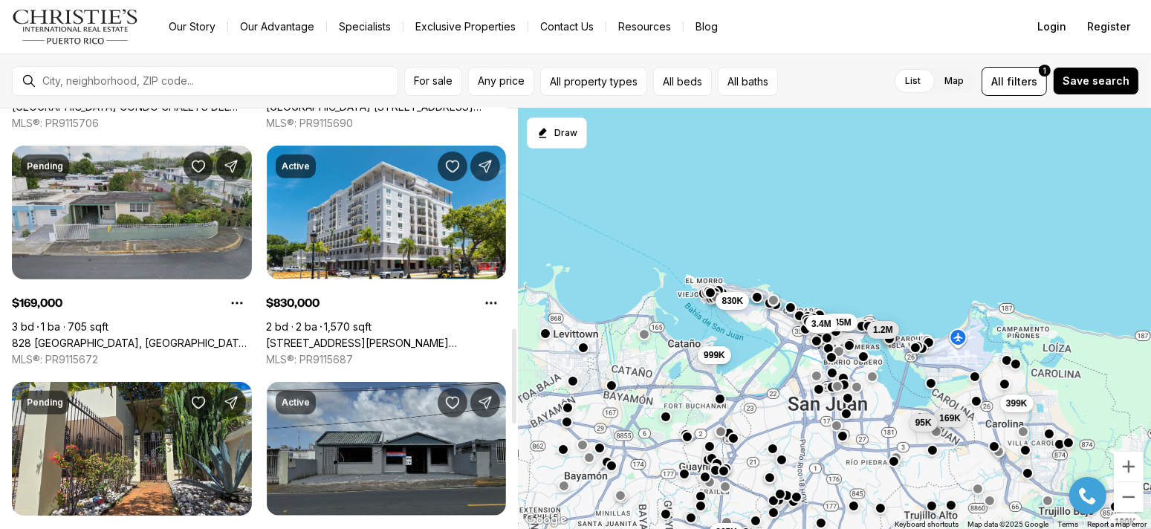
click at [147, 337] on link "828 [GEOGRAPHIC_DATA], [GEOGRAPHIC_DATA][PERSON_NAME], 00924" at bounding box center [132, 343] width 240 height 13
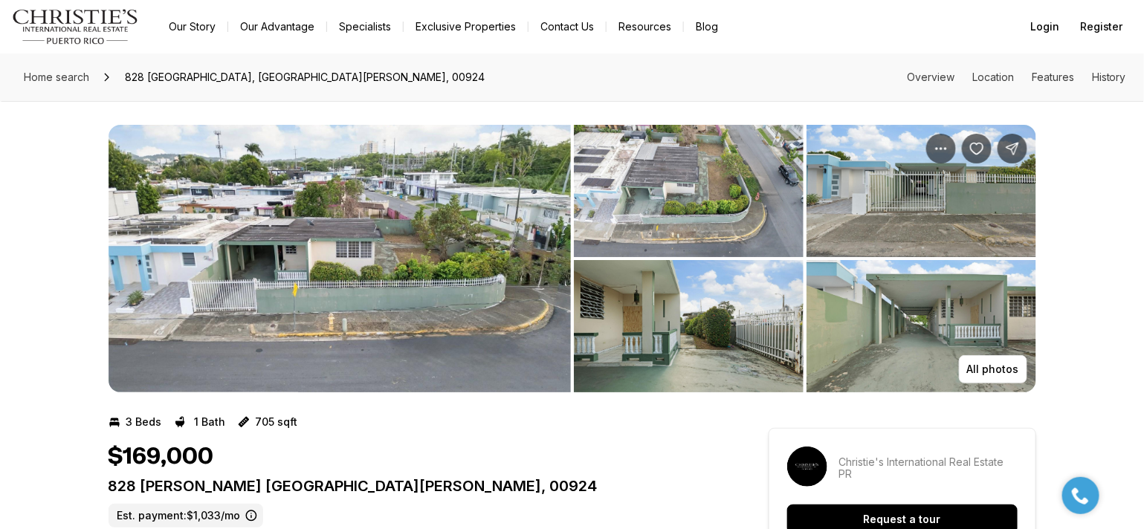
click at [368, 265] on img "View image gallery" at bounding box center [340, 259] width 462 height 268
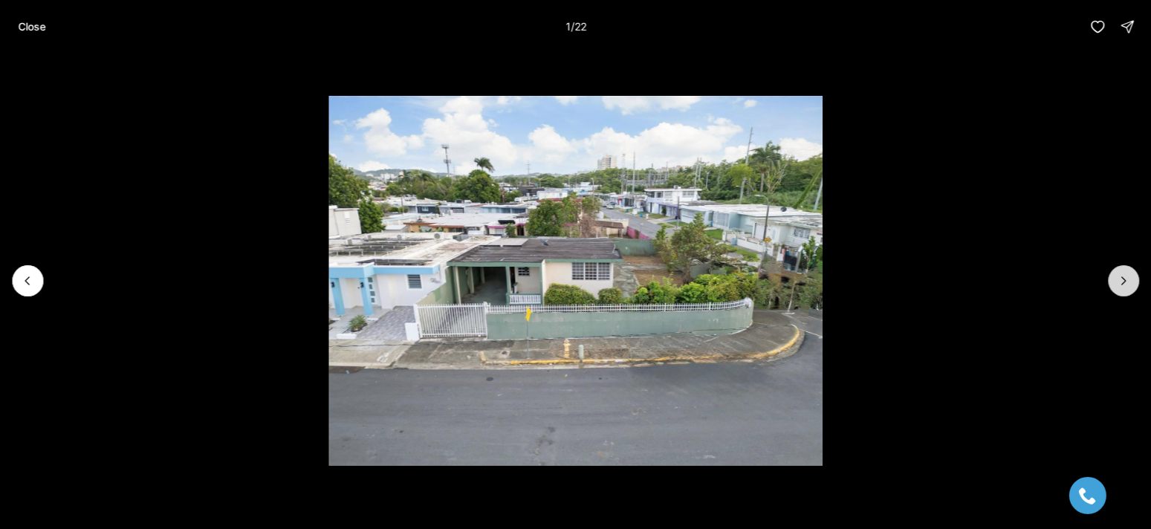
click at [1123, 277] on icon "Next slide" at bounding box center [1124, 281] width 15 height 15
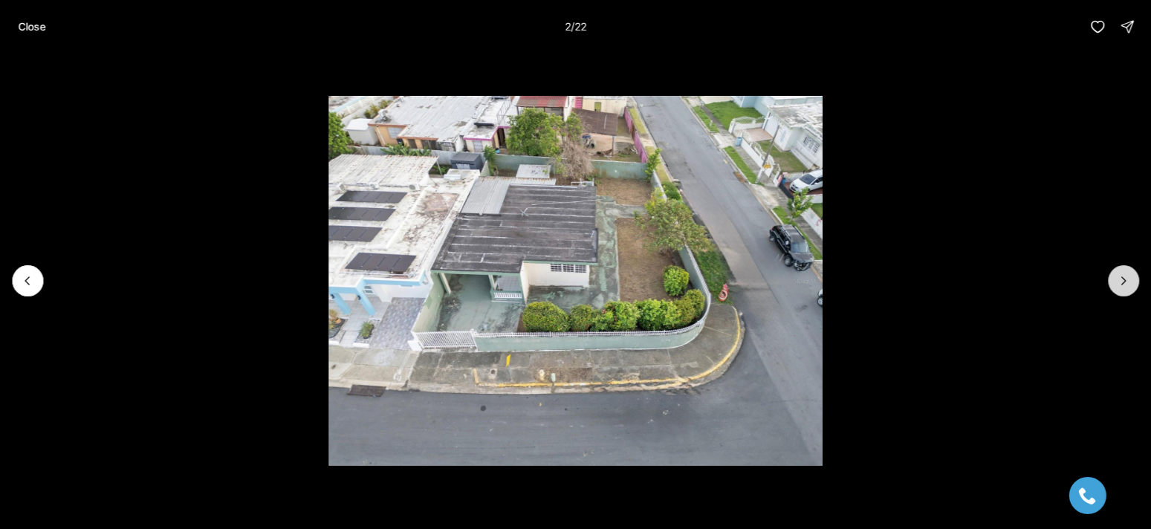
click at [1122, 272] on button "Next slide" at bounding box center [1123, 280] width 31 height 31
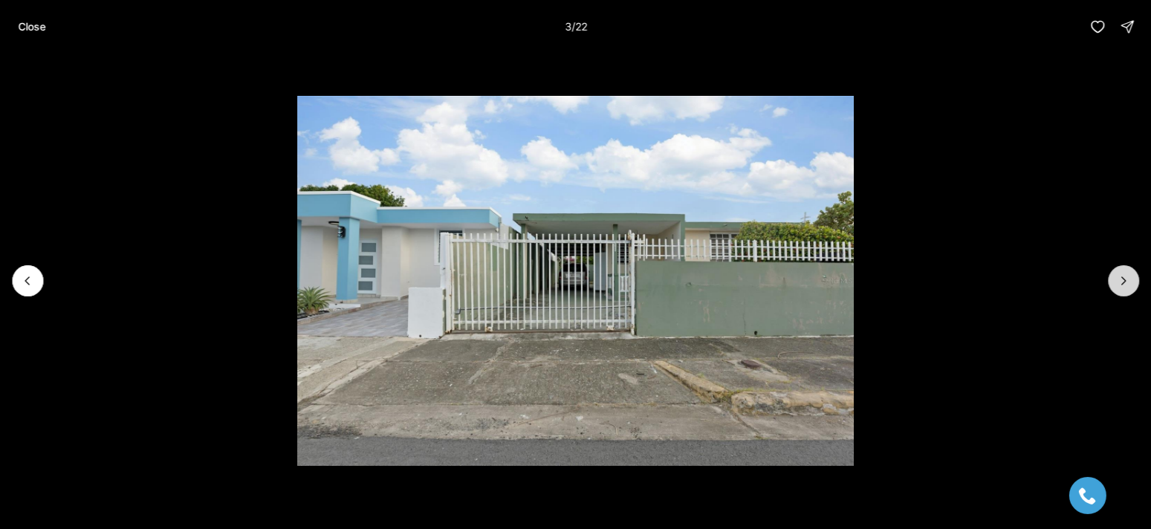
click at [1122, 274] on icon "Next slide" at bounding box center [1124, 281] width 15 height 15
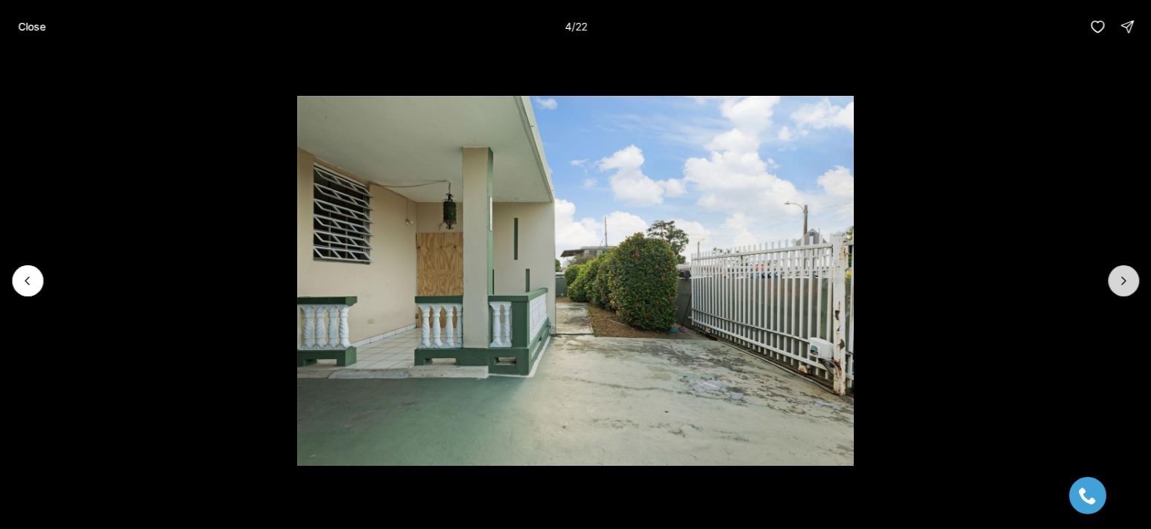
click at [1122, 274] on icon "Next slide" at bounding box center [1124, 281] width 15 height 15
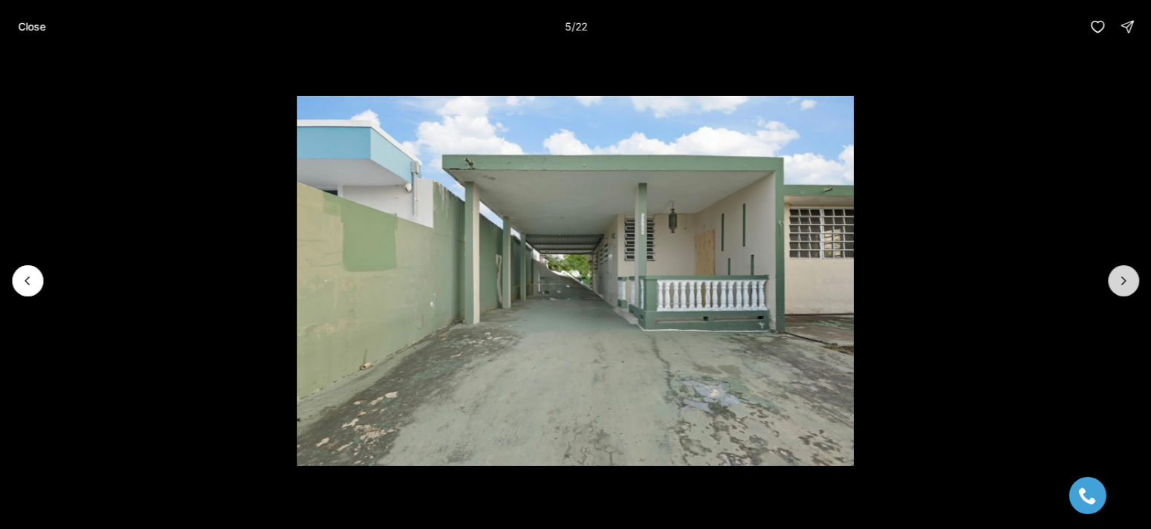
click at [1122, 274] on icon "Next slide" at bounding box center [1124, 281] width 15 height 15
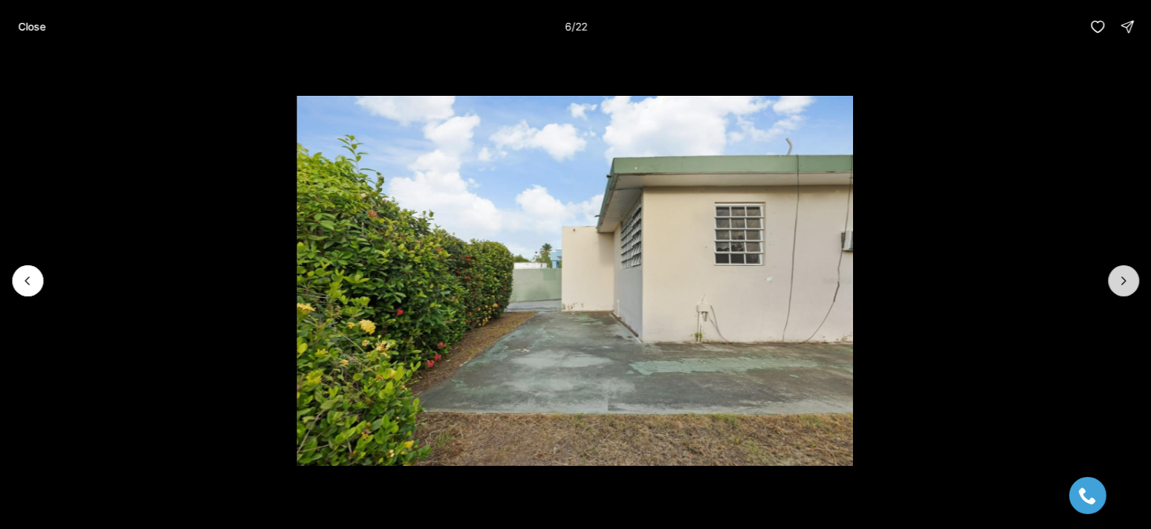
click at [1122, 274] on icon "Next slide" at bounding box center [1124, 281] width 15 height 15
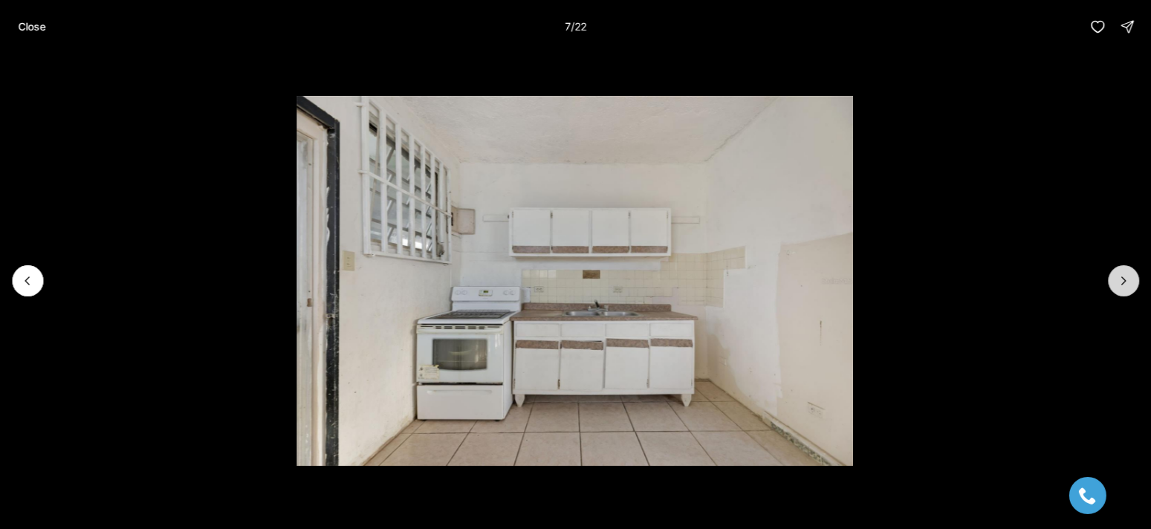
click at [1124, 272] on button "Next slide" at bounding box center [1123, 280] width 31 height 31
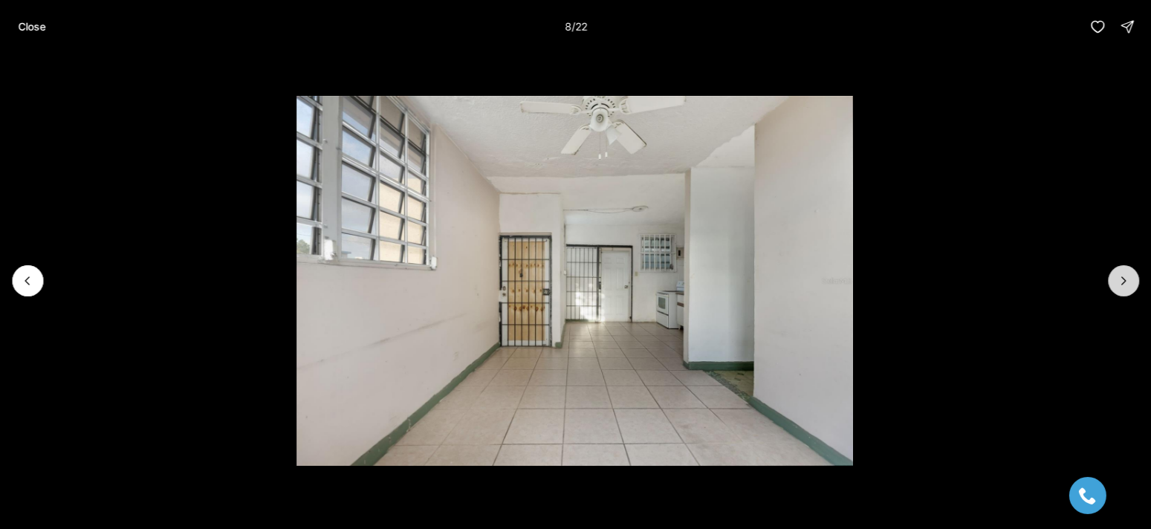
click at [1124, 272] on button "Next slide" at bounding box center [1123, 280] width 31 height 31
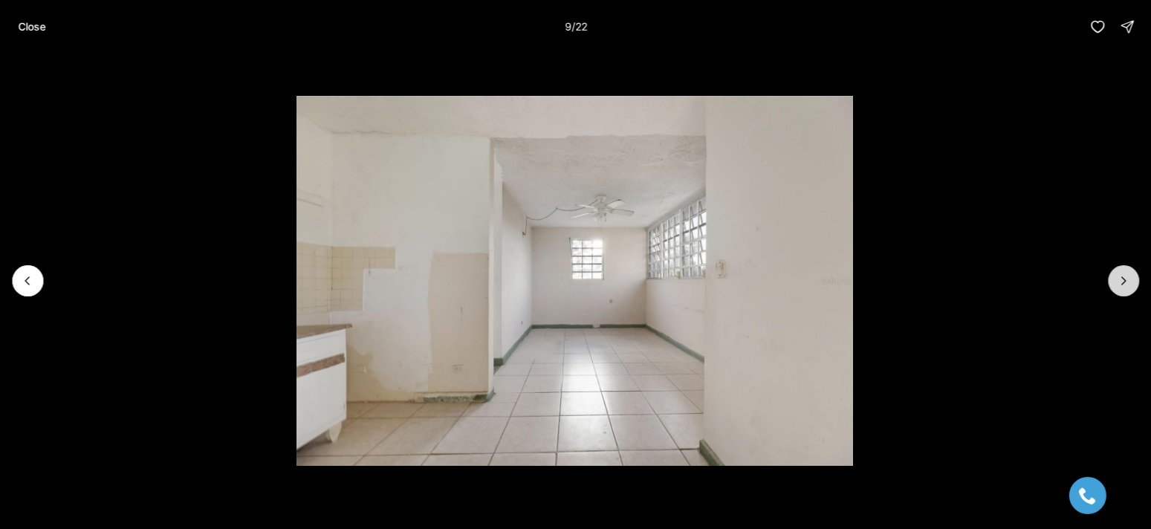
click at [1124, 272] on button "Next slide" at bounding box center [1123, 280] width 31 height 31
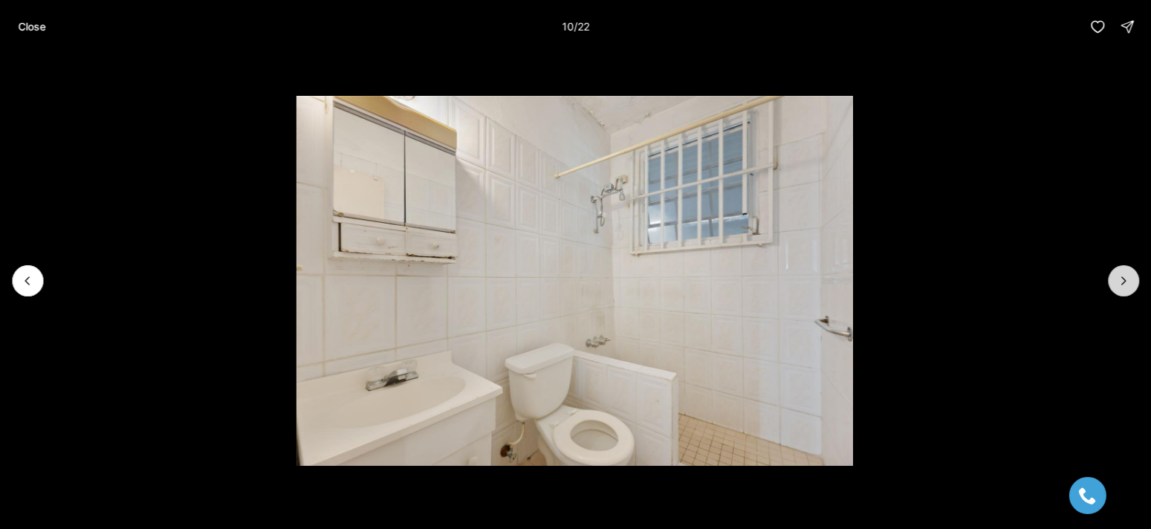
click at [1124, 272] on button "Next slide" at bounding box center [1123, 280] width 31 height 31
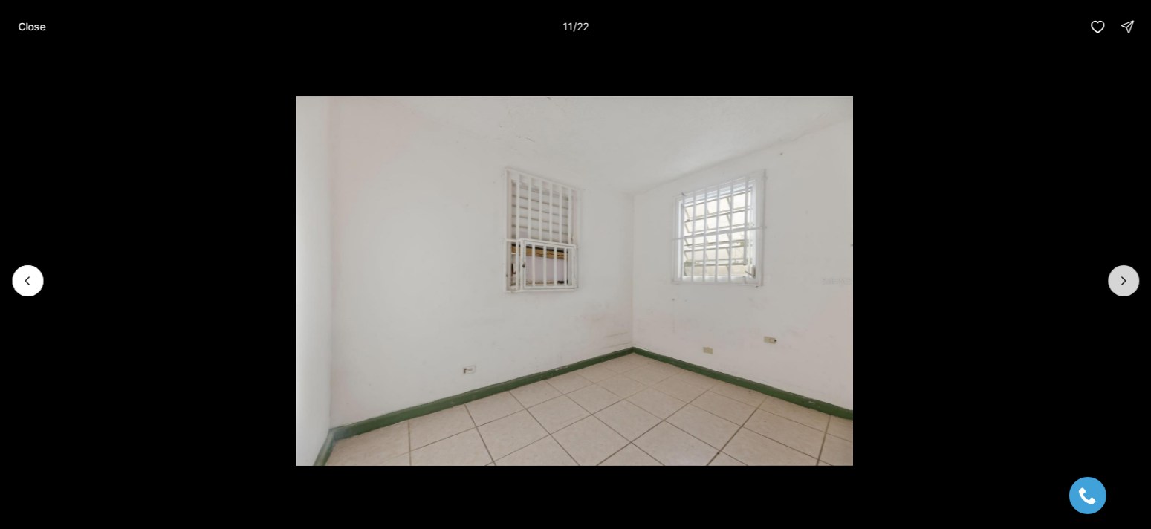
click at [1124, 272] on button "Next slide" at bounding box center [1123, 280] width 31 height 31
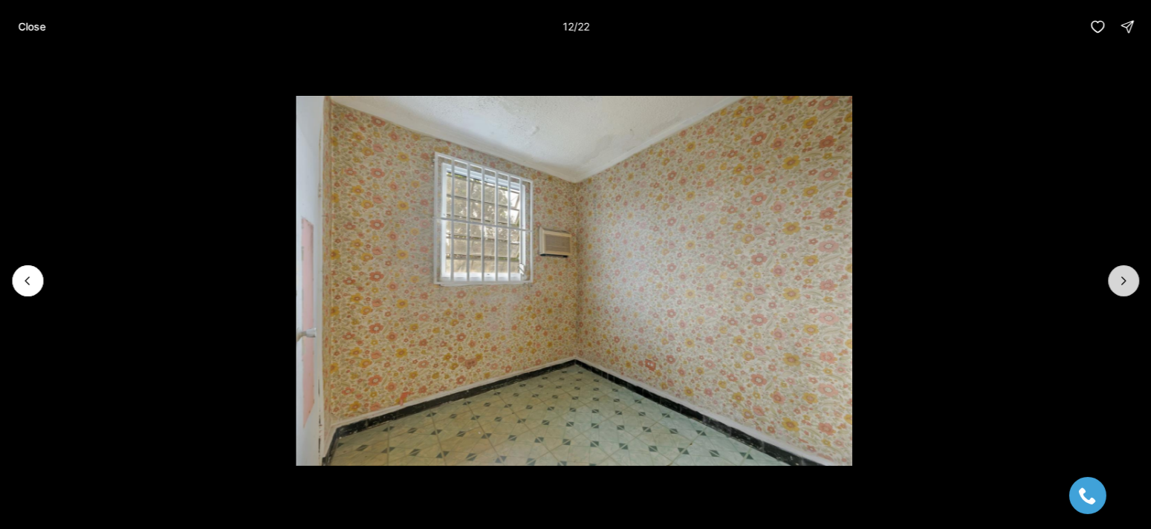
click at [1124, 272] on button "Next slide" at bounding box center [1123, 280] width 31 height 31
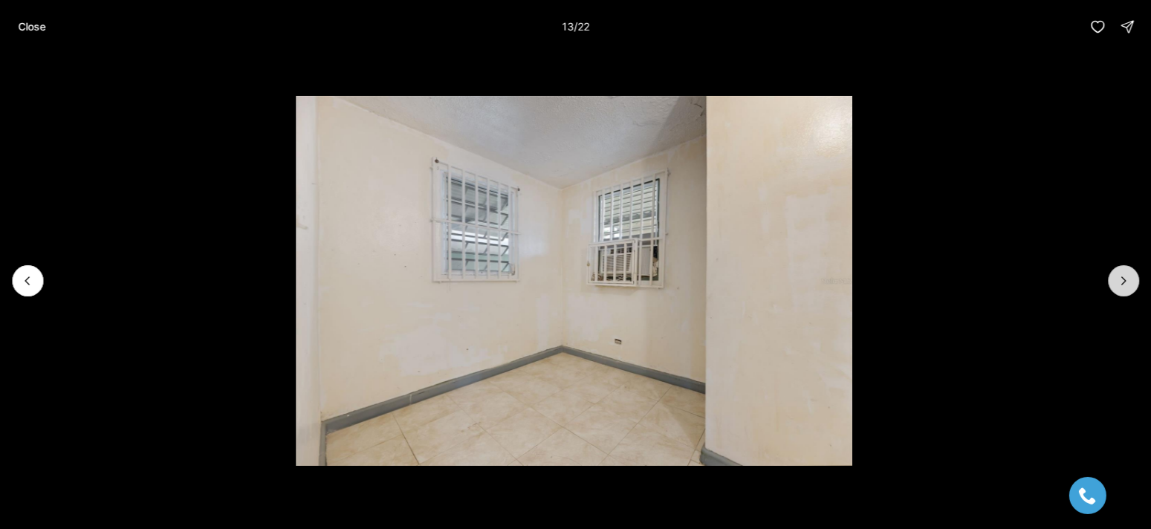
click at [1124, 272] on button "Next slide" at bounding box center [1123, 280] width 31 height 31
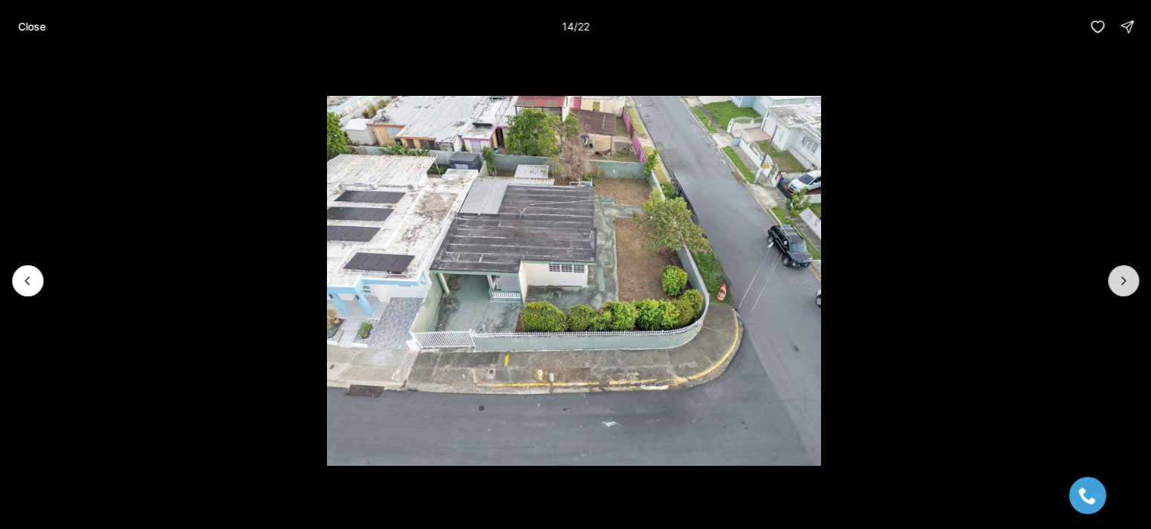
click at [1118, 275] on icon "Next slide" at bounding box center [1124, 281] width 15 height 15
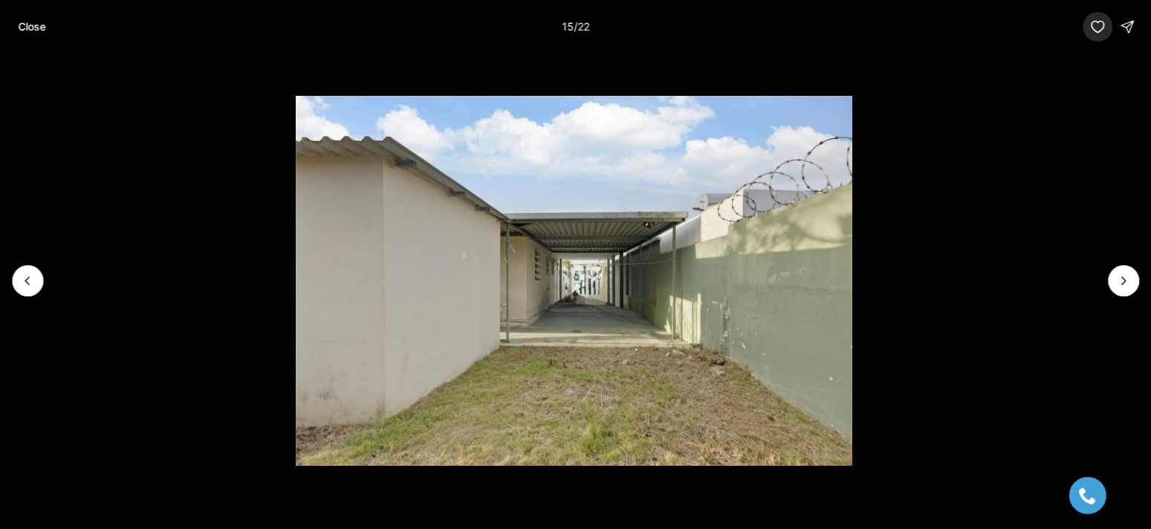
click at [1095, 18] on button "button" at bounding box center [1098, 27] width 30 height 30
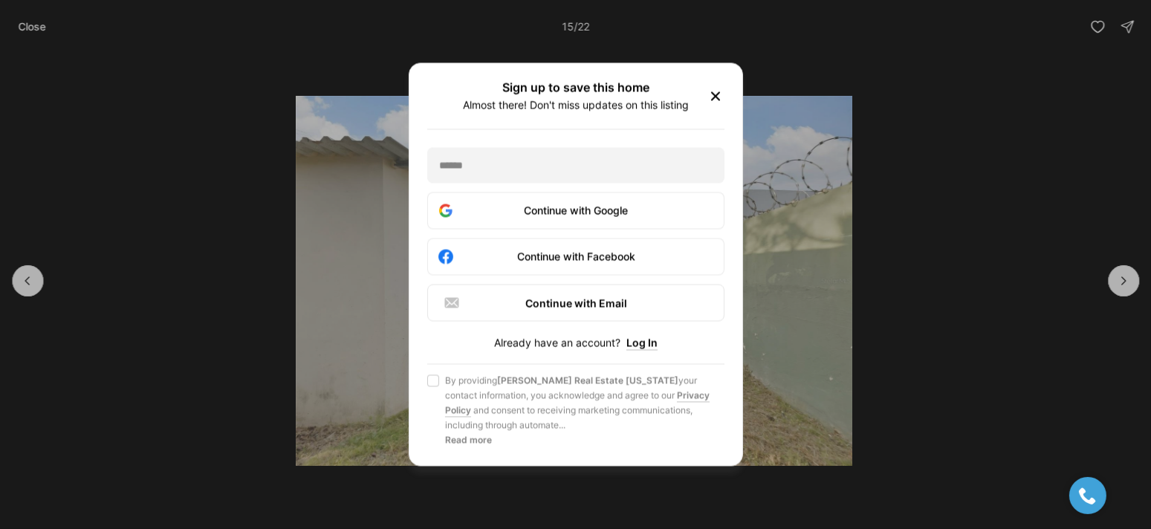
click at [721, 89] on icon "button" at bounding box center [716, 97] width 18 height 18
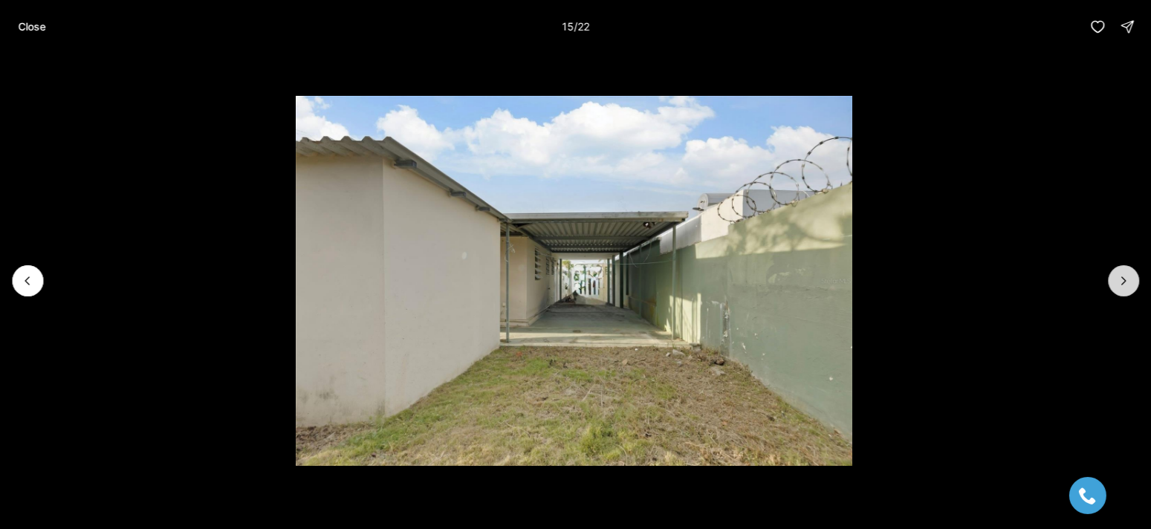
click at [1119, 275] on icon "Next slide" at bounding box center [1124, 281] width 15 height 15
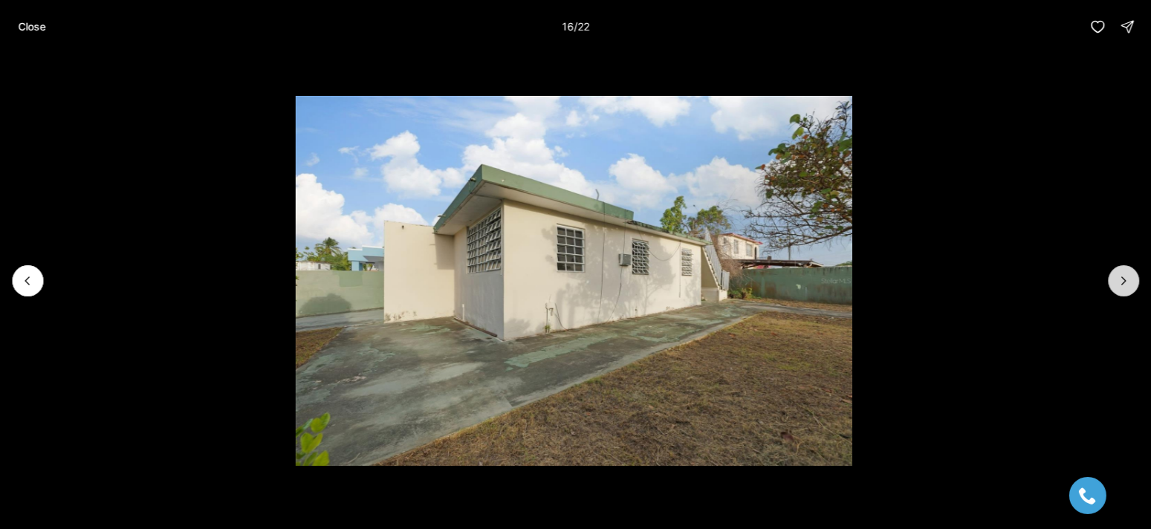
click at [1119, 275] on icon "Next slide" at bounding box center [1124, 281] width 15 height 15
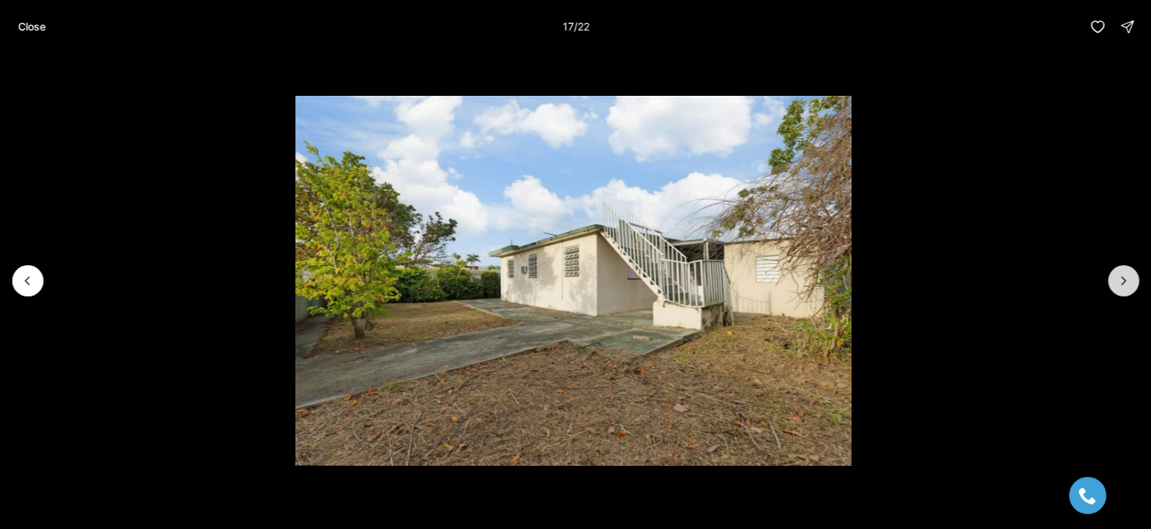
click at [1119, 275] on icon "Next slide" at bounding box center [1124, 281] width 15 height 15
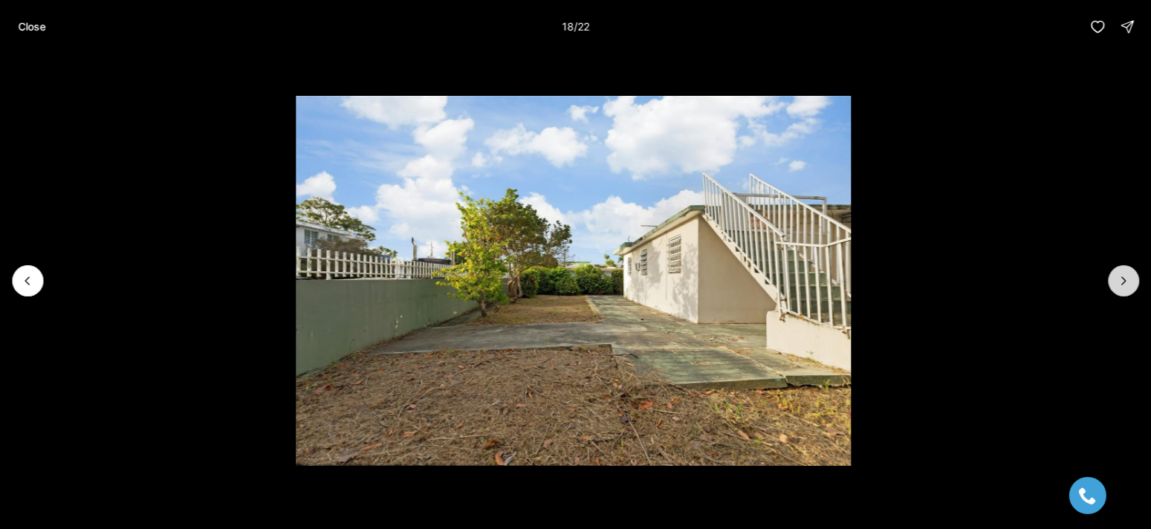
click at [1119, 274] on icon "Next slide" at bounding box center [1124, 281] width 15 height 15
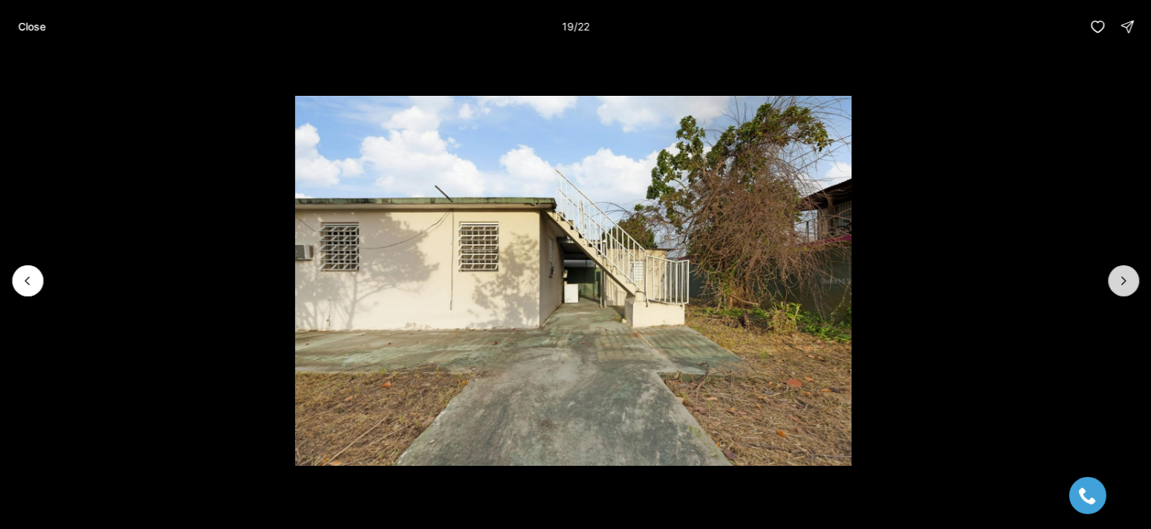
click at [1122, 275] on icon "Next slide" at bounding box center [1124, 281] width 15 height 15
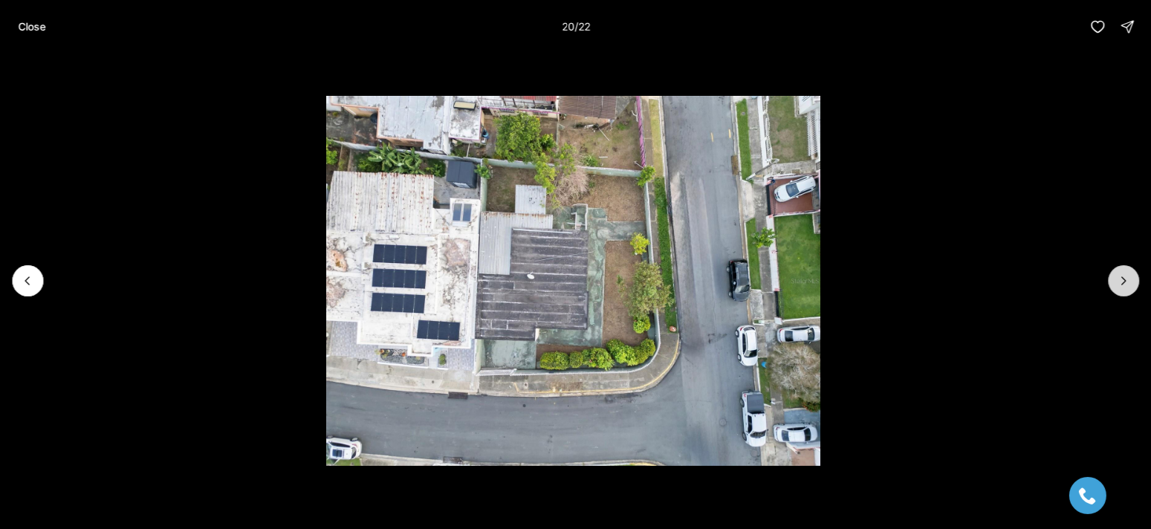
click at [1122, 275] on icon "Next slide" at bounding box center [1124, 281] width 15 height 15
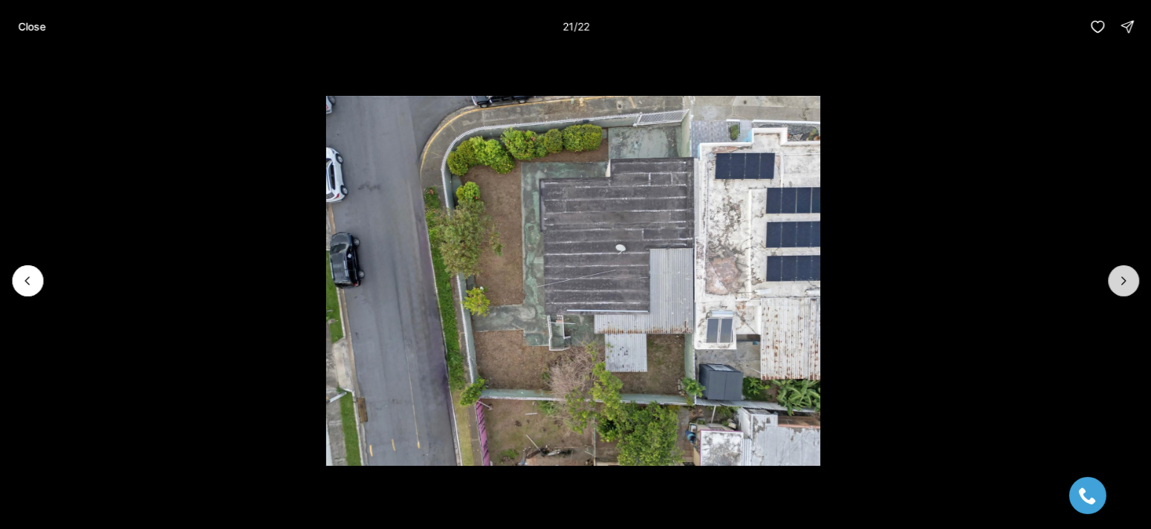
click at [1122, 275] on icon "Next slide" at bounding box center [1124, 281] width 15 height 15
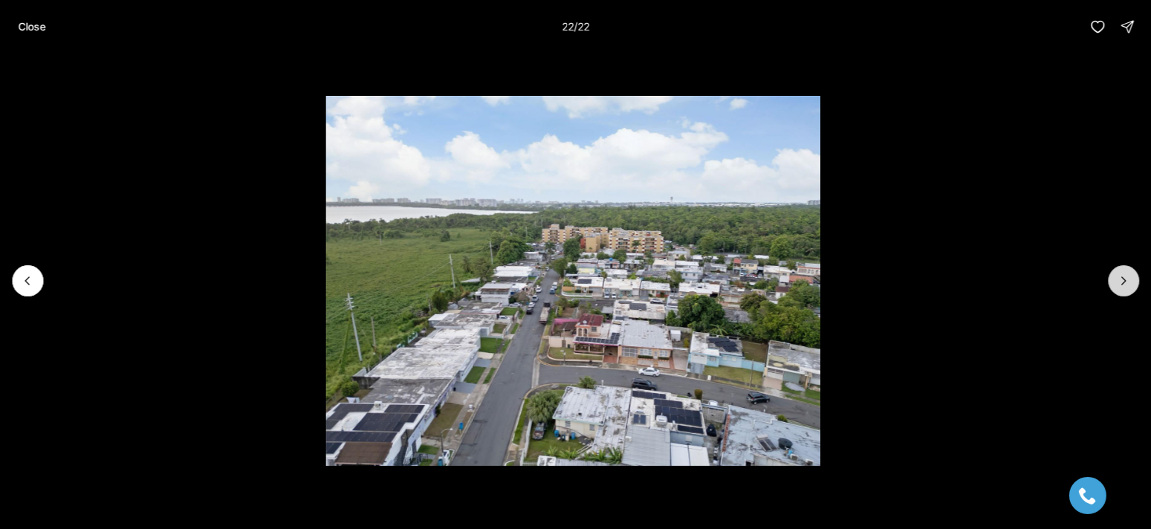
click at [1122, 275] on div at bounding box center [1123, 280] width 31 height 31
click at [1123, 271] on div at bounding box center [1123, 280] width 31 height 31
click at [29, 28] on p "Close" at bounding box center [32, 27] width 28 height 12
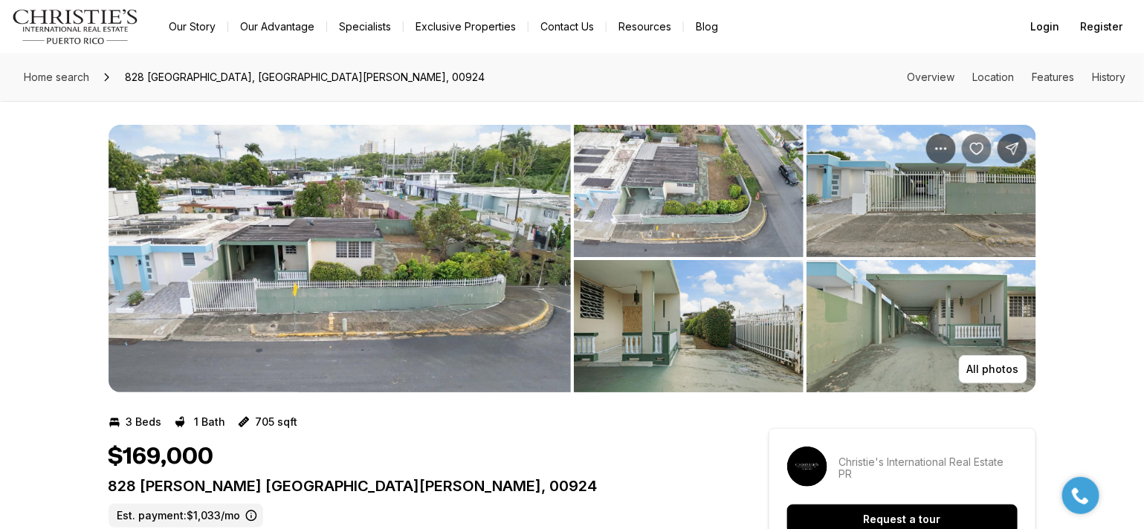
click at [978, 149] on icon "Save Property: 828 GUADALUPE" at bounding box center [976, 148] width 15 height 15
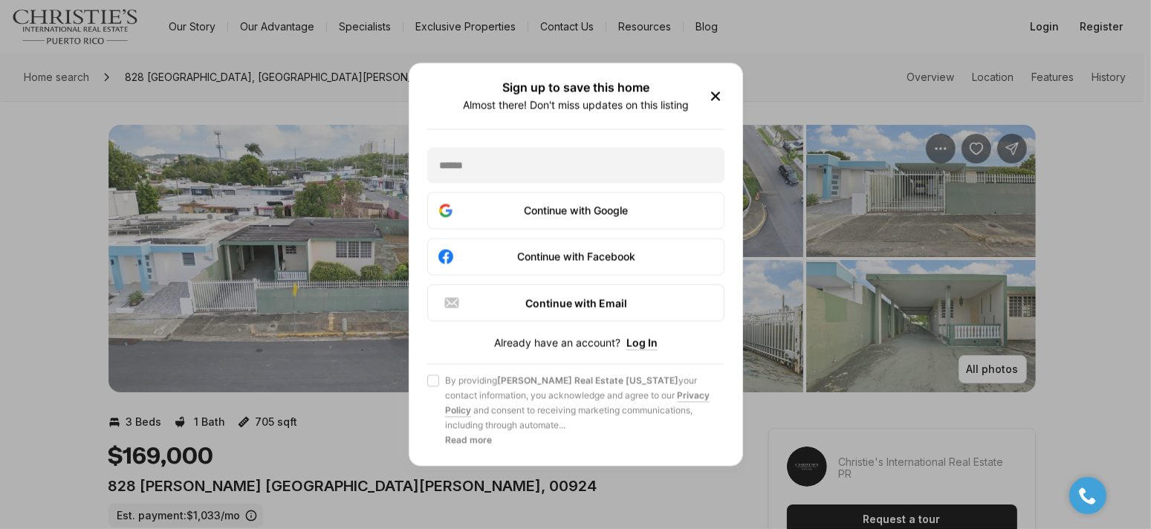
click at [711, 96] on icon "button" at bounding box center [716, 97] width 18 height 18
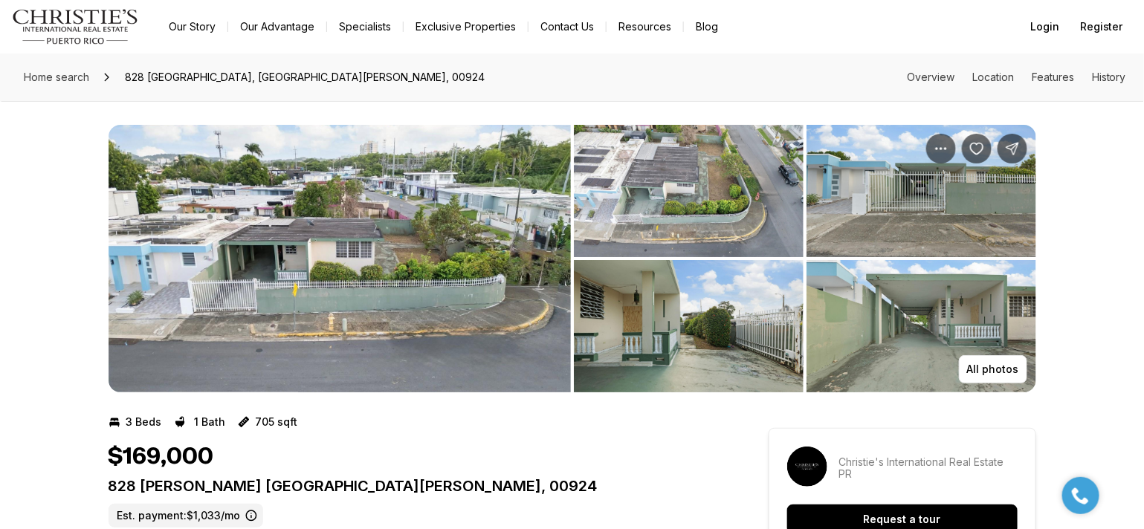
click at [503, 253] on img "View image gallery" at bounding box center [340, 259] width 462 height 268
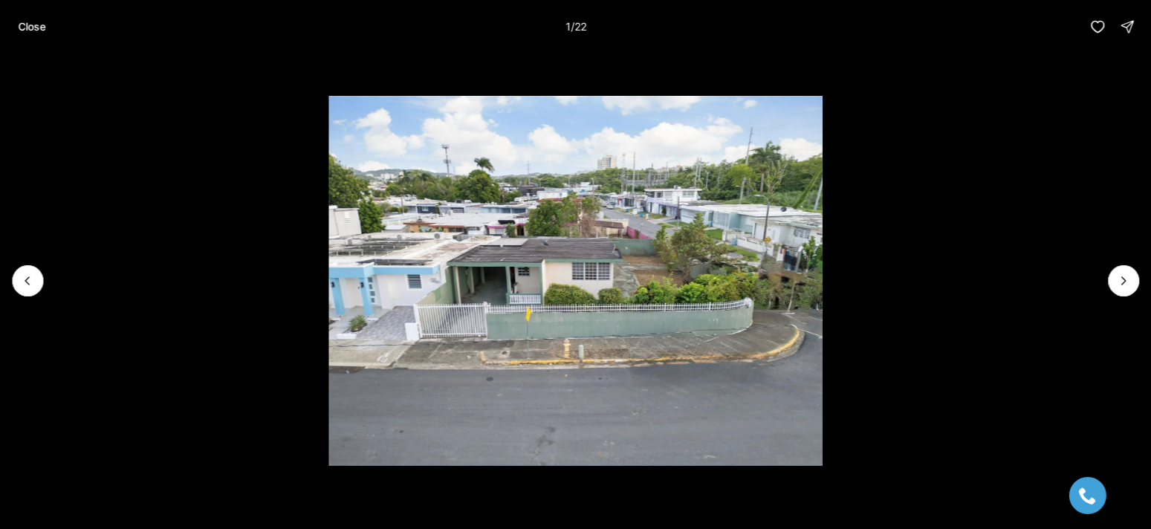
click at [778, 310] on img "1 of 22" at bounding box center [576, 281] width 494 height 370
click at [26, 266] on div at bounding box center [27, 280] width 31 height 31
click at [1126, 269] on button "Next slide" at bounding box center [1123, 280] width 31 height 31
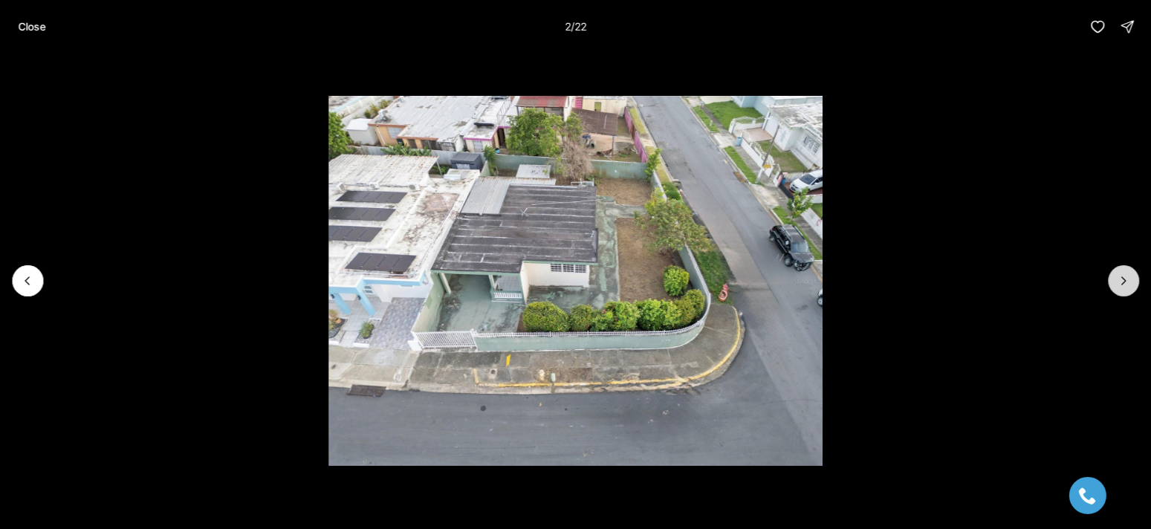
click at [1125, 269] on button "Next slide" at bounding box center [1123, 280] width 31 height 31
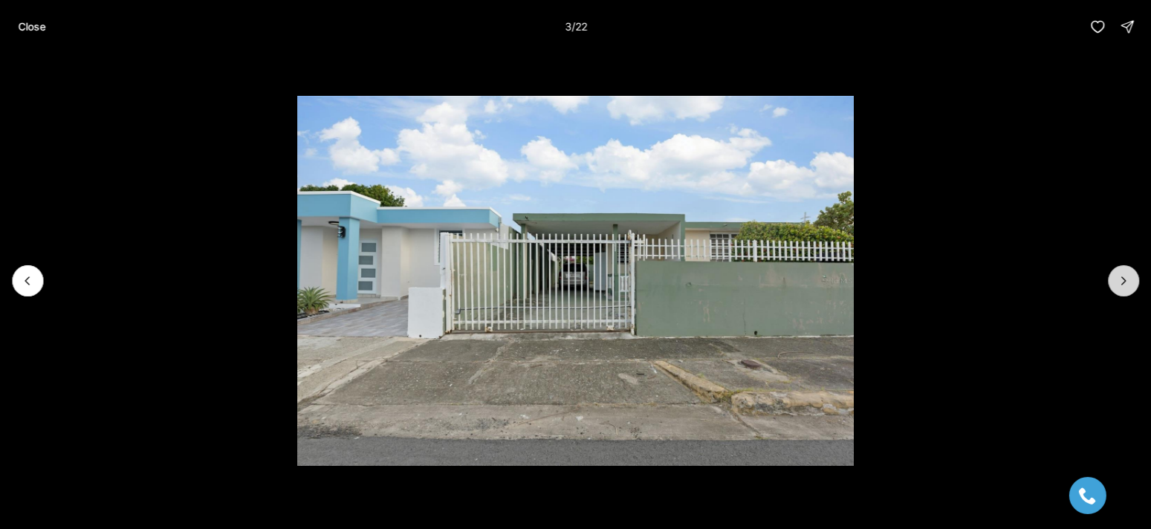
click at [1125, 269] on button "Next slide" at bounding box center [1123, 280] width 31 height 31
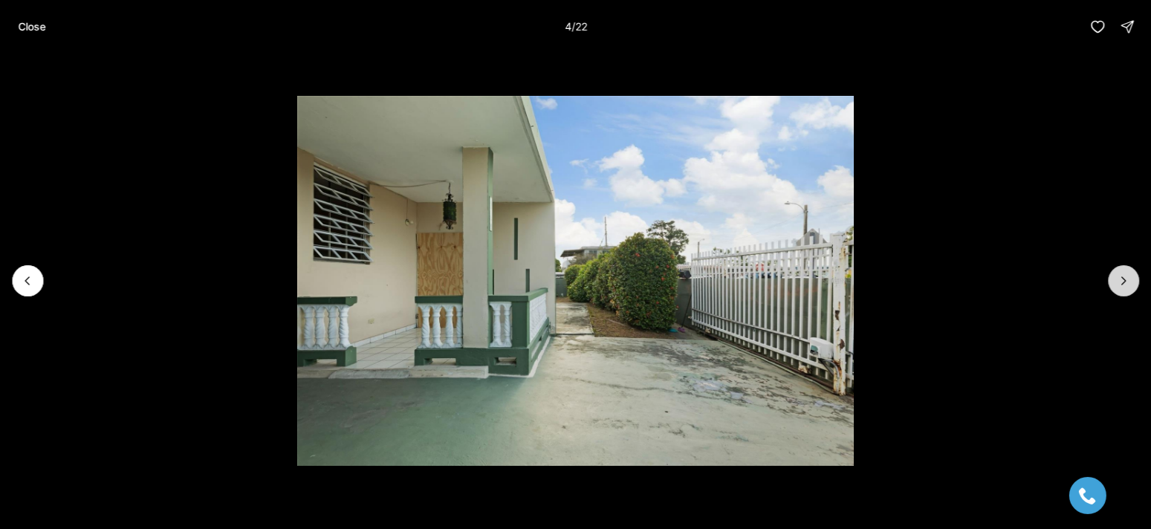
click at [1125, 269] on button "Next slide" at bounding box center [1123, 280] width 31 height 31
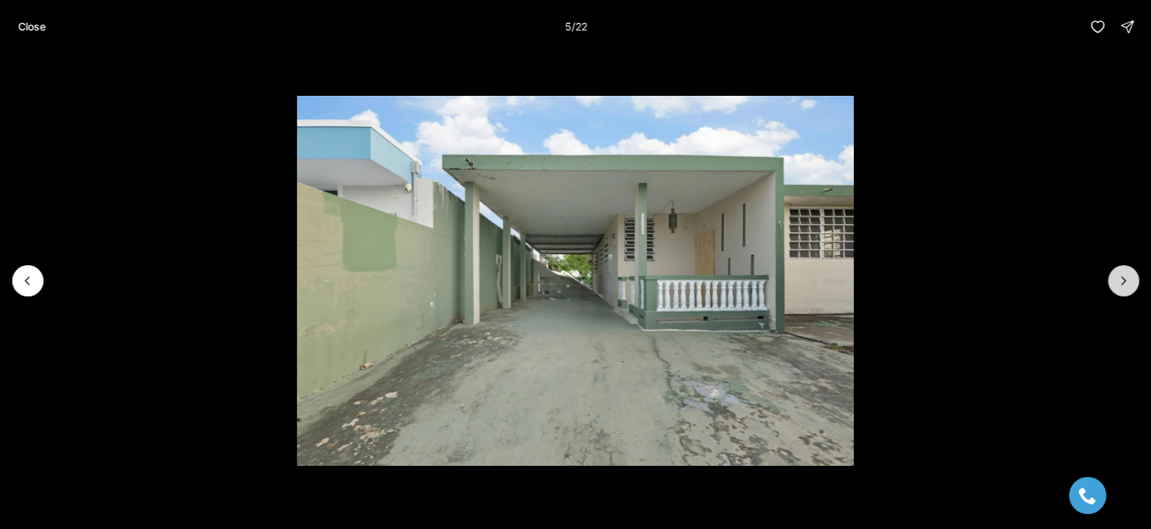
click at [1125, 269] on button "Next slide" at bounding box center [1123, 280] width 31 height 31
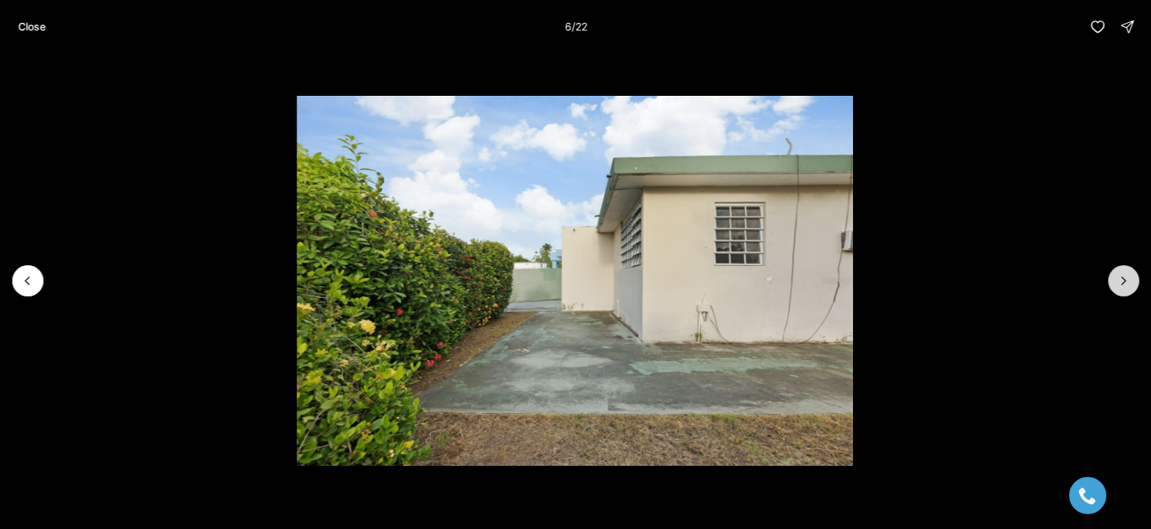
click at [1125, 269] on button "Next slide" at bounding box center [1123, 280] width 31 height 31
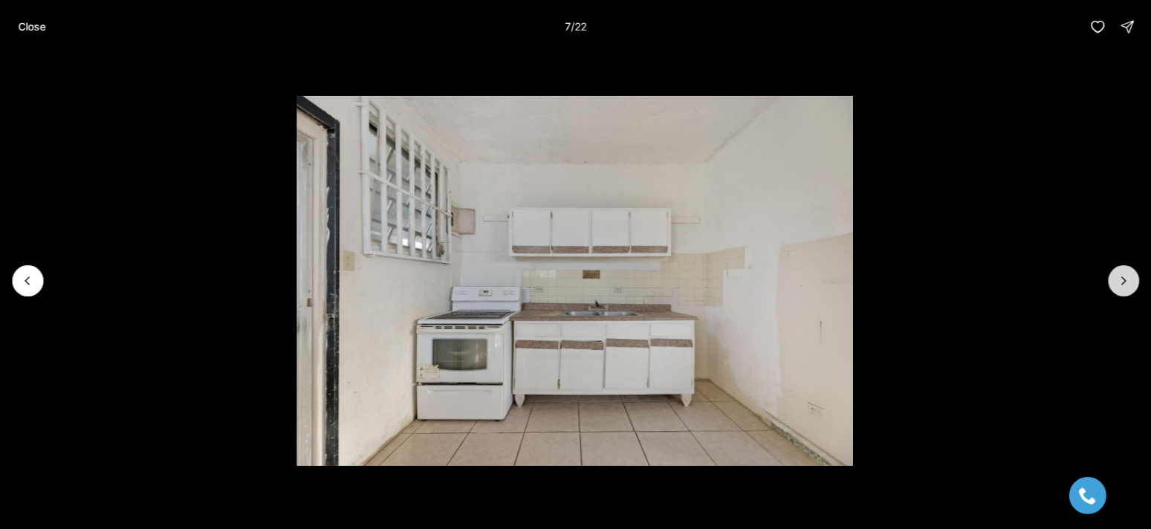
click at [1125, 269] on button "Next slide" at bounding box center [1123, 280] width 31 height 31
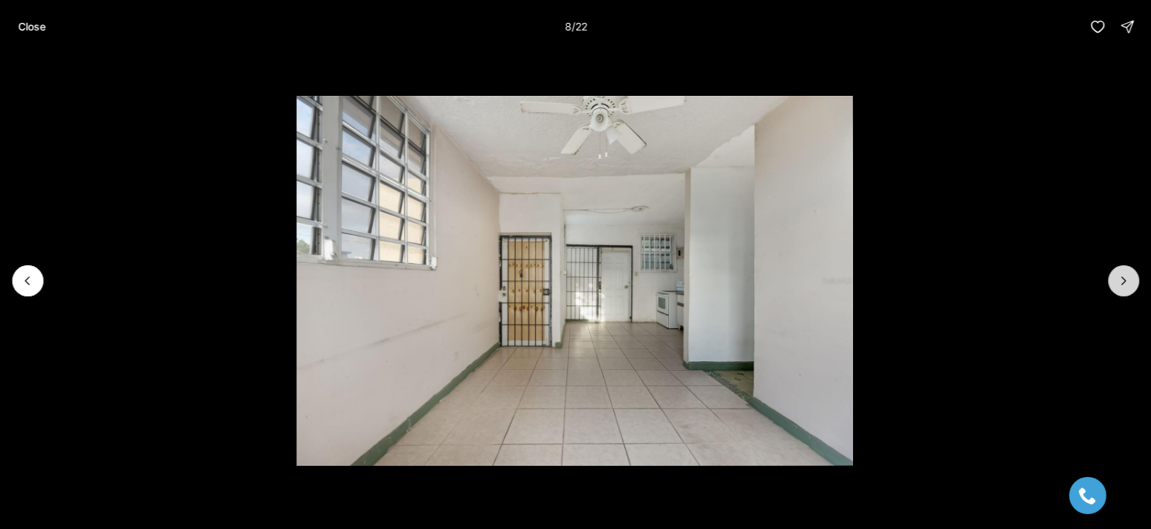
click at [1125, 269] on button "Next slide" at bounding box center [1123, 280] width 31 height 31
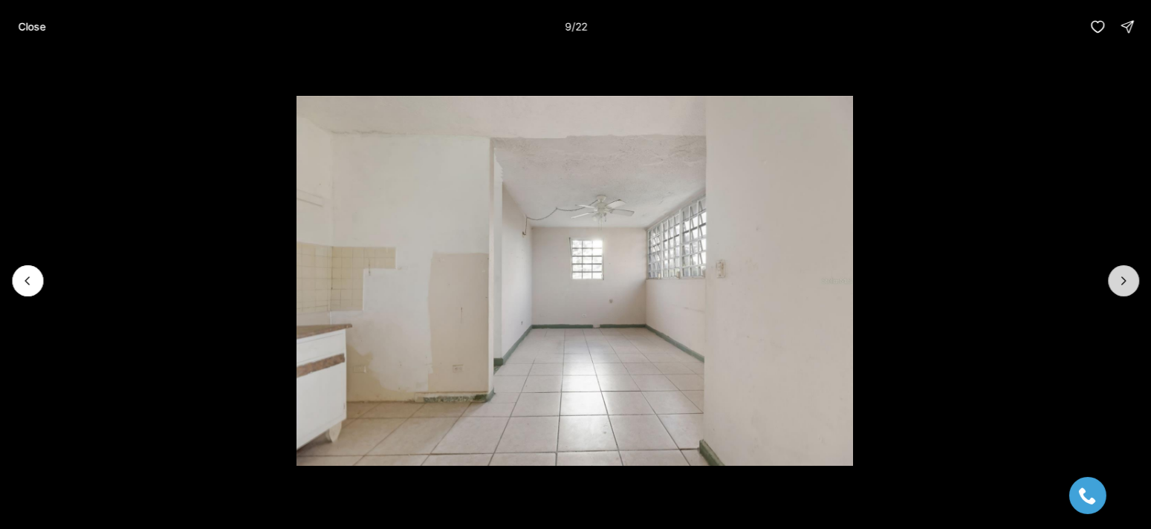
click at [1125, 269] on button "Next slide" at bounding box center [1123, 280] width 31 height 31
